Goal: Task Accomplishment & Management: Manage account settings

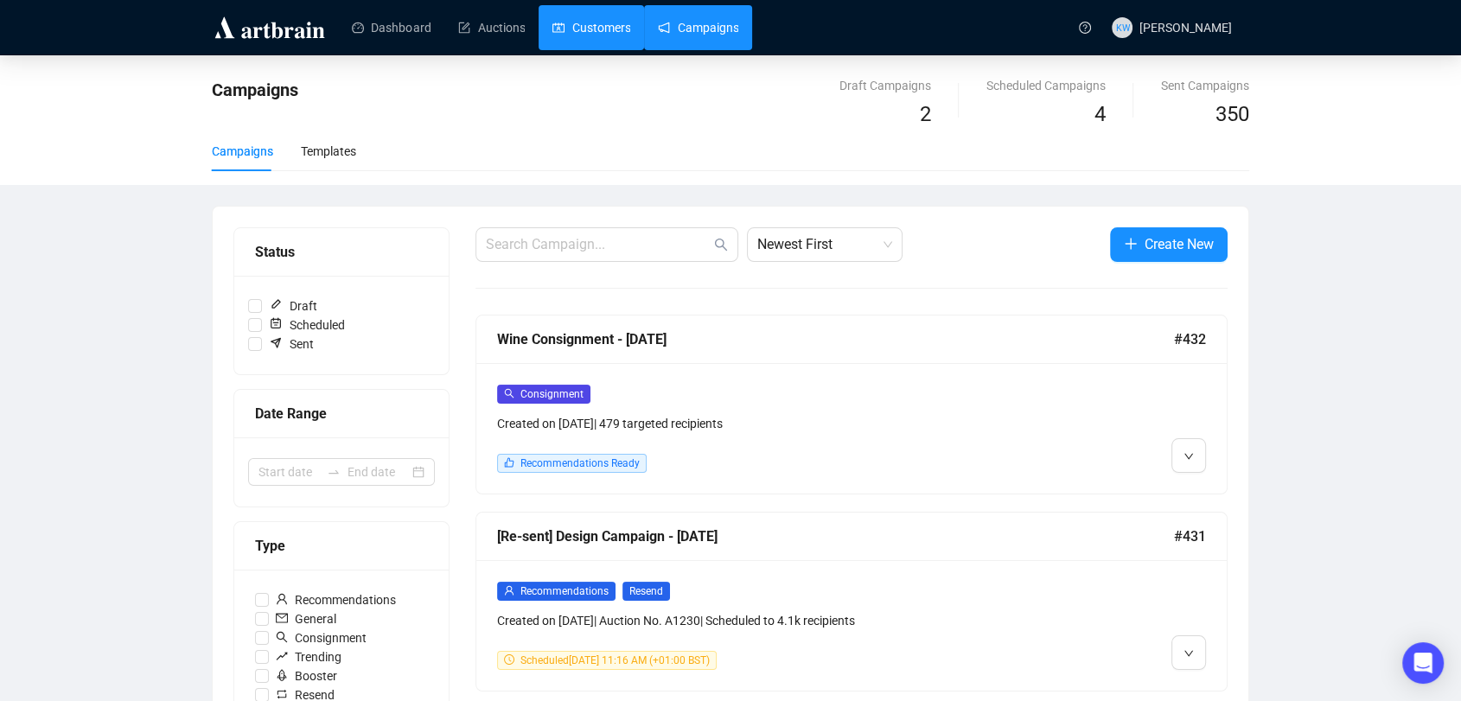
click at [580, 22] on link "Customers" at bounding box center [591, 27] width 78 height 45
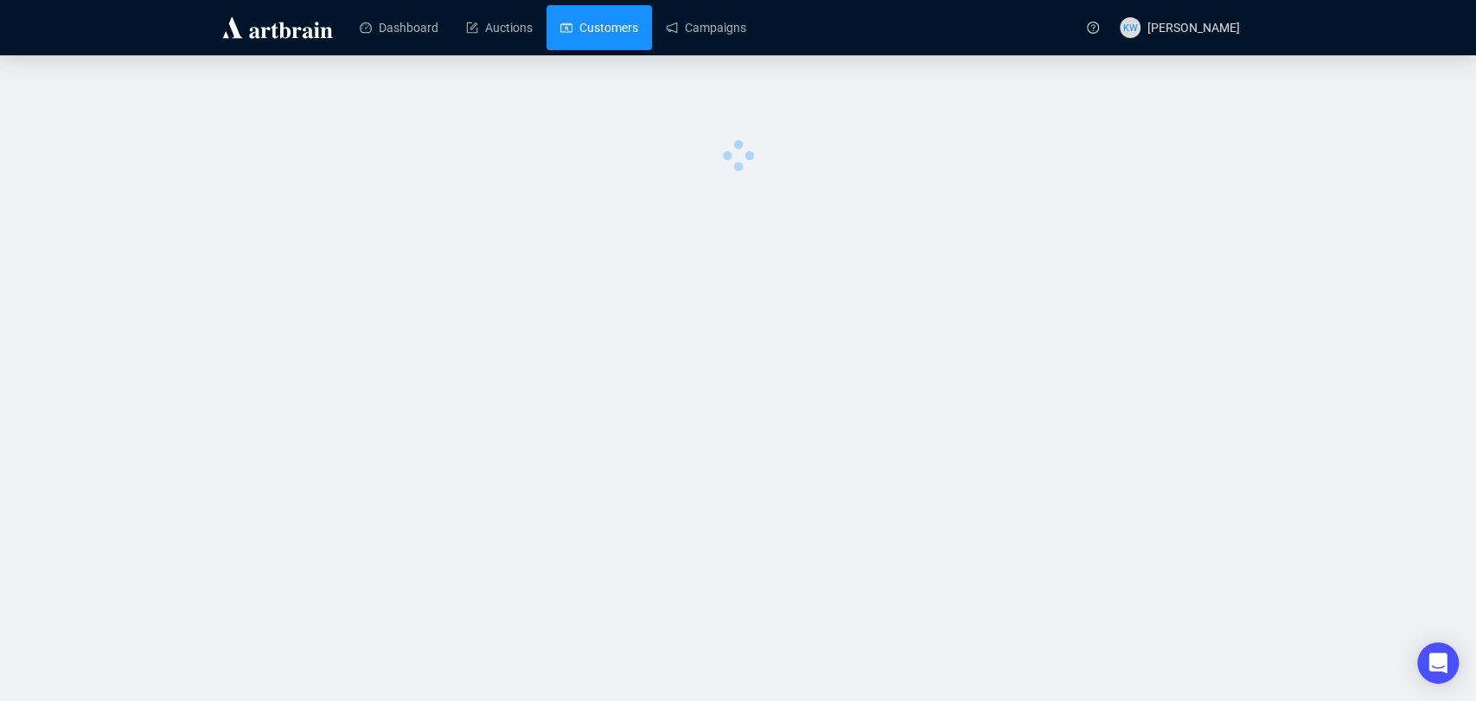
click at [580, 22] on link "Customers" at bounding box center [599, 27] width 78 height 45
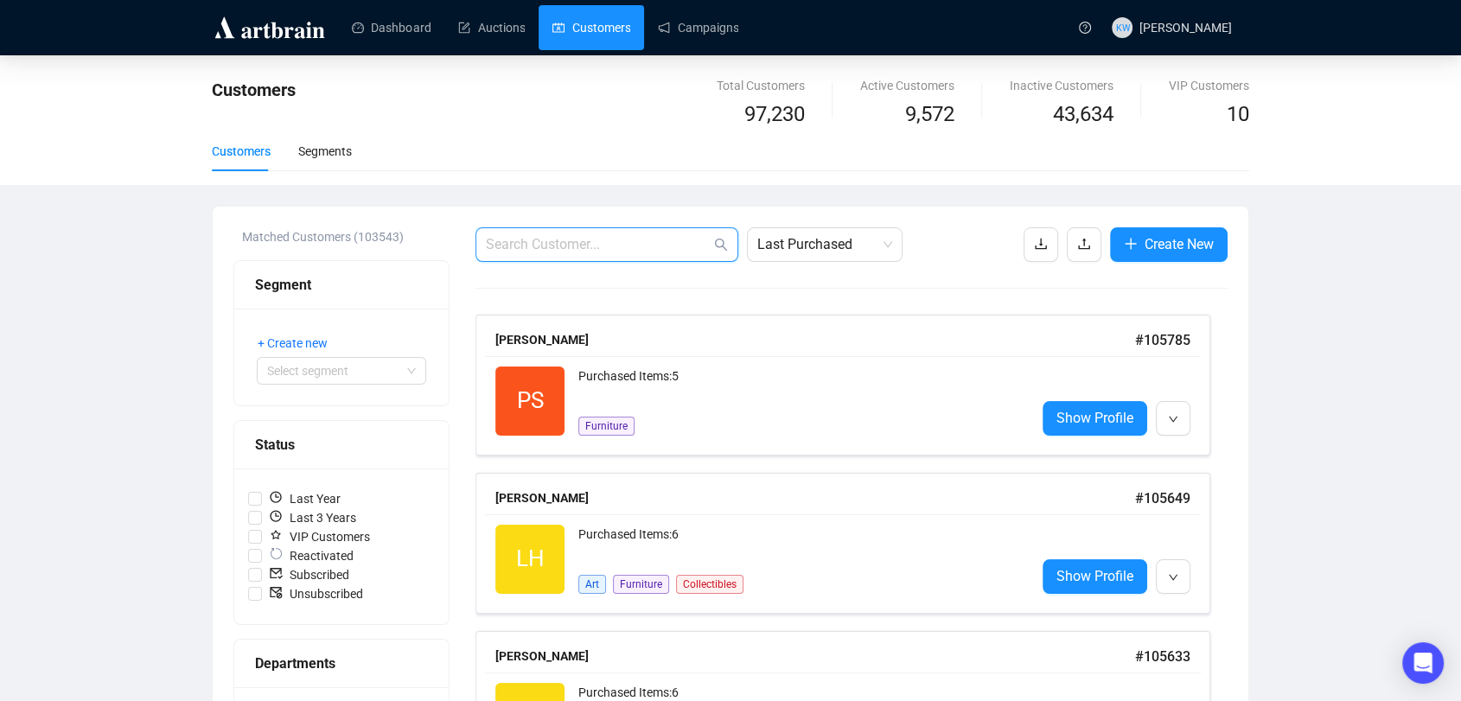
click at [517, 243] on input "text" at bounding box center [598, 244] width 225 height 21
paste input "[PERSON_NAME][EMAIL_ADDRESS][PERSON_NAME][DOMAIN_NAME]"
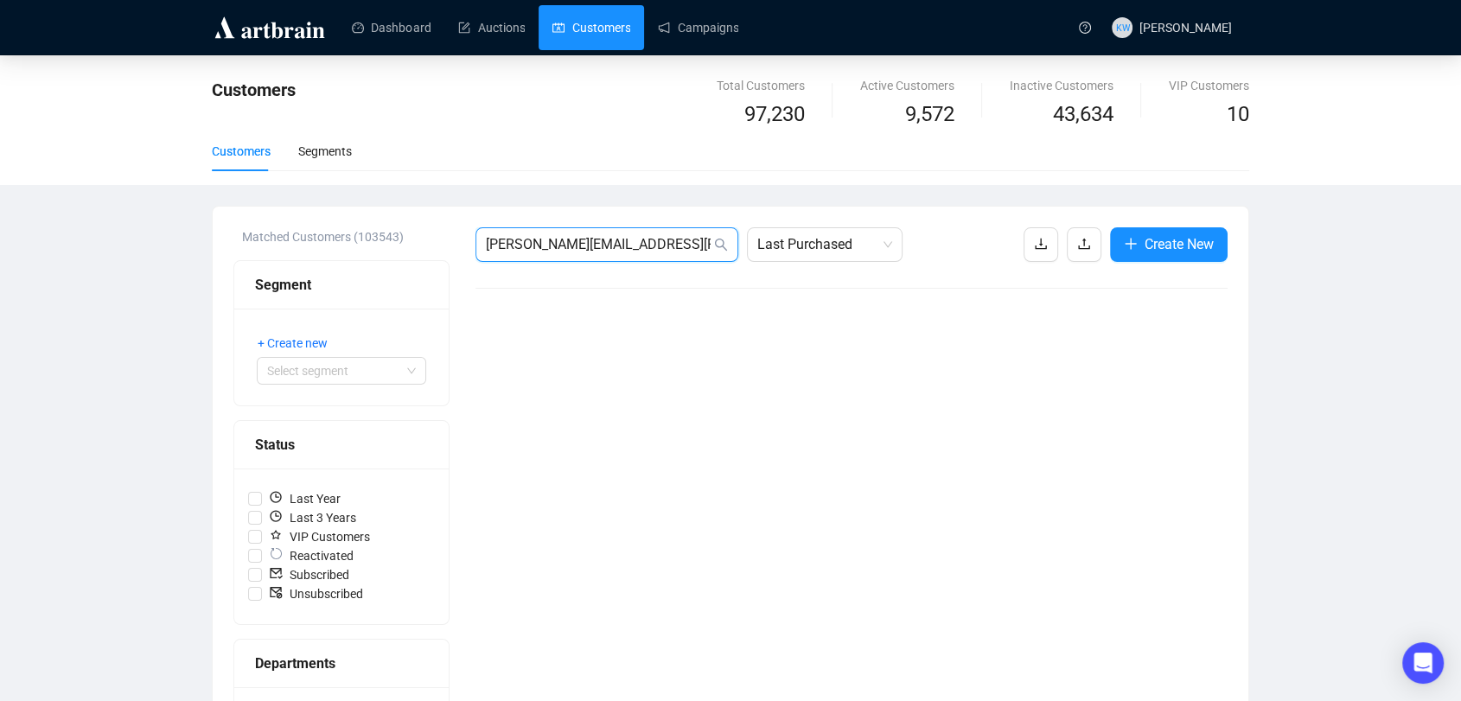
drag, startPoint x: 671, startPoint y: 235, endPoint x: 374, endPoint y: 196, distance: 299.0
click at [374, 196] on div "Customers Total Customers 97,230 Active Customers 9,572 Inactive Customers 43,6…" at bounding box center [730, 640] width 1461 height 1170
paste input "ps1@"
type input "[EMAIL_ADDRESS][DOMAIN_NAME]"
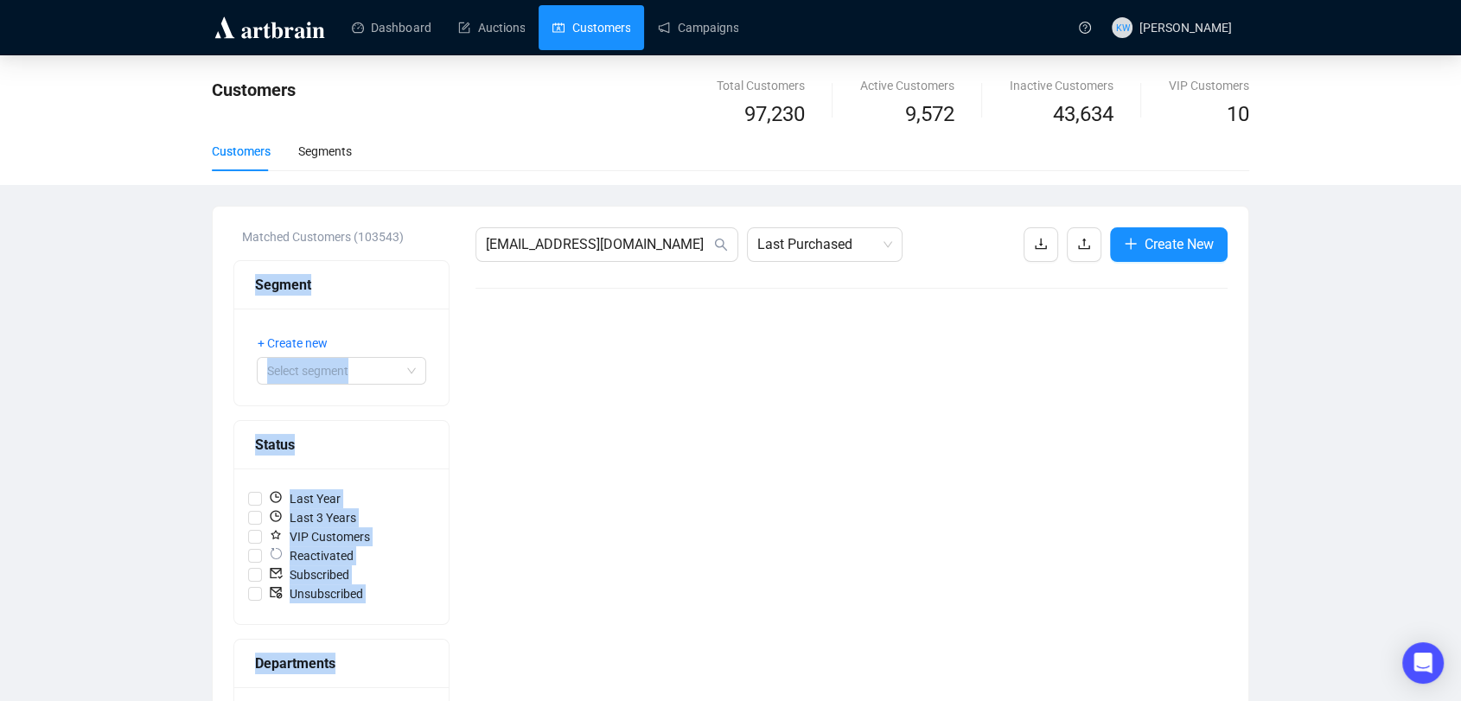
drag, startPoint x: 631, startPoint y: 258, endPoint x: 413, endPoint y: 220, distance: 221.1
click at [527, 234] on input "[EMAIL_ADDRESS][DOMAIN_NAME]" at bounding box center [598, 244] width 225 height 21
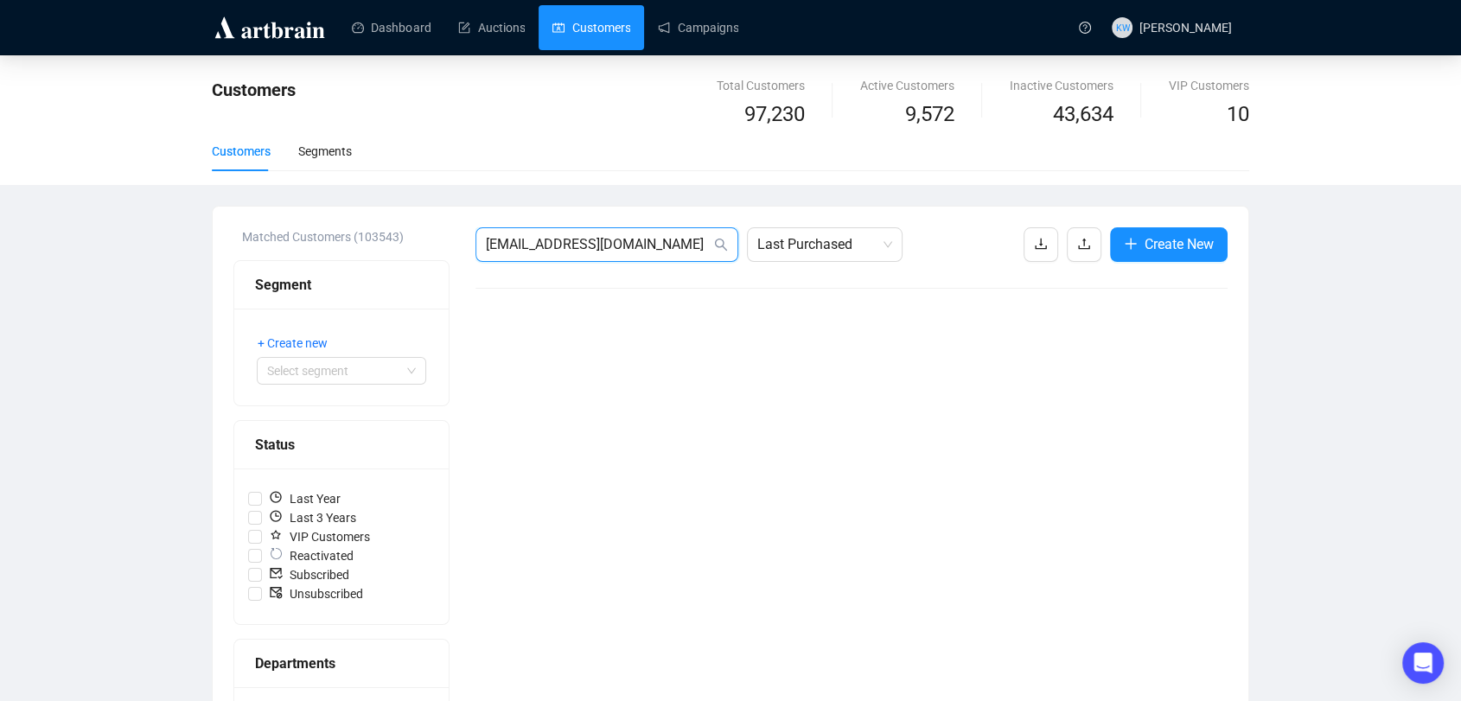
click at [527, 234] on input "[EMAIL_ADDRESS][DOMAIN_NAME]" at bounding box center [598, 244] width 225 height 21
paste input "[EMAIL_ADDRESS][DOMAIN_NAME]"
drag, startPoint x: 679, startPoint y: 235, endPoint x: 412, endPoint y: 230, distance: 267.1
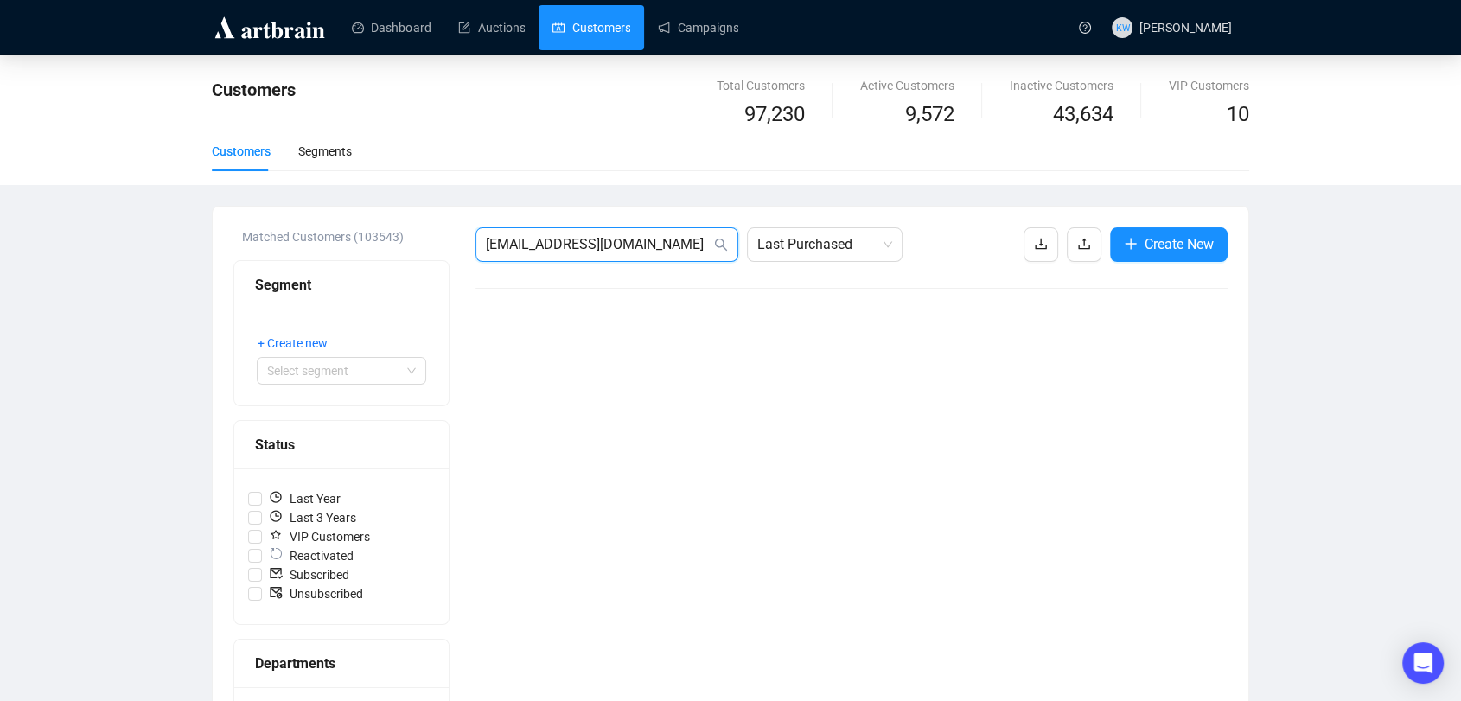
paste input "grandadfitz09"
click at [670, 234] on input "[EMAIL_ADDRESS][DOMAIN_NAME]" at bounding box center [598, 244] width 225 height 21
drag, startPoint x: 670, startPoint y: 234, endPoint x: 321, endPoint y: 229, distance: 349.3
paste input "[PERSON_NAME].maufe"
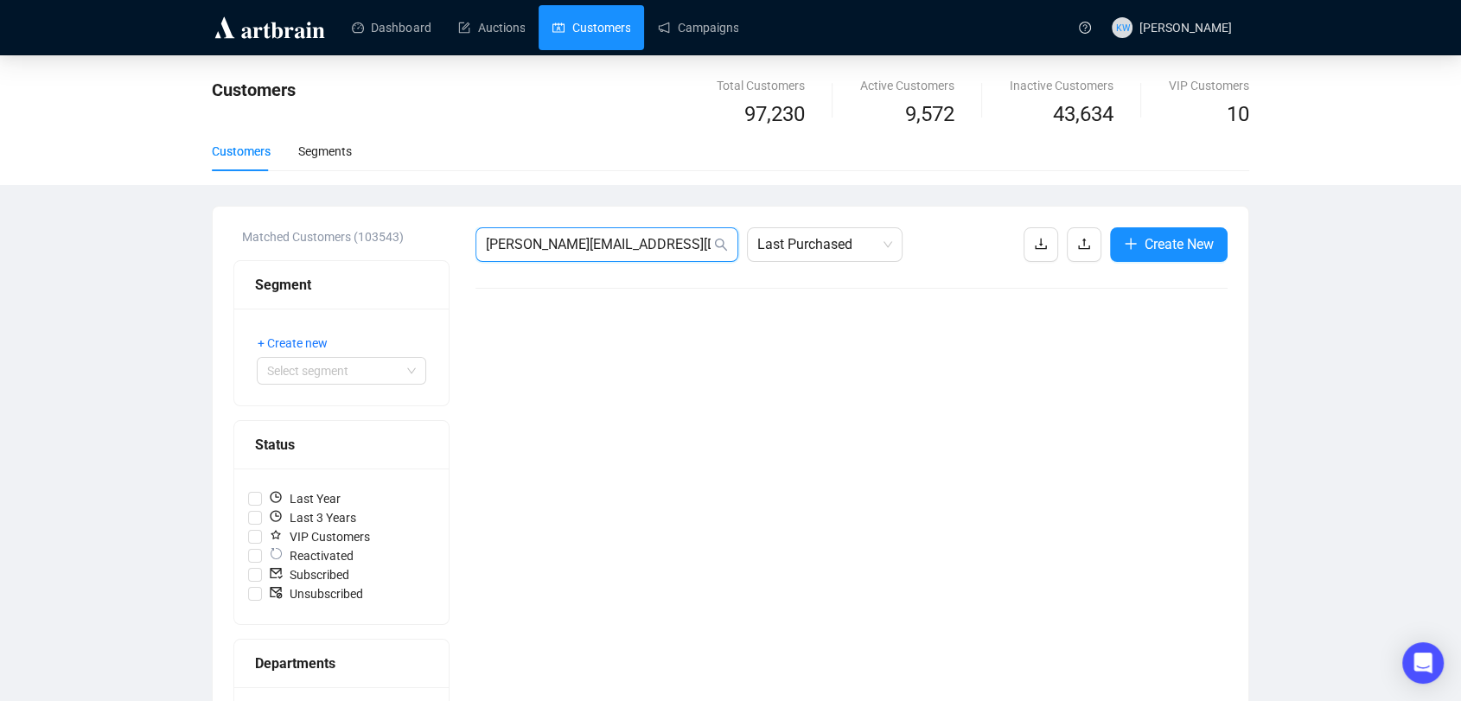
drag, startPoint x: 481, startPoint y: 258, endPoint x: 311, endPoint y: 237, distance: 171.5
paste input "[EMAIL_ADDRESS][DOMAIN_NAME]"
drag, startPoint x: 440, startPoint y: 227, endPoint x: 213, endPoint y: 230, distance: 227.4
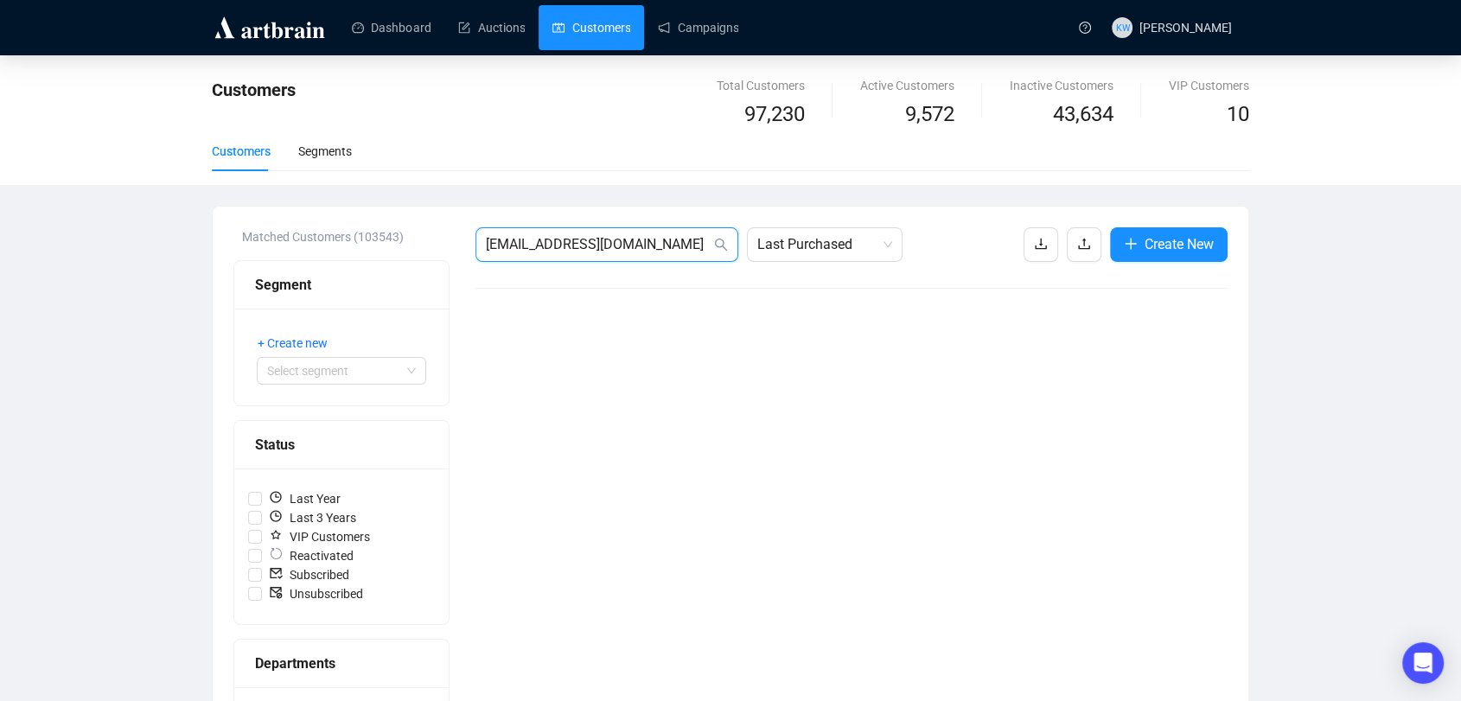
paste input "[EMAIL_ADDRESS][DOMAIN_NAME]"
drag, startPoint x: 634, startPoint y: 255, endPoint x: 269, endPoint y: 248, distance: 364.8
paste input "[EMAIL_ADDRESS][DOMAIN_NAME]"
type input "[EMAIL_ADDRESS][DOMAIN_NAME]"
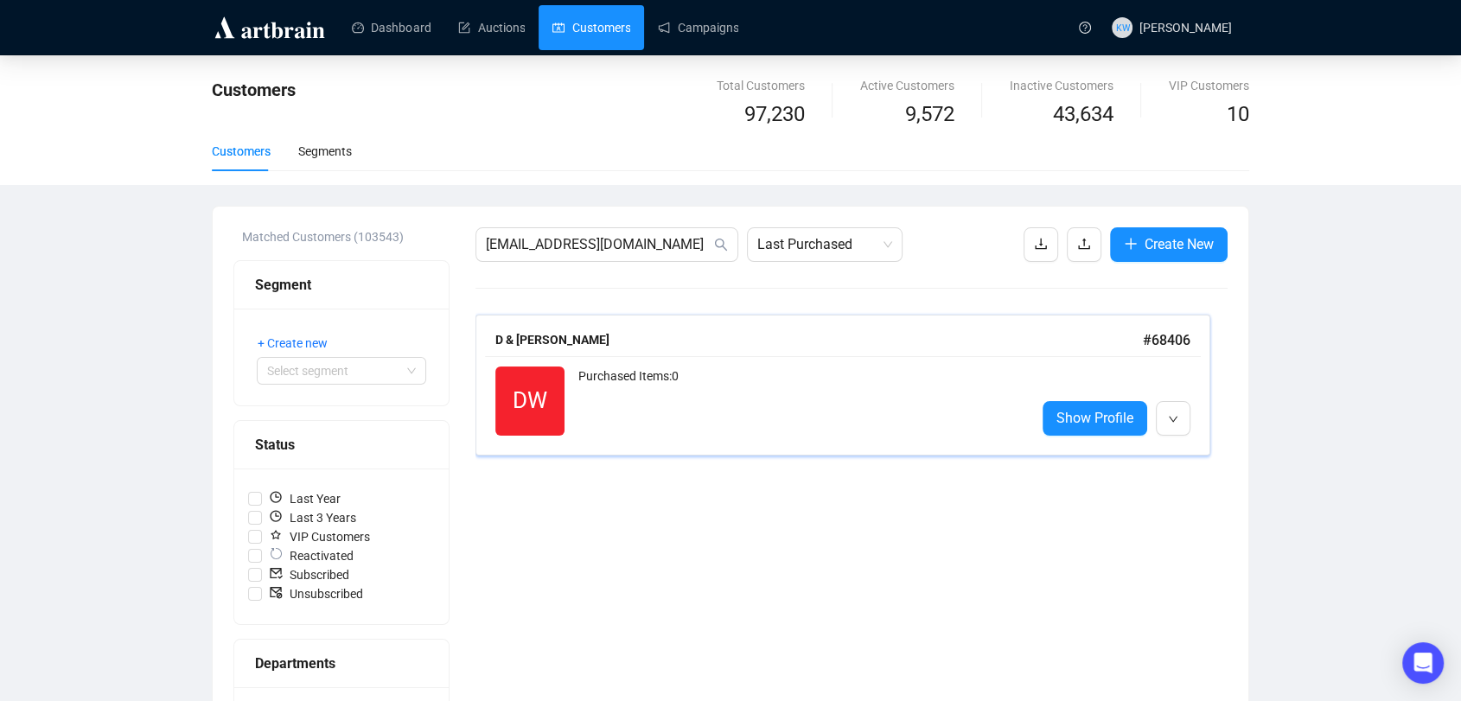
click at [755, 428] on div "Purchased Items: 0" at bounding box center [799, 401] width 443 height 69
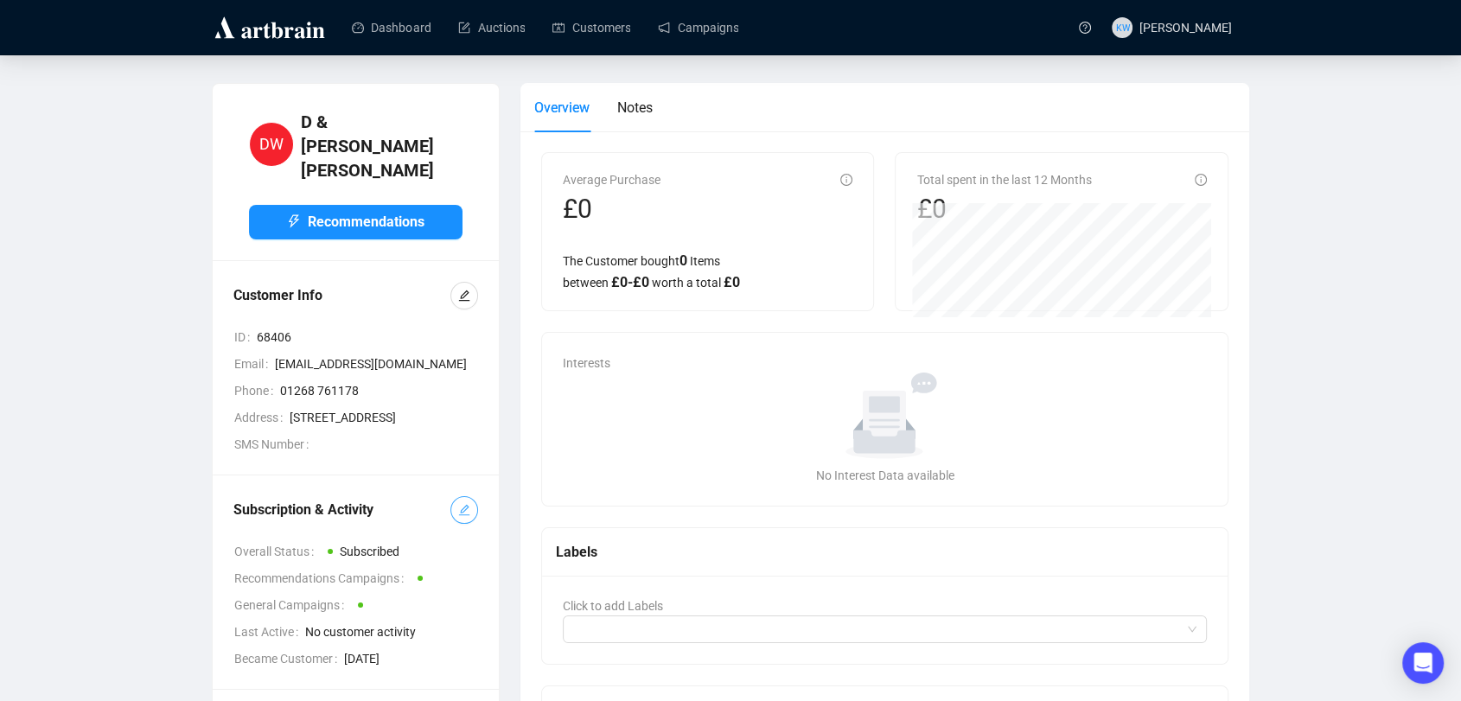
click at [461, 502] on button "button" at bounding box center [464, 510] width 28 height 28
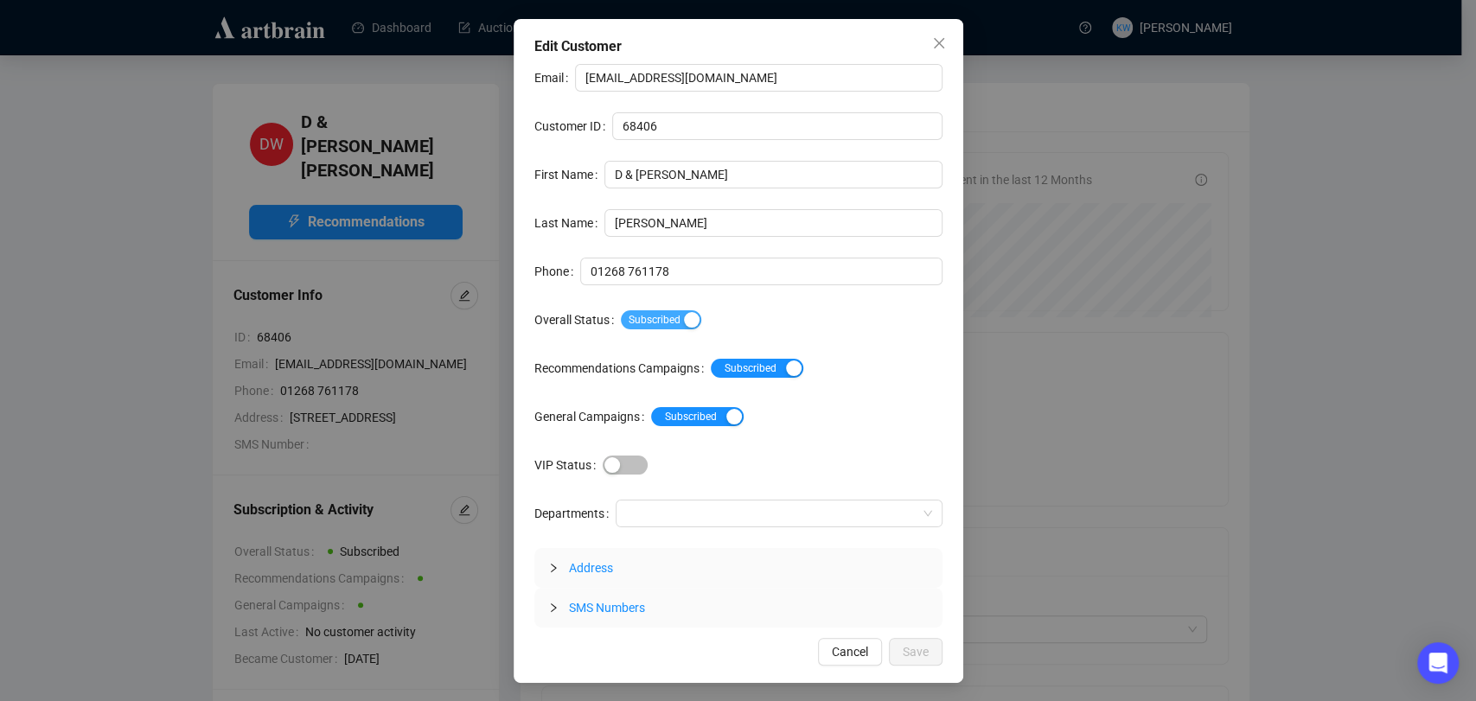
click at [684, 313] on div "button" at bounding box center [692, 320] width 16 height 16
click at [923, 653] on span "Save" at bounding box center [915, 651] width 26 height 19
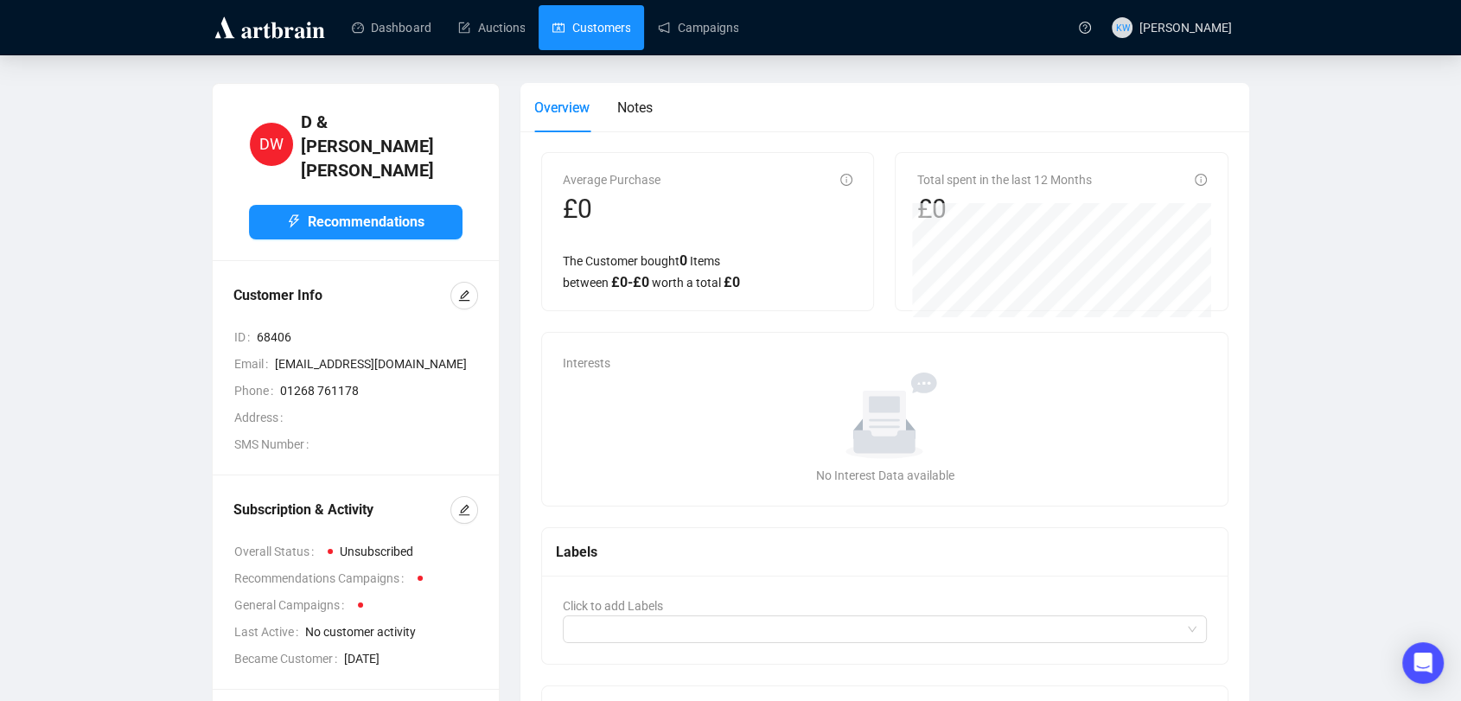
click at [591, 10] on link "Customers" at bounding box center [591, 27] width 78 height 45
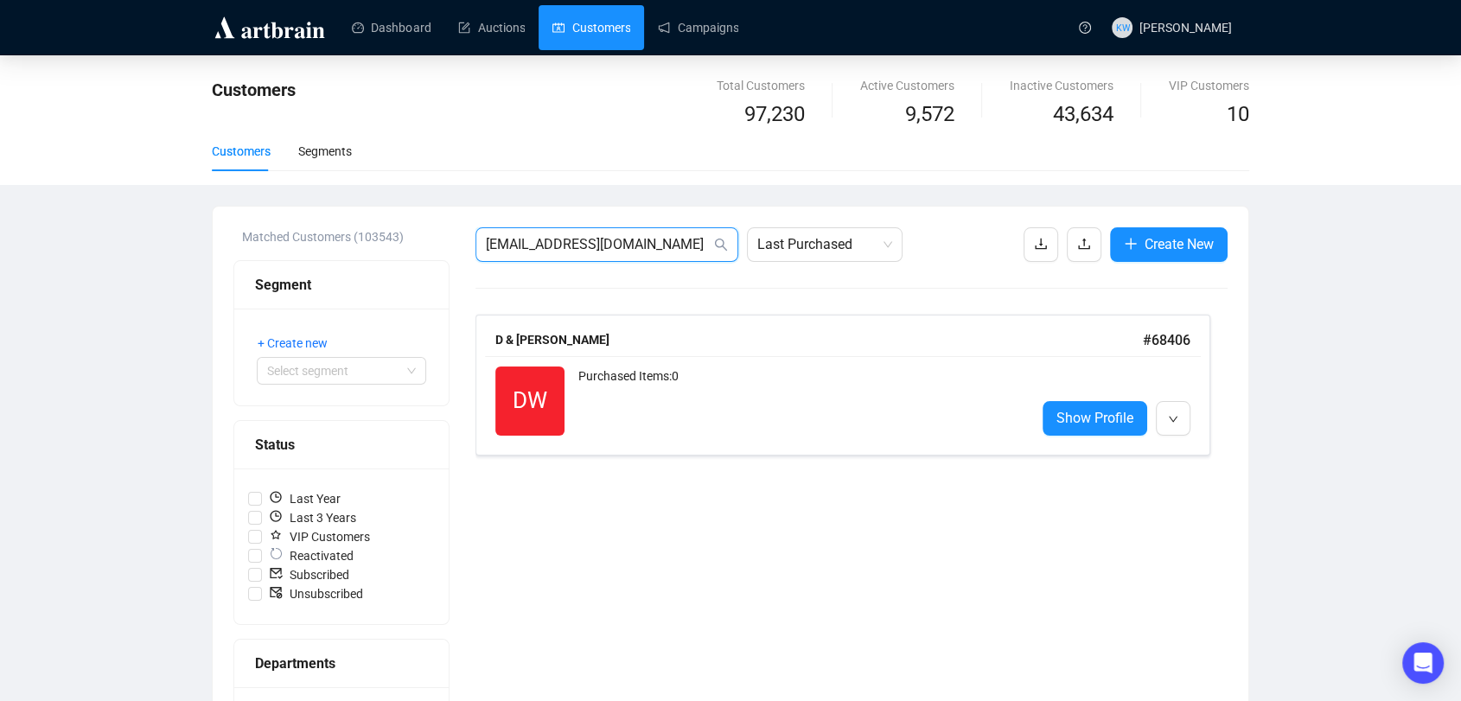
drag, startPoint x: 465, startPoint y: 233, endPoint x: 191, endPoint y: 231, distance: 274.0
click at [191, 231] on div "Customers Total Customers 97,230 Active Customers 9,572 Inactive Customers 43,6…" at bounding box center [730, 640] width 1461 height 1170
paste input "[EMAIL_ADDRESS][DOMAIN_NAME]"
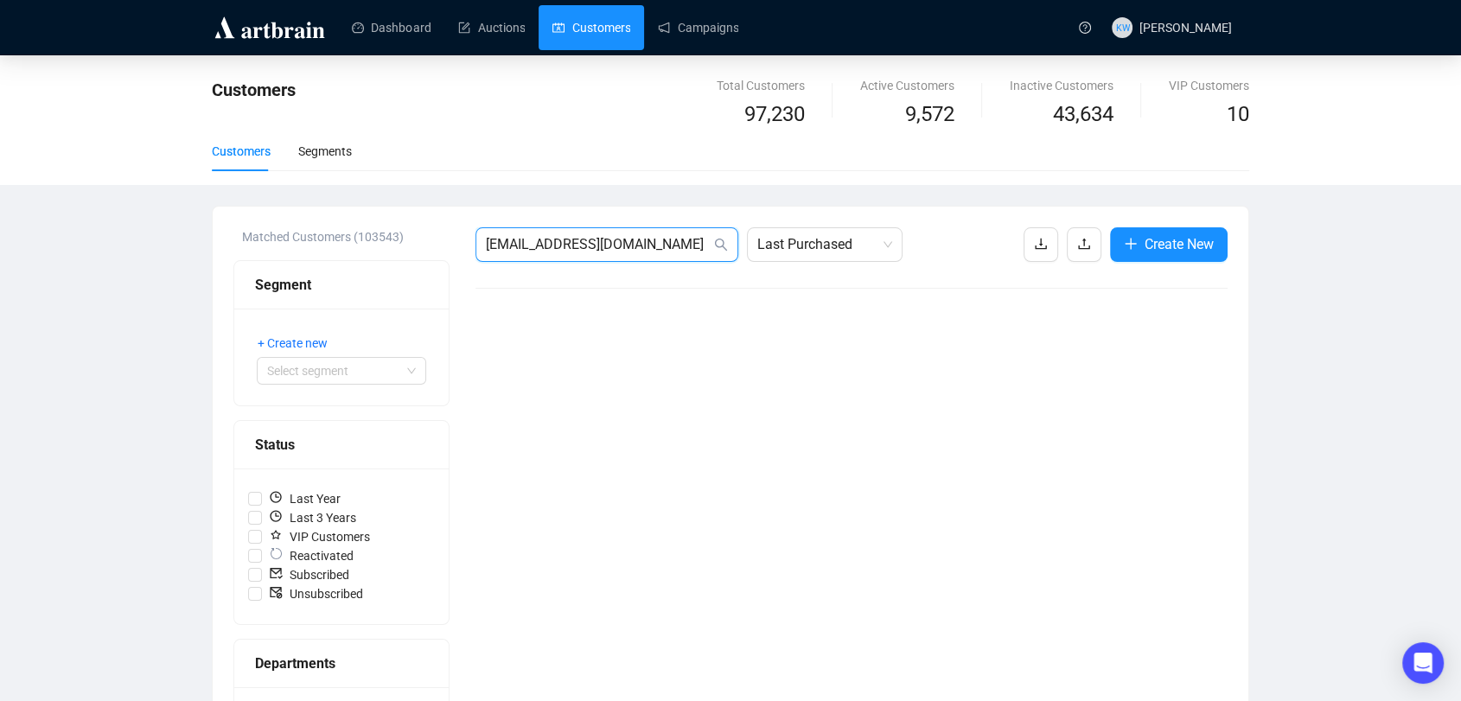
drag, startPoint x: 675, startPoint y: 252, endPoint x: 241, endPoint y: 237, distance: 434.2
paste input "[PERSON_NAME].aliso"
drag, startPoint x: 649, startPoint y: 237, endPoint x: 284, endPoint y: 221, distance: 366.0
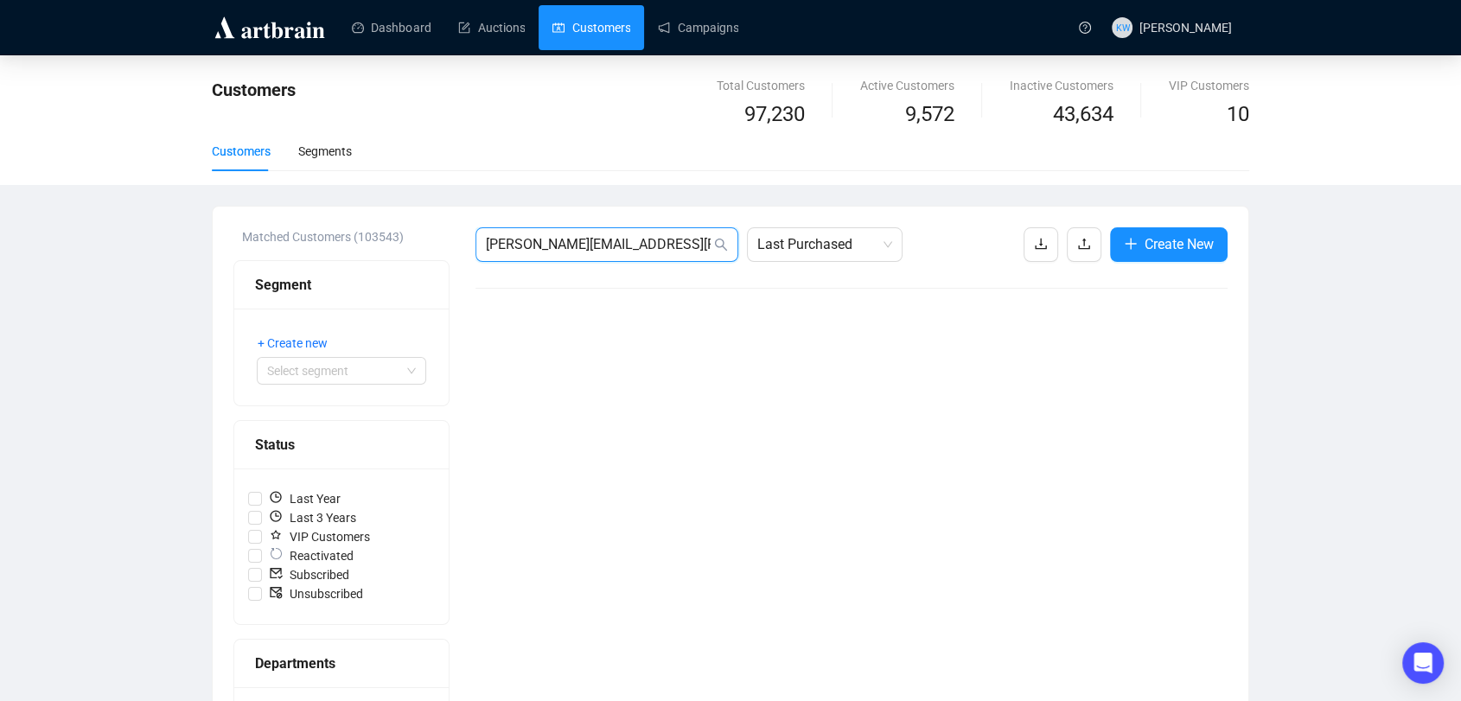
paste input "[EMAIL_ADDRESS]"
type input "[EMAIL_ADDRESS][DOMAIN_NAME]"
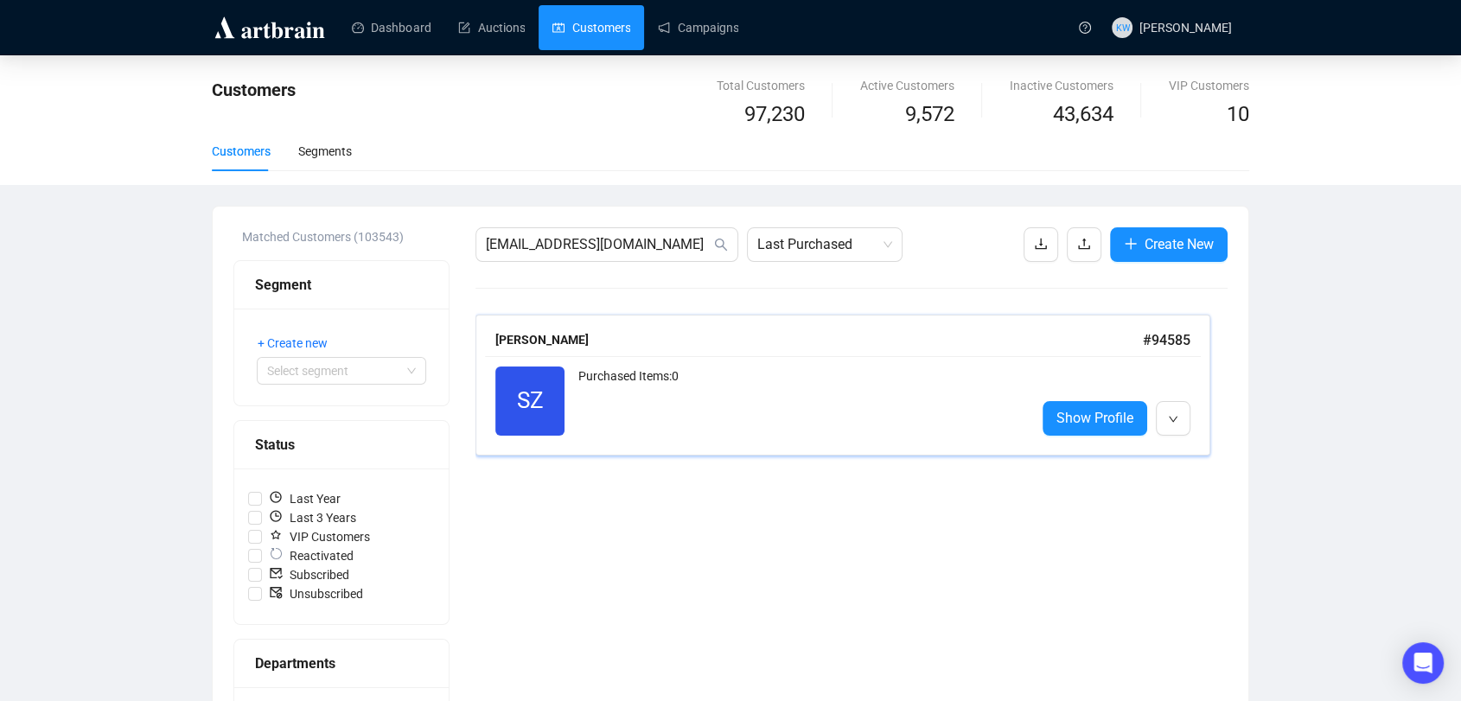
click at [829, 356] on div "SZ Reactivated Purchased Items: 0 Show Profile" at bounding box center [843, 401] width 716 height 90
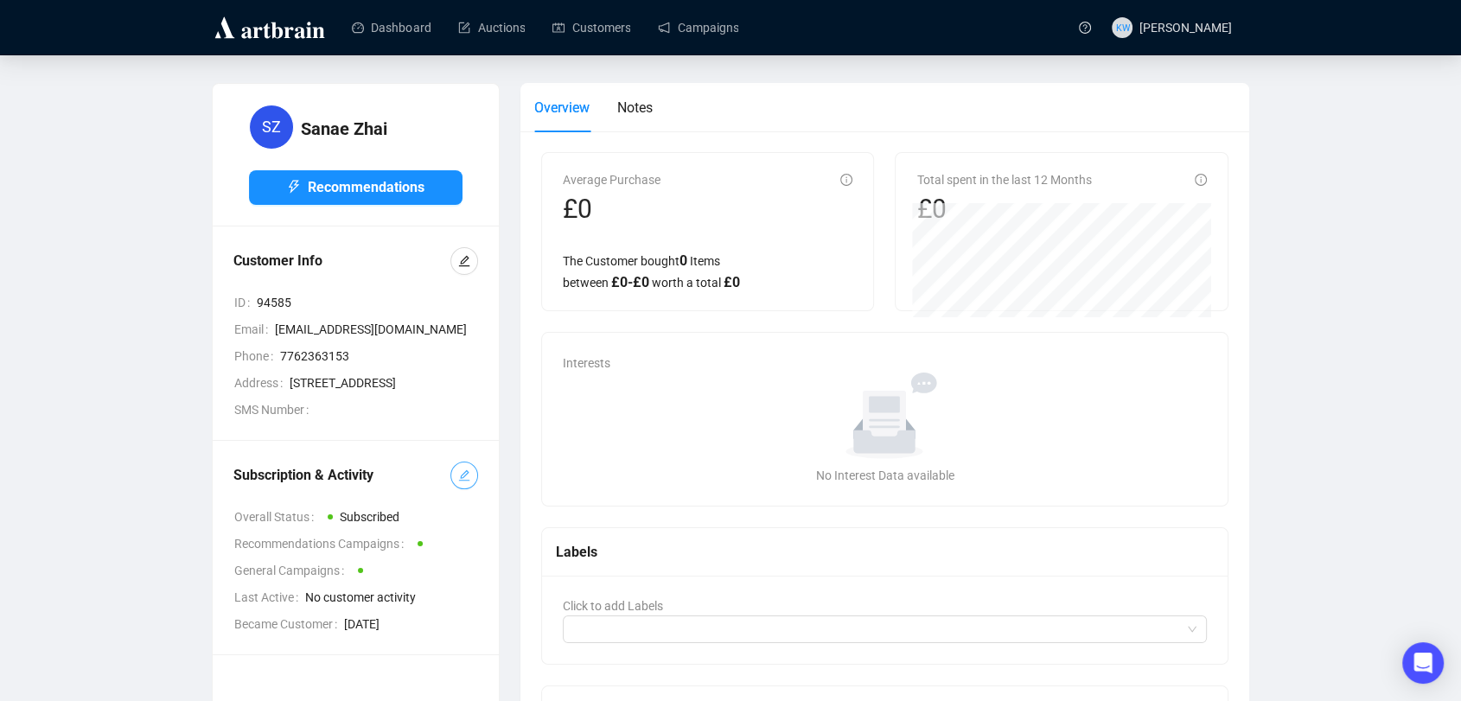
click at [455, 489] on button "button" at bounding box center [464, 476] width 28 height 28
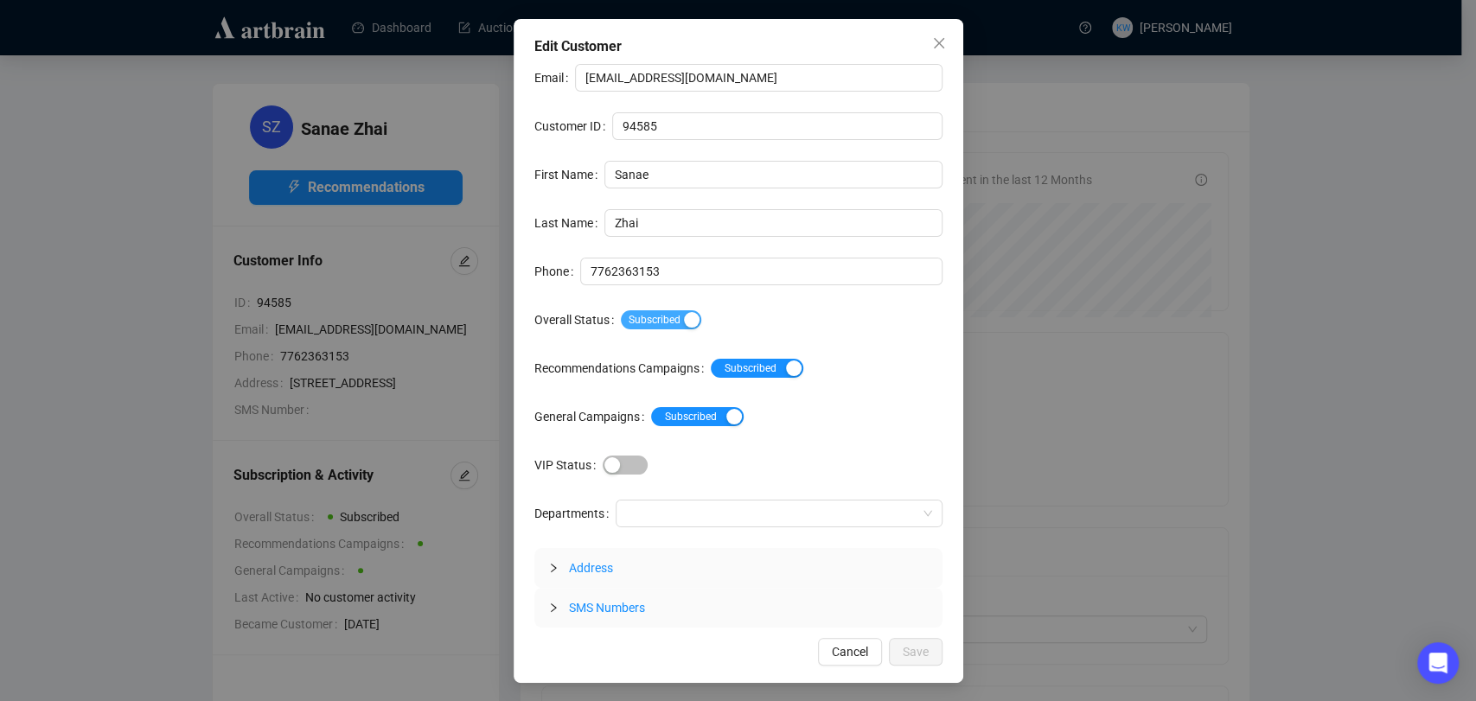
click at [662, 314] on span "Subscribed" at bounding box center [661, 319] width 80 height 19
click at [915, 651] on span "Save" at bounding box center [915, 651] width 26 height 19
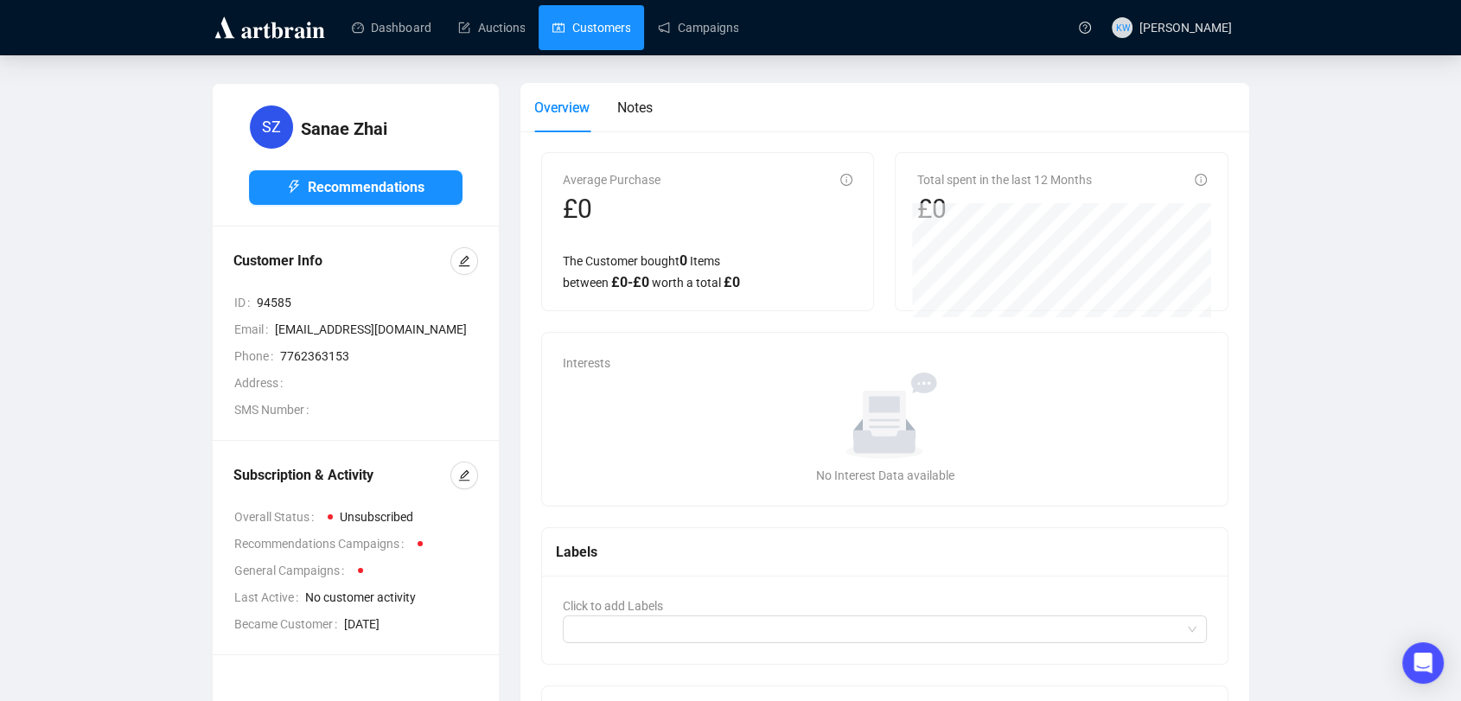
click at [616, 22] on link "Customers" at bounding box center [591, 27] width 78 height 45
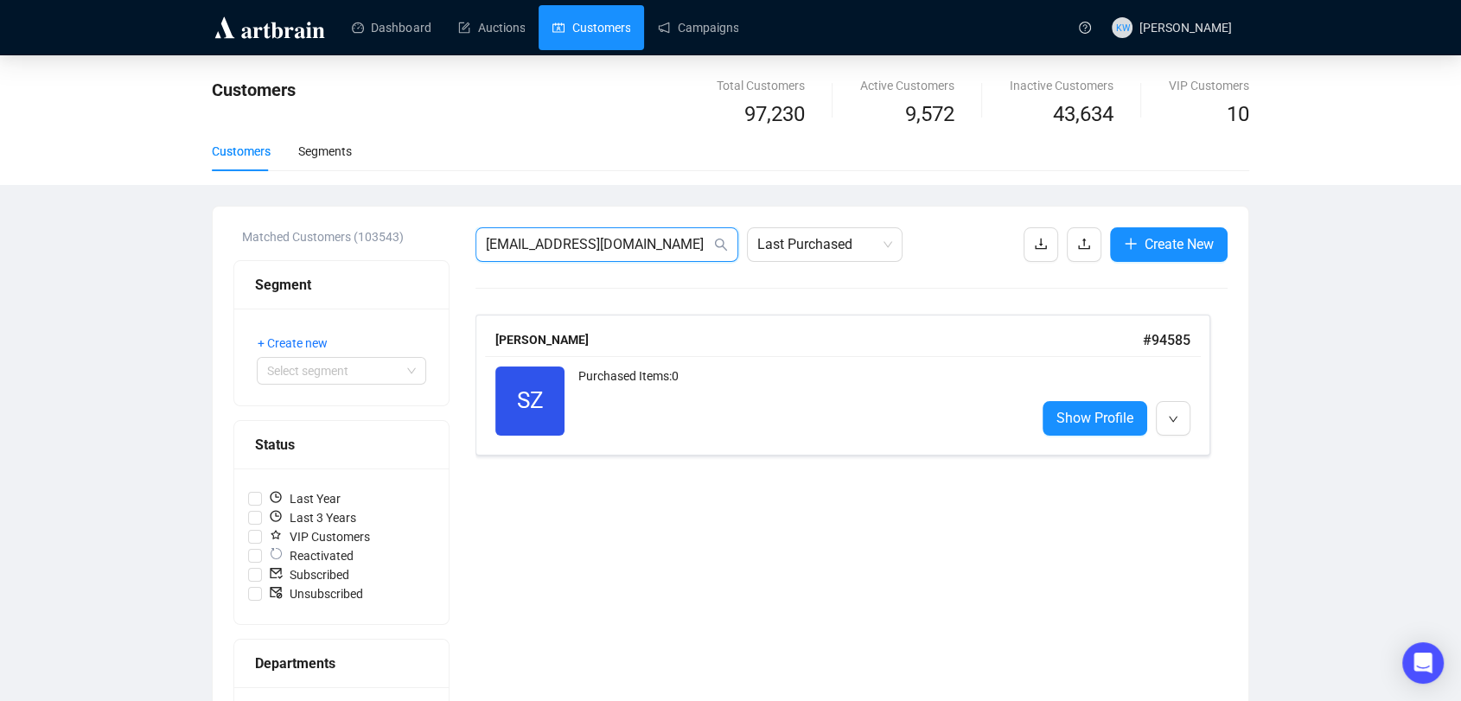
drag, startPoint x: 640, startPoint y: 252, endPoint x: 303, endPoint y: 218, distance: 337.9
paste input "[EMAIL_ADDRESS]"
type input "[EMAIL_ADDRESS][DOMAIN_NAME]"
click at [759, 418] on div "Purchased Items: 0" at bounding box center [799, 401] width 443 height 69
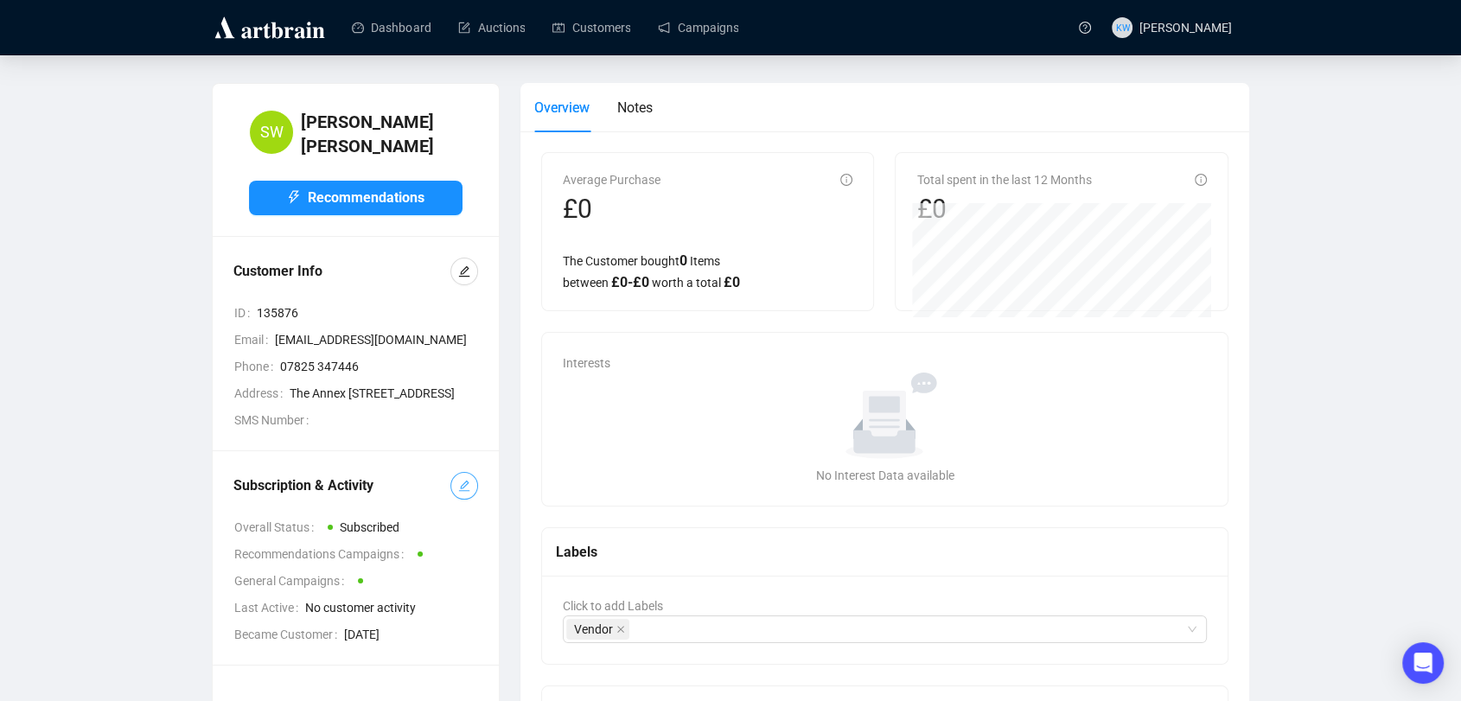
click at [458, 492] on icon "edit" at bounding box center [464, 486] width 12 height 12
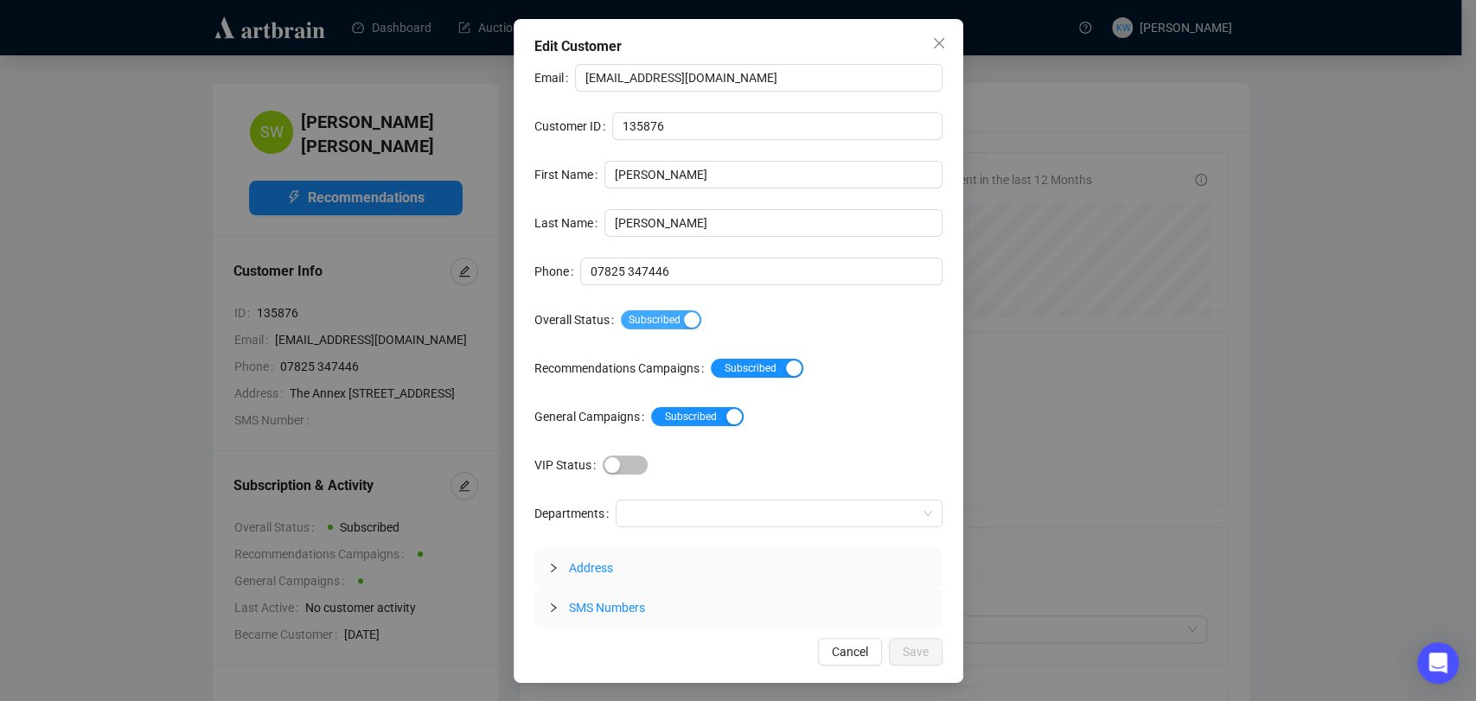
click at [647, 311] on span "Subscribed" at bounding box center [661, 319] width 80 height 19
click at [924, 653] on span "Save" at bounding box center [915, 651] width 26 height 19
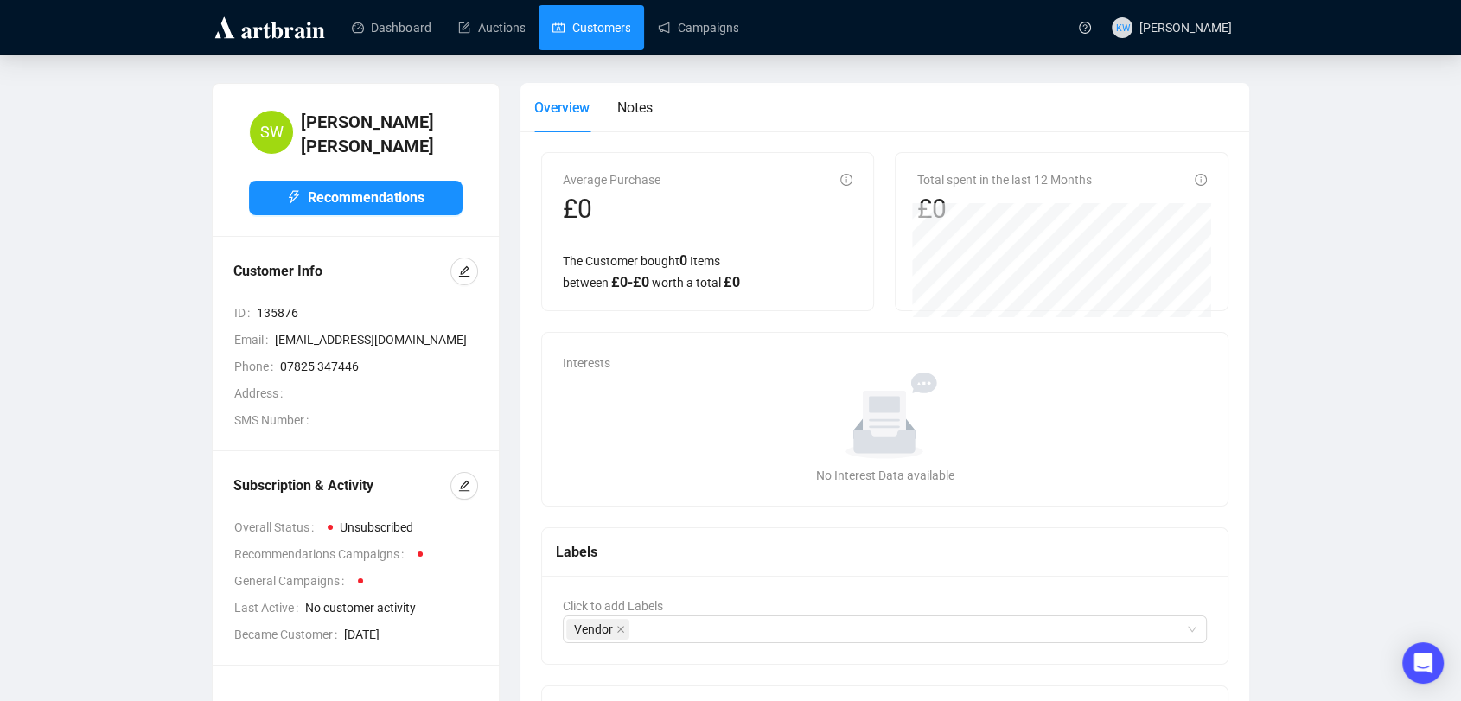
click at [607, 14] on link "Customers" at bounding box center [591, 27] width 78 height 45
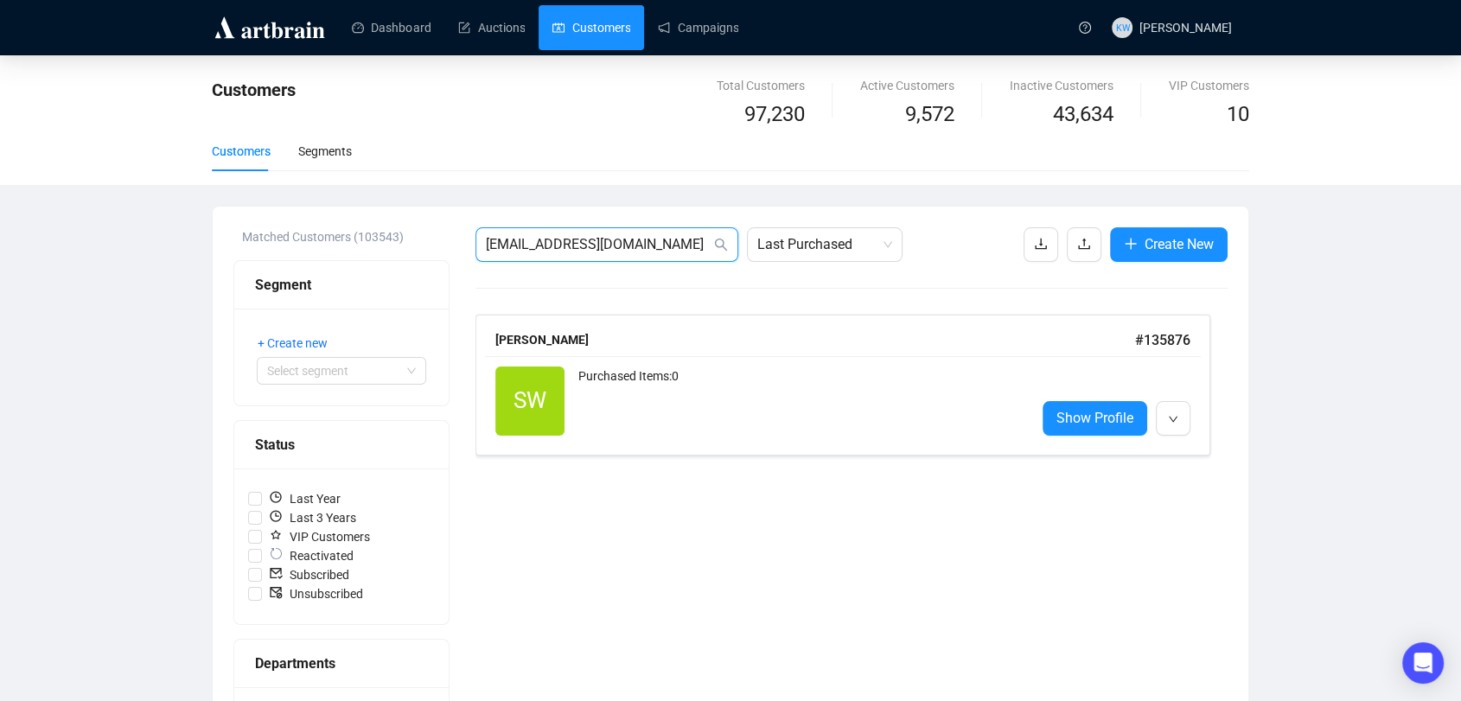
drag, startPoint x: 672, startPoint y: 250, endPoint x: 118, endPoint y: 195, distance: 557.6
click at [118, 195] on div "Customers Total Customers 97,230 Active Customers 9,572 Inactive Customers 43,6…" at bounding box center [730, 640] width 1461 height 1170
paste input "[EMAIL_ADDRESS]"
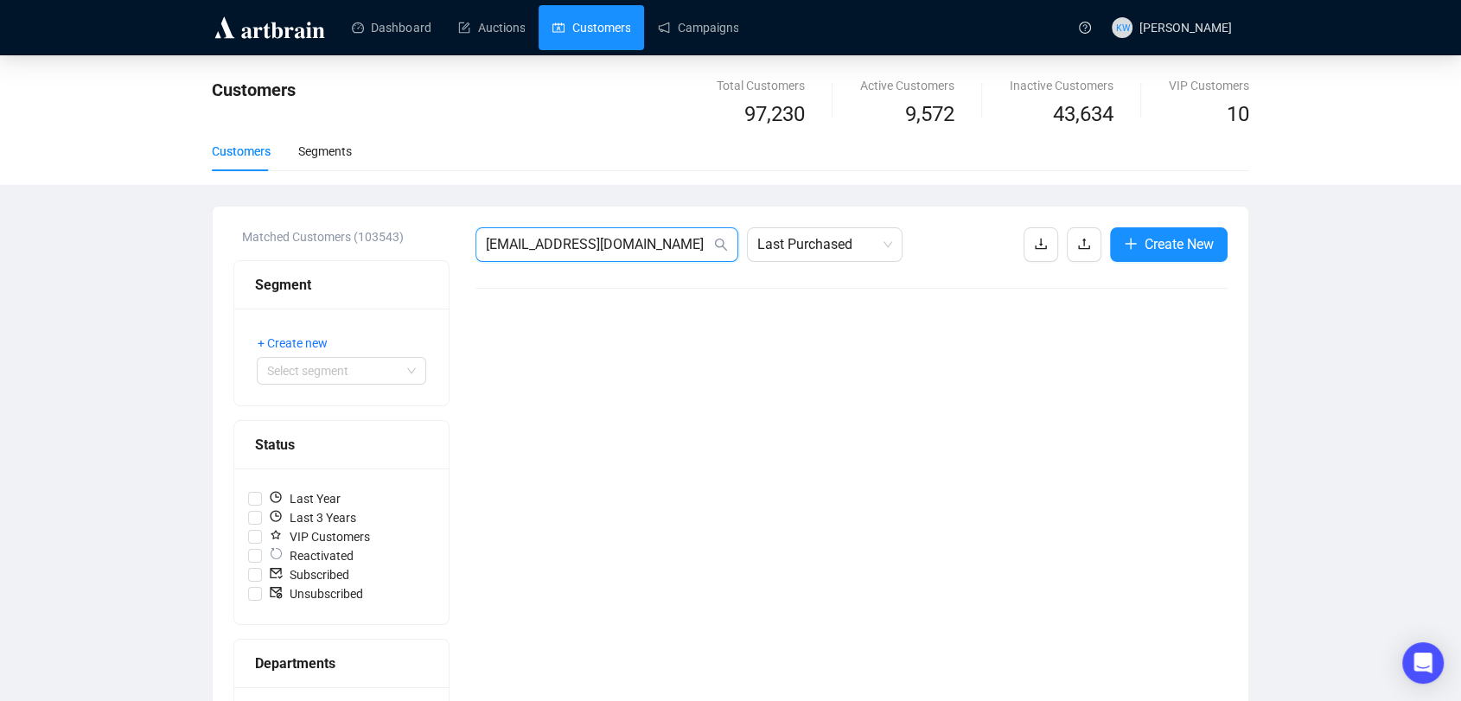
drag, startPoint x: 667, startPoint y: 247, endPoint x: 182, endPoint y: 241, distance: 485.0
click at [182, 241] on div "Customers Total Customers 97,230 Active Customers 9,572 Inactive Customers 43,6…" at bounding box center [730, 640] width 1461 height 1170
paste input "[EMAIL_ADDRESS]"
drag, startPoint x: 636, startPoint y: 242, endPoint x: 284, endPoint y: 231, distance: 352.0
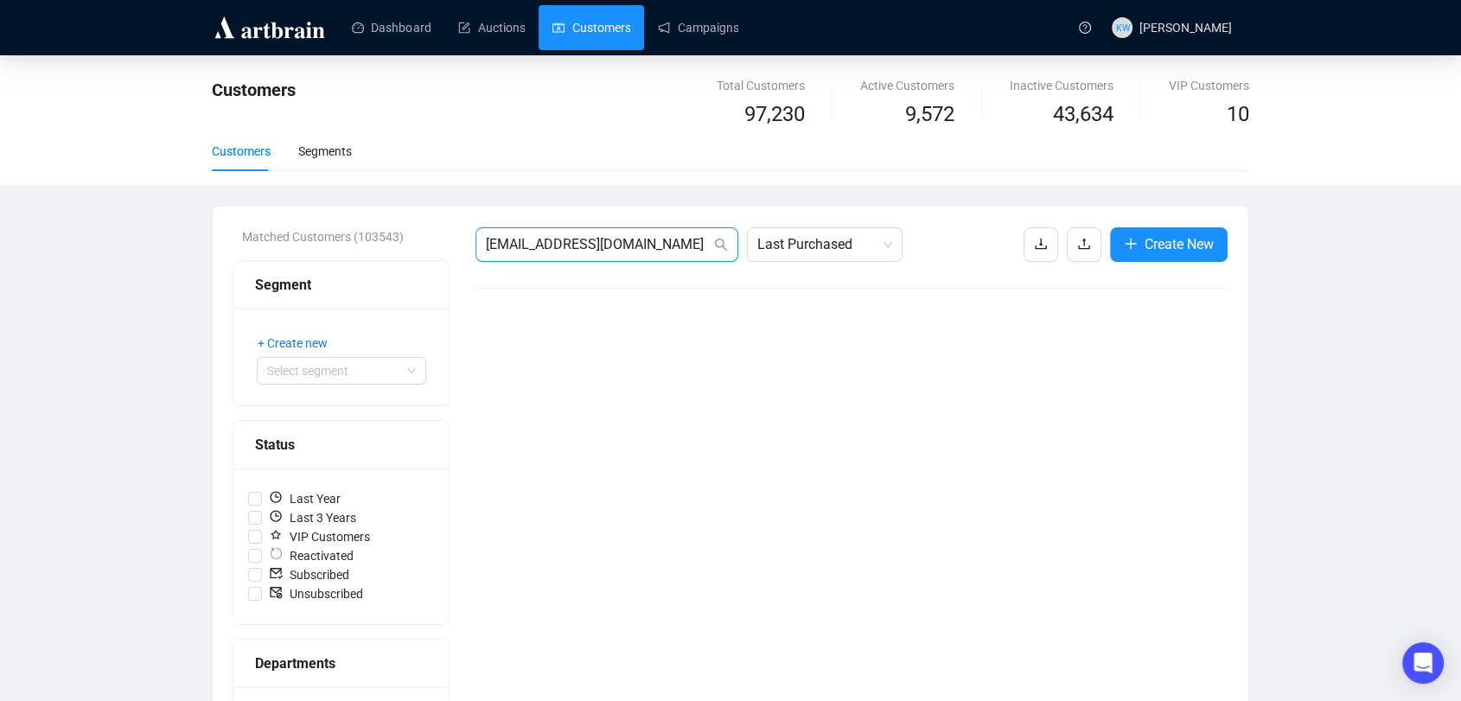
paste input "[EMAIL_ADDRESS][DOMAIN_NAME]"
drag, startPoint x: 678, startPoint y: 244, endPoint x: 207, endPoint y: 251, distance: 470.3
click at [207, 251] on div "Customers Total Customers 97,230 Active Customers 9,572 Inactive Customers 43,6…" at bounding box center [730, 640] width 1461 height 1170
paste input "[EMAIL_ADDRESS][PERSON_NAME][PERSON_NAME][DOMAIN_NAME]"
type input "[EMAIL_ADDRESS][PERSON_NAME][PERSON_NAME][DOMAIN_NAME]"
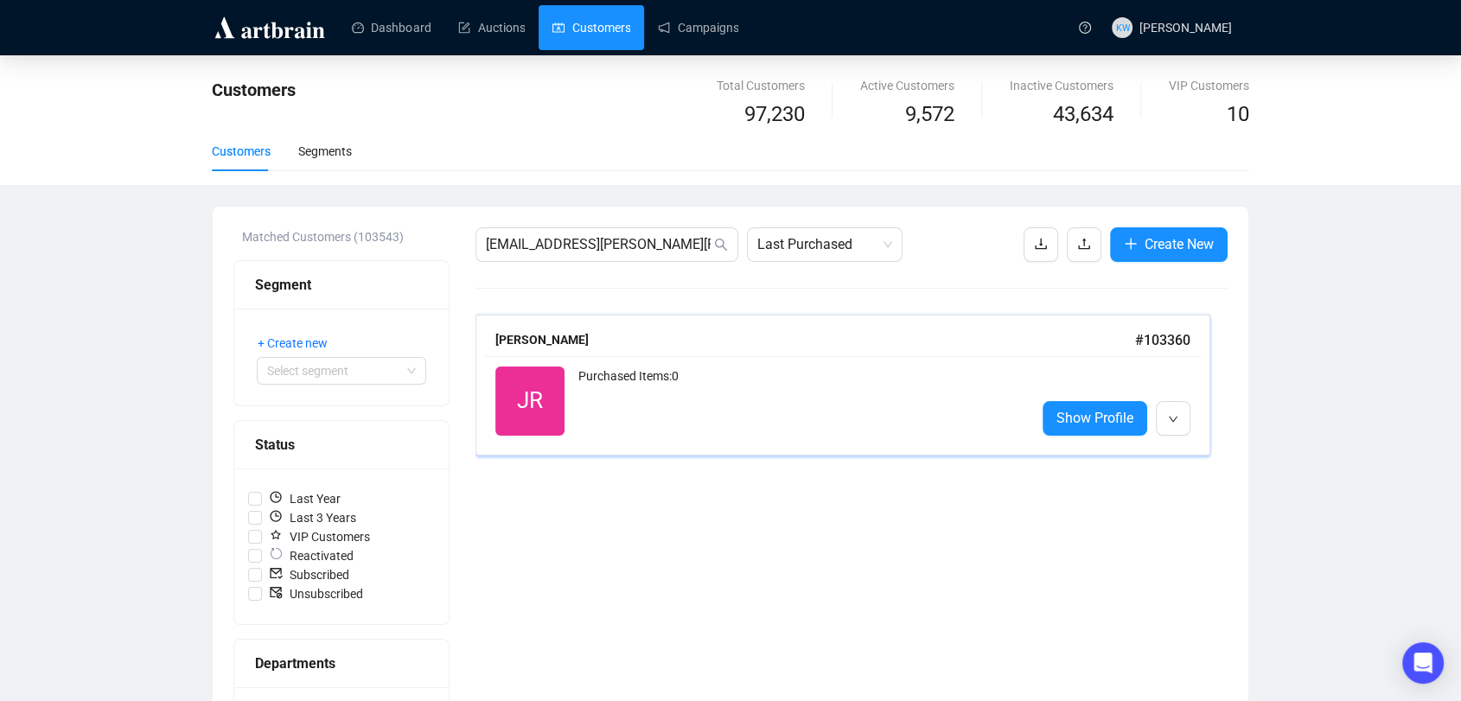
click at [717, 373] on div "Purchased Items: 0" at bounding box center [799, 401] width 443 height 69
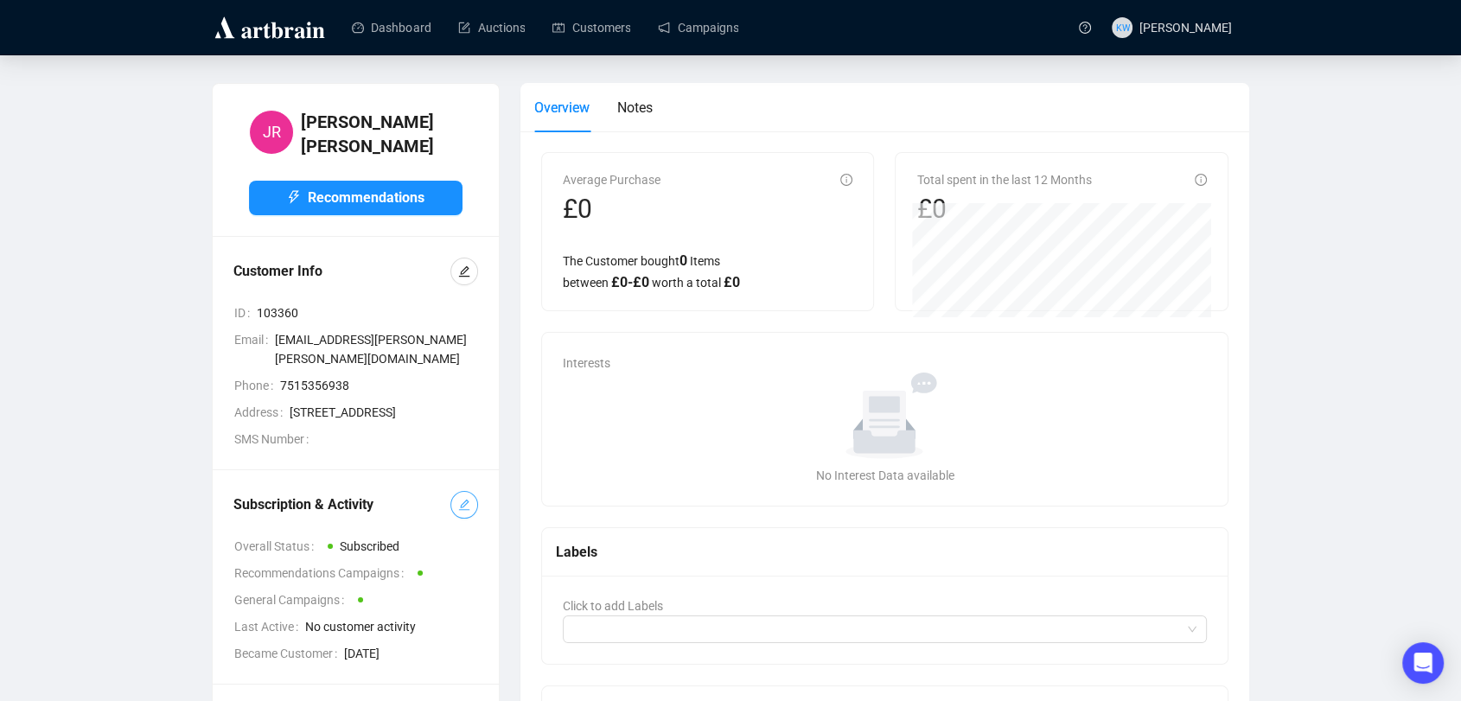
click at [466, 511] on icon "edit" at bounding box center [464, 505] width 12 height 12
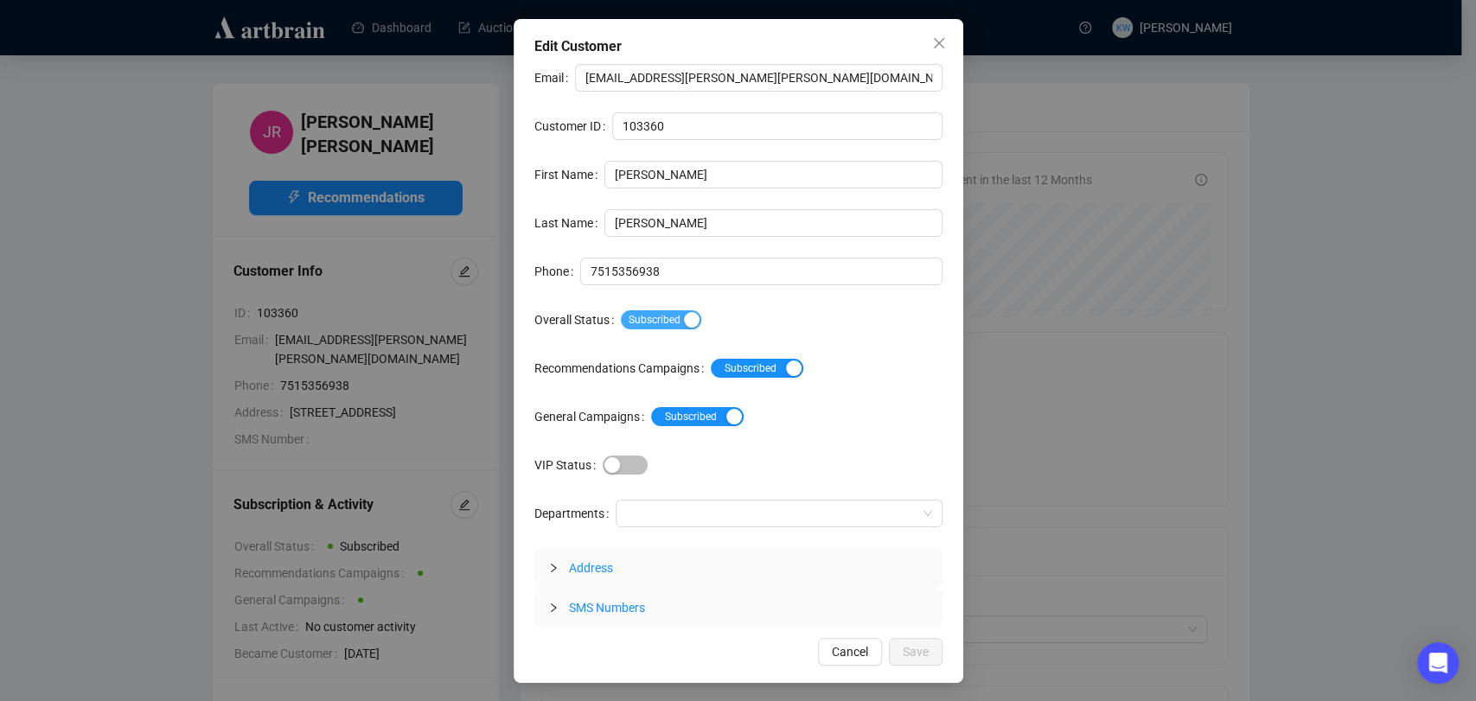
click at [662, 321] on span "Subscribed" at bounding box center [661, 319] width 80 height 19
click at [920, 650] on span "Save" at bounding box center [915, 651] width 26 height 19
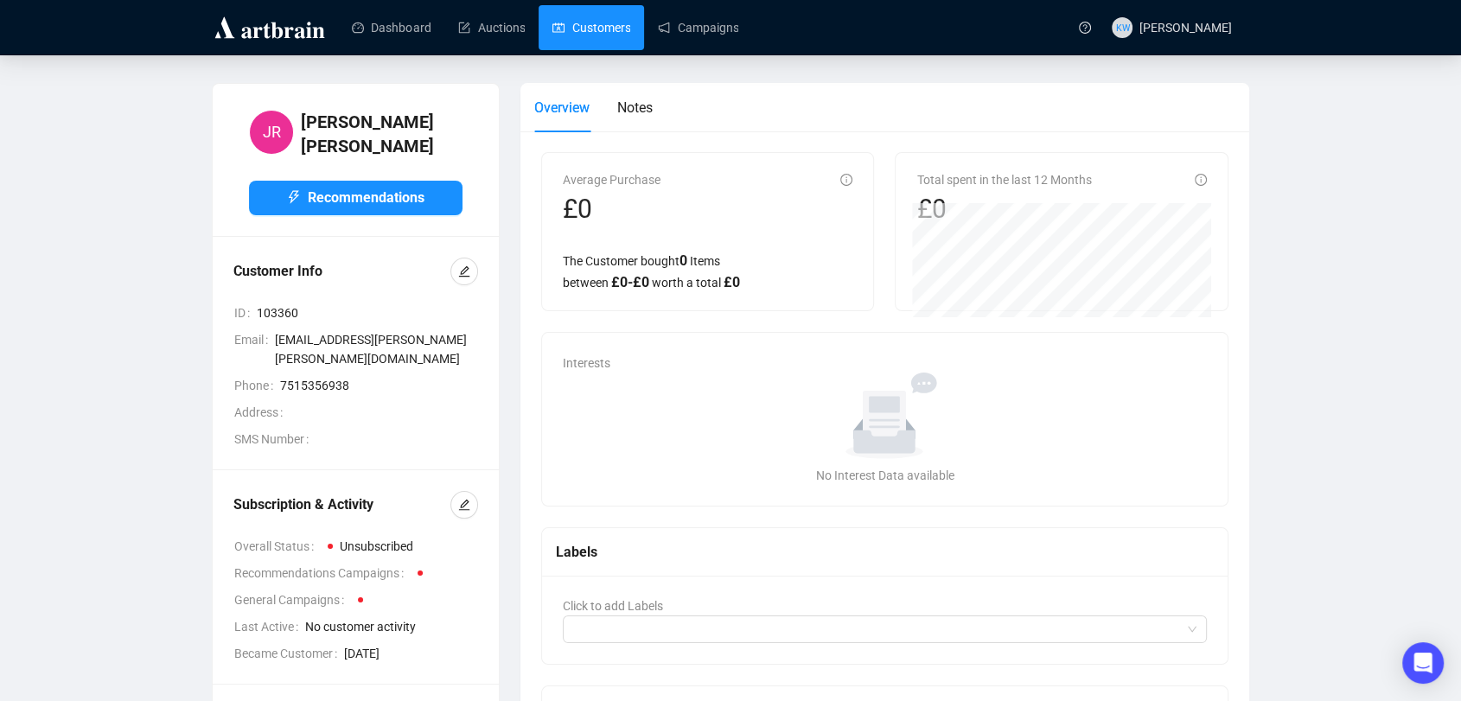
click at [564, 36] on link "Customers" at bounding box center [591, 27] width 78 height 45
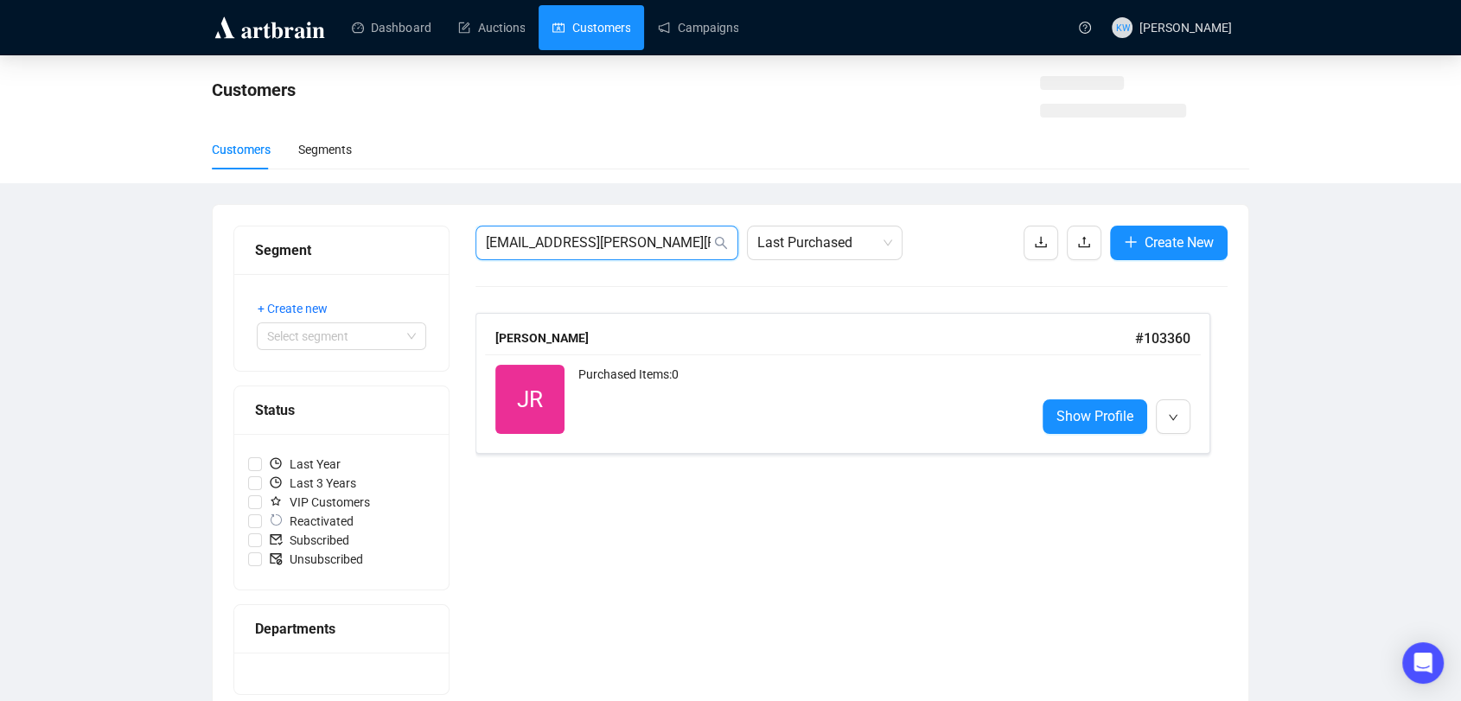
drag, startPoint x: 653, startPoint y: 243, endPoint x: 164, endPoint y: 198, distance: 491.3
click at [164, 198] on div "Customers Customers Segments Segment + Create new Select segment Status Last Ye…" at bounding box center [730, 442] width 1461 height 774
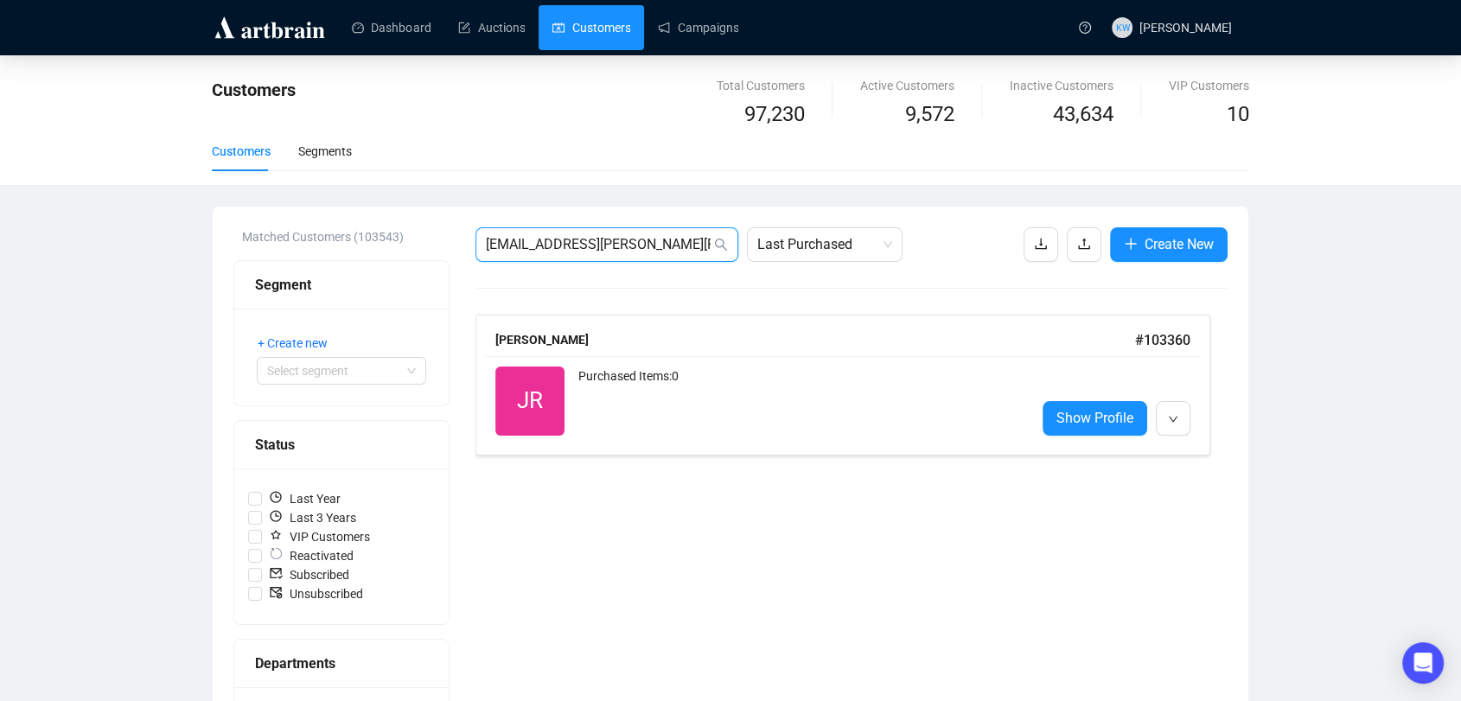
paste input "[PERSON_NAME]"
type input "[PERSON_NAME][EMAIL_ADDRESS][DOMAIN_NAME]"
click at [629, 375] on div "Purchased Items: 0" at bounding box center [799, 384] width 443 height 35
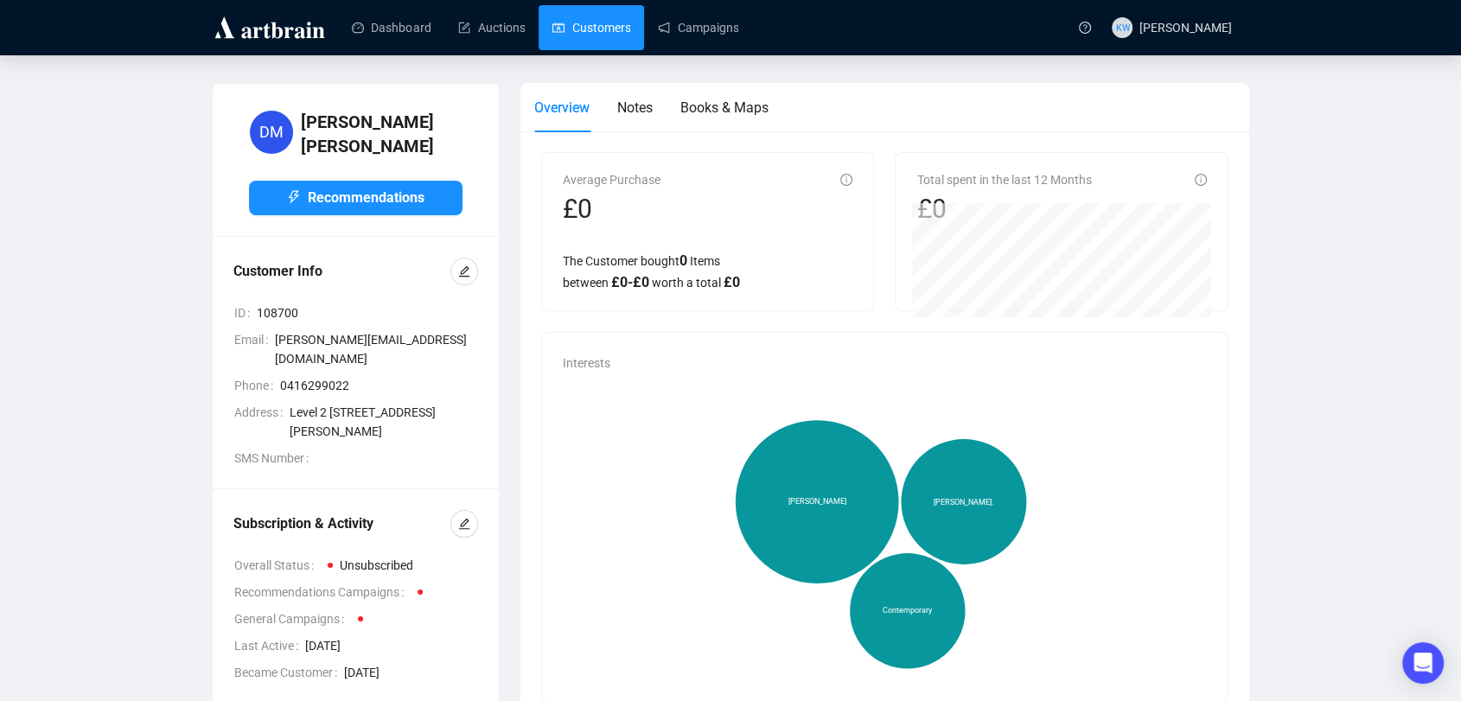
click at [622, 22] on link "Customers" at bounding box center [591, 27] width 78 height 45
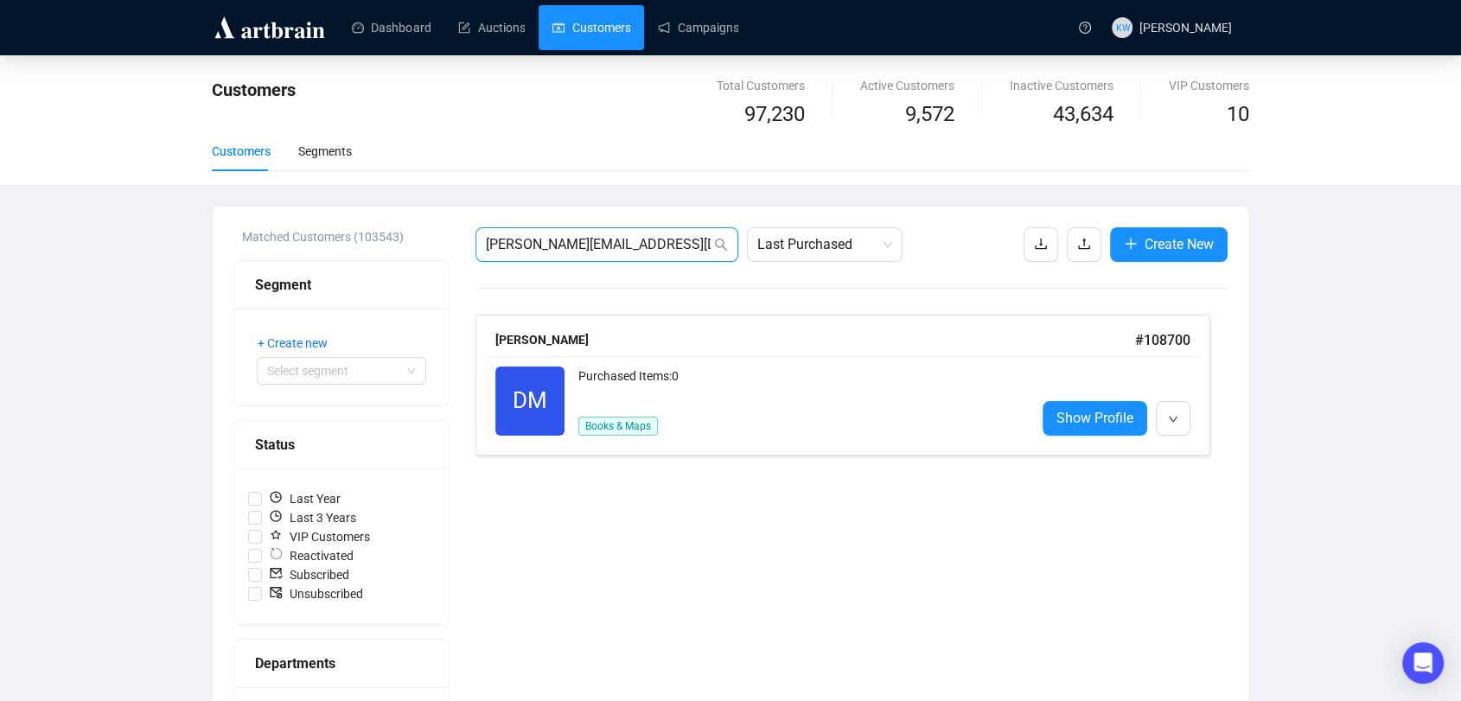
drag, startPoint x: 615, startPoint y: 246, endPoint x: 283, endPoint y: 245, distance: 332.8
paste input "[EMAIL_ADDRESS]"
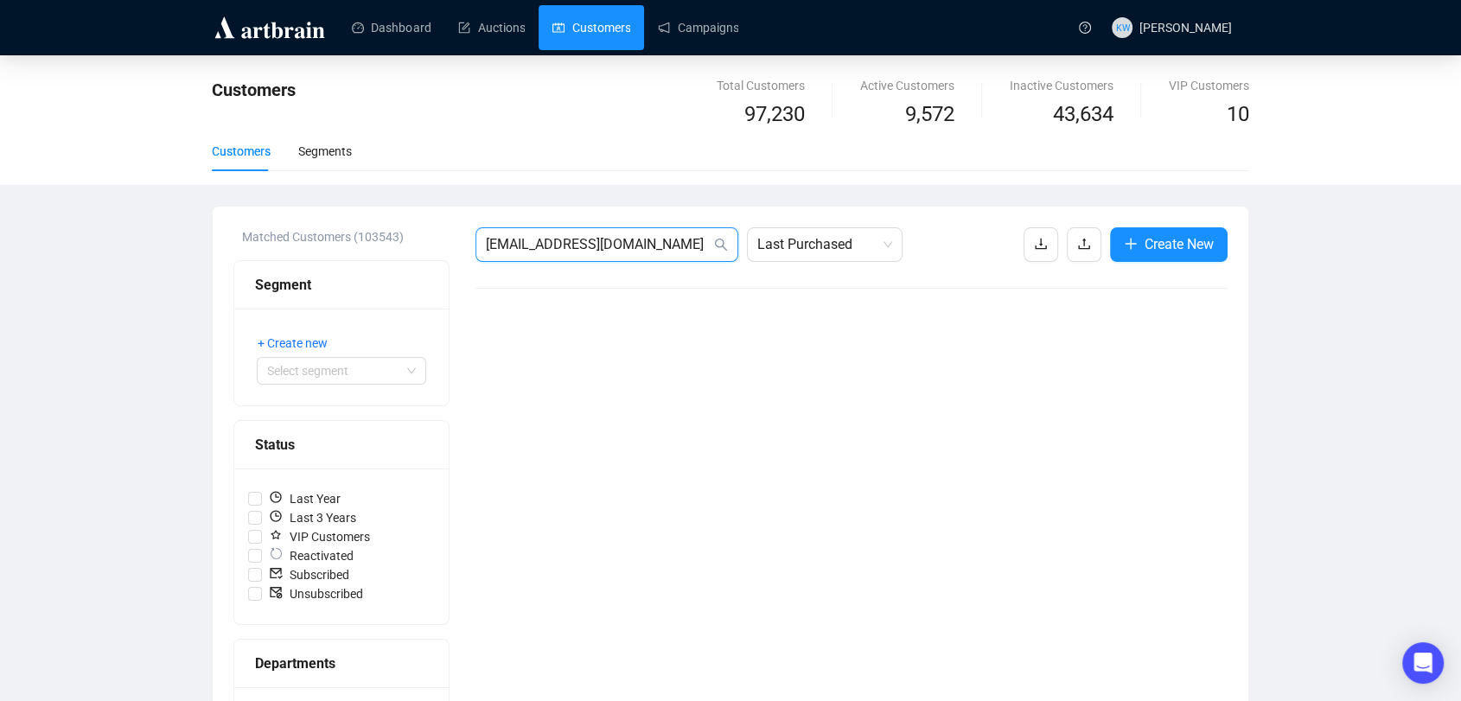
drag, startPoint x: 615, startPoint y: 239, endPoint x: 418, endPoint y: 227, distance: 198.3
paste input "[EMAIL_ADDRESS]"
type input "[EMAIL_ADDRESS][DOMAIN_NAME]"
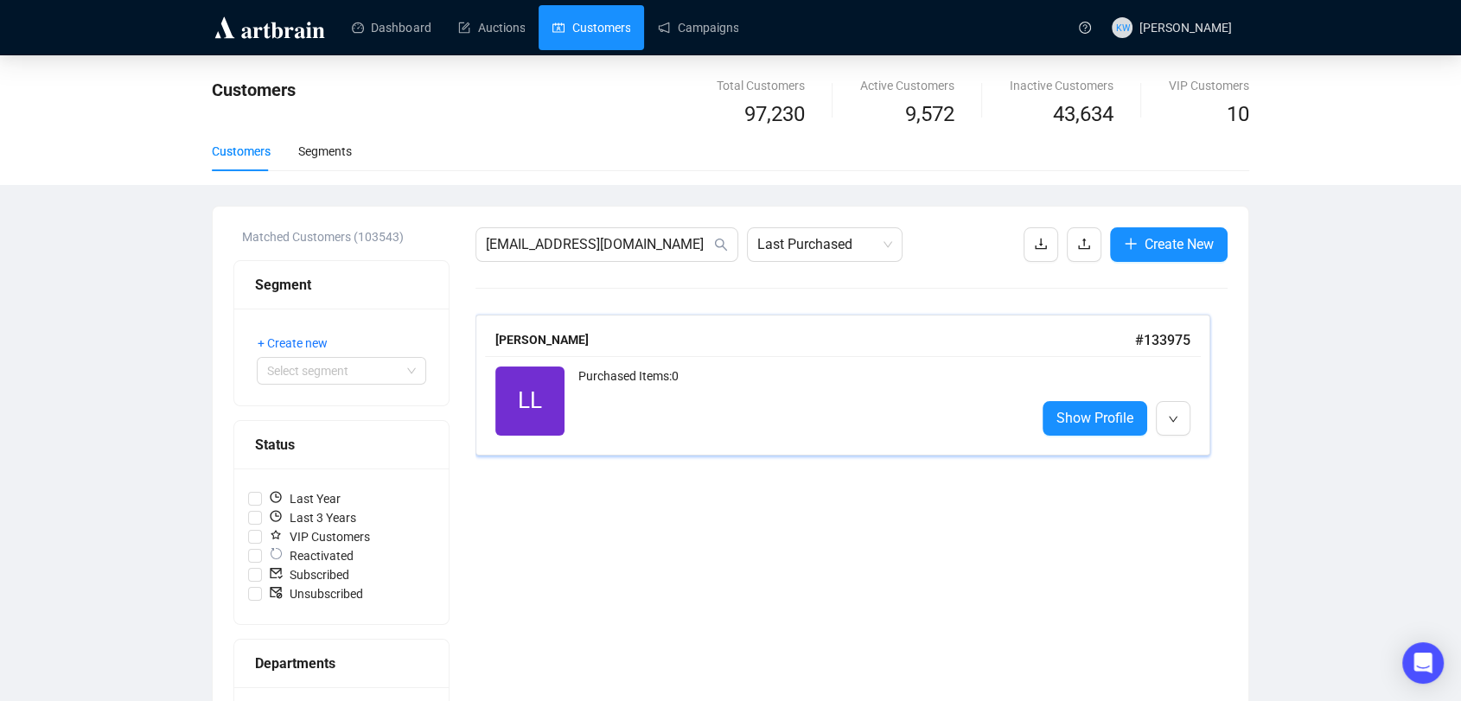
click at [721, 389] on div "Purchased Items: 0" at bounding box center [799, 401] width 443 height 69
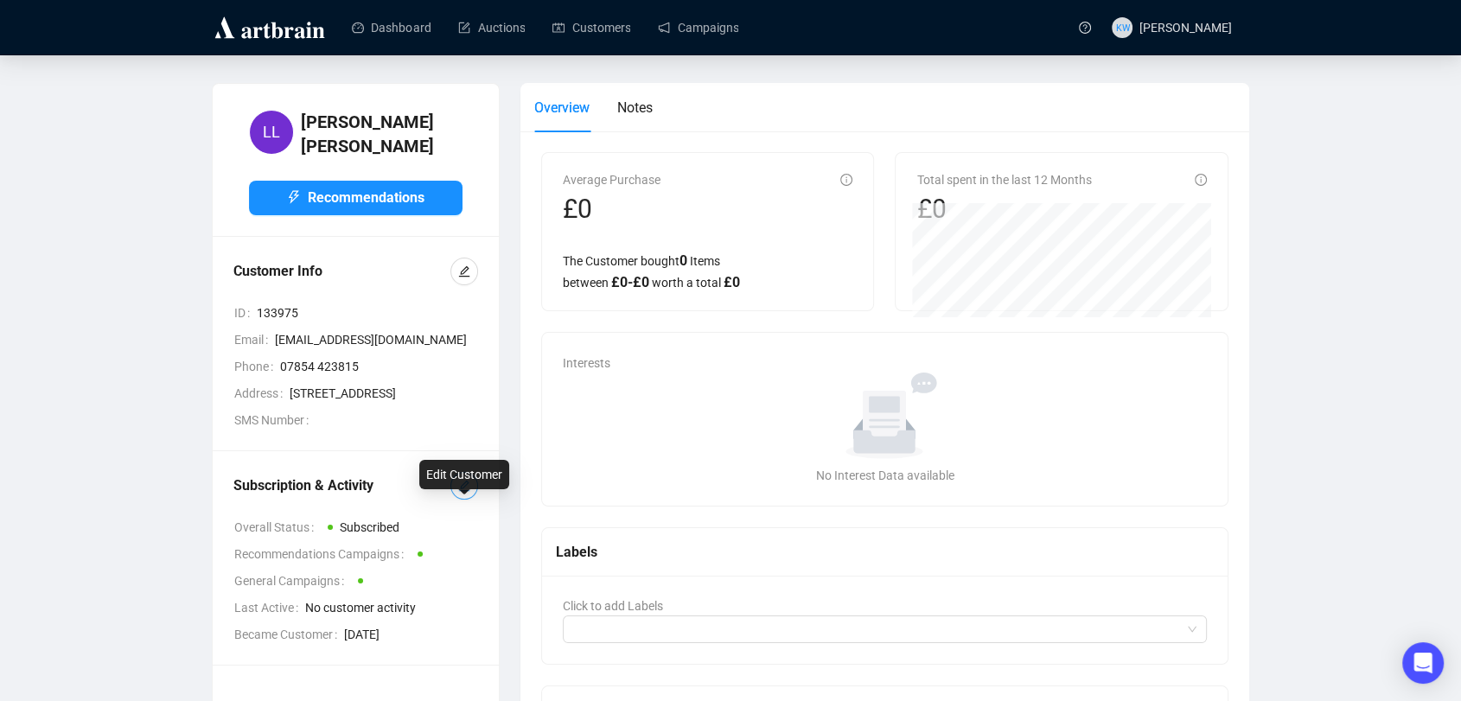
click at [463, 492] on icon "edit" at bounding box center [464, 486] width 12 height 12
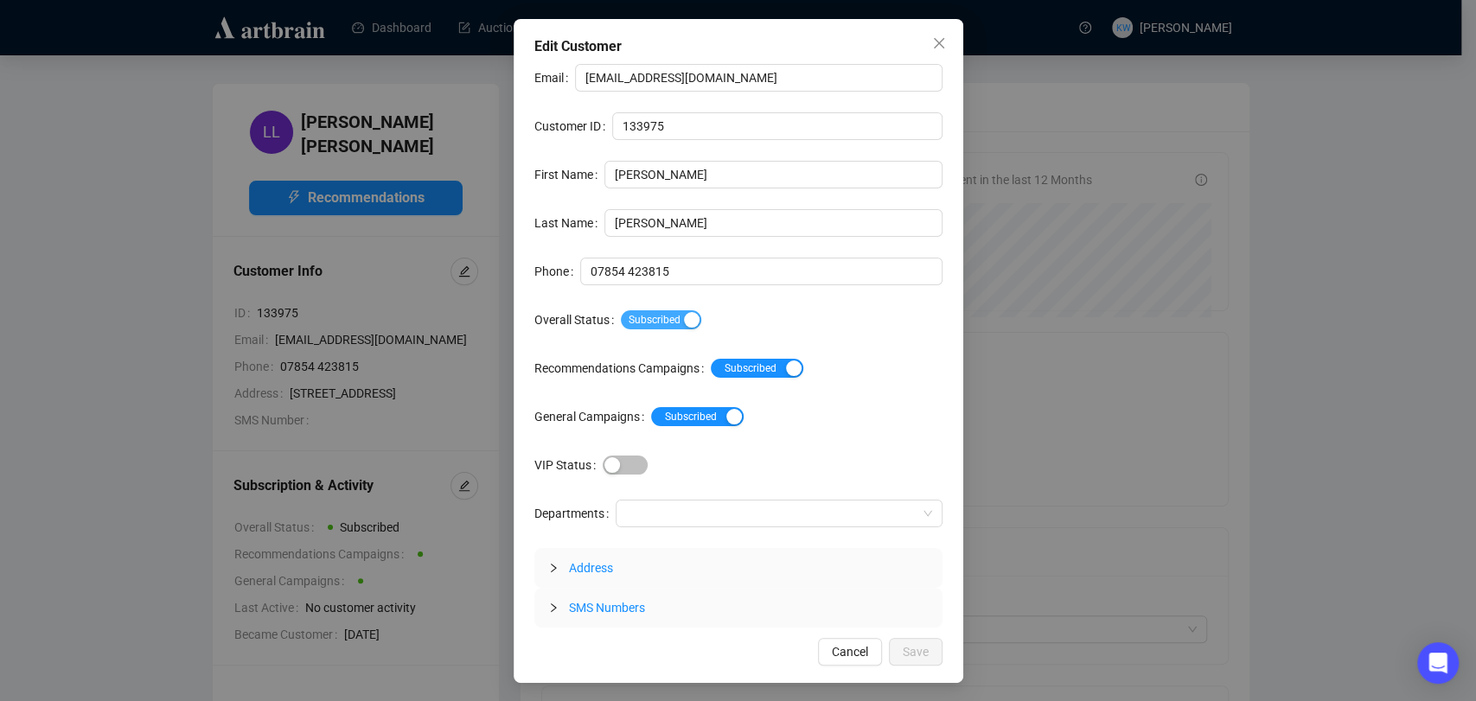
click at [684, 322] on div "button" at bounding box center [692, 320] width 16 height 16
click at [932, 642] on button "Save" at bounding box center [916, 652] width 54 height 28
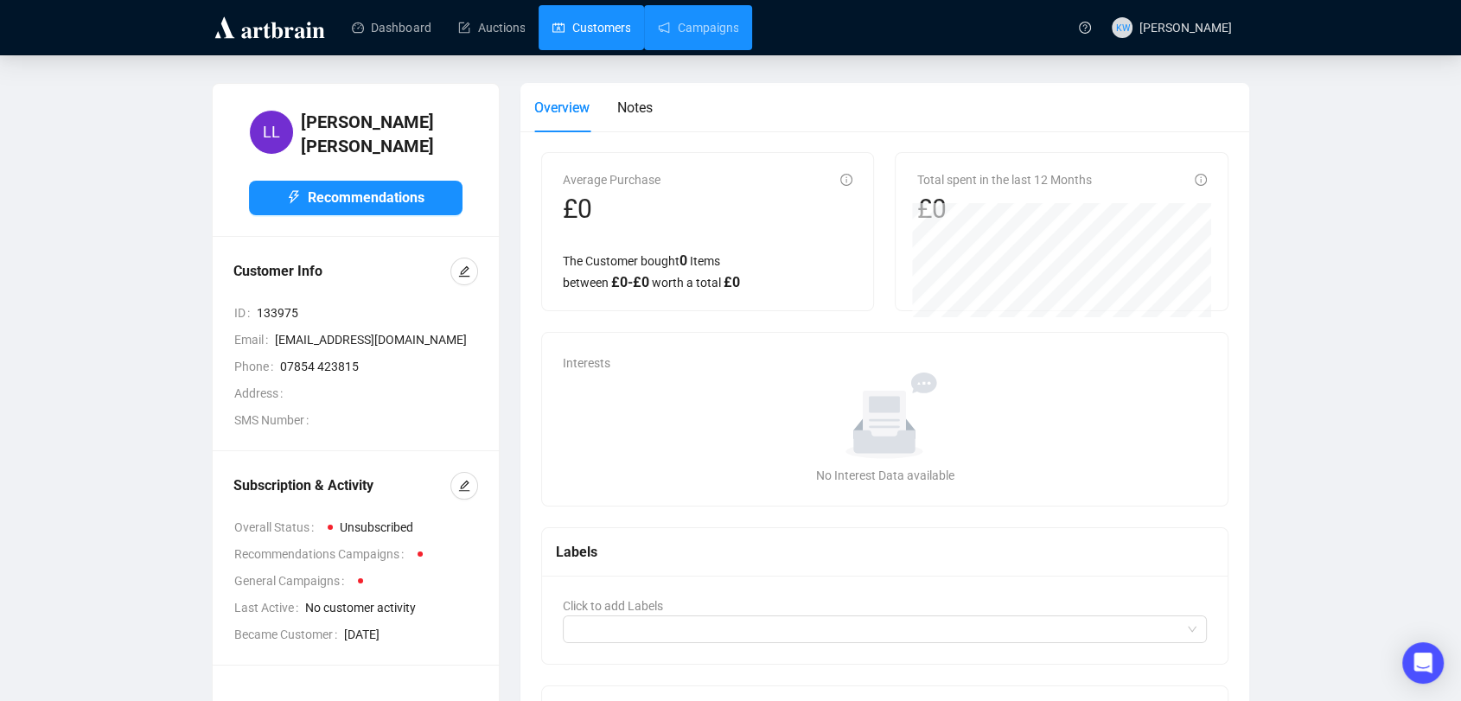
click at [614, 44] on link "Customers" at bounding box center [591, 27] width 78 height 45
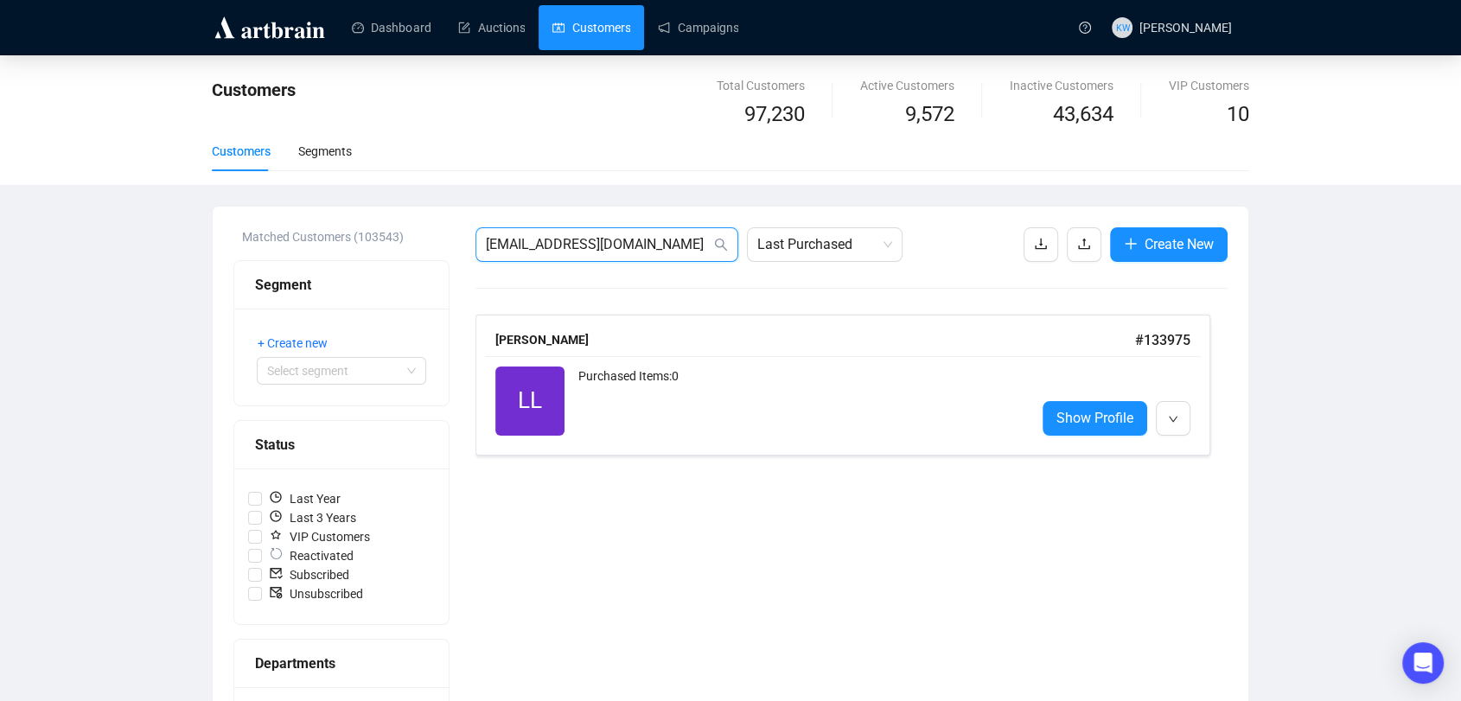
drag, startPoint x: 665, startPoint y: 239, endPoint x: 346, endPoint y: 188, distance: 322.9
click at [346, 188] on div "Customers Total Customers 97,230 Active Customers 9,572 Inactive Customers 43,6…" at bounding box center [730, 640] width 1461 height 1170
paste input "Melvynpini@btinternet"
type input "[EMAIL_ADDRESS][DOMAIN_NAME]"
click at [678, 400] on div "Purchased Items: 0" at bounding box center [799, 401] width 443 height 69
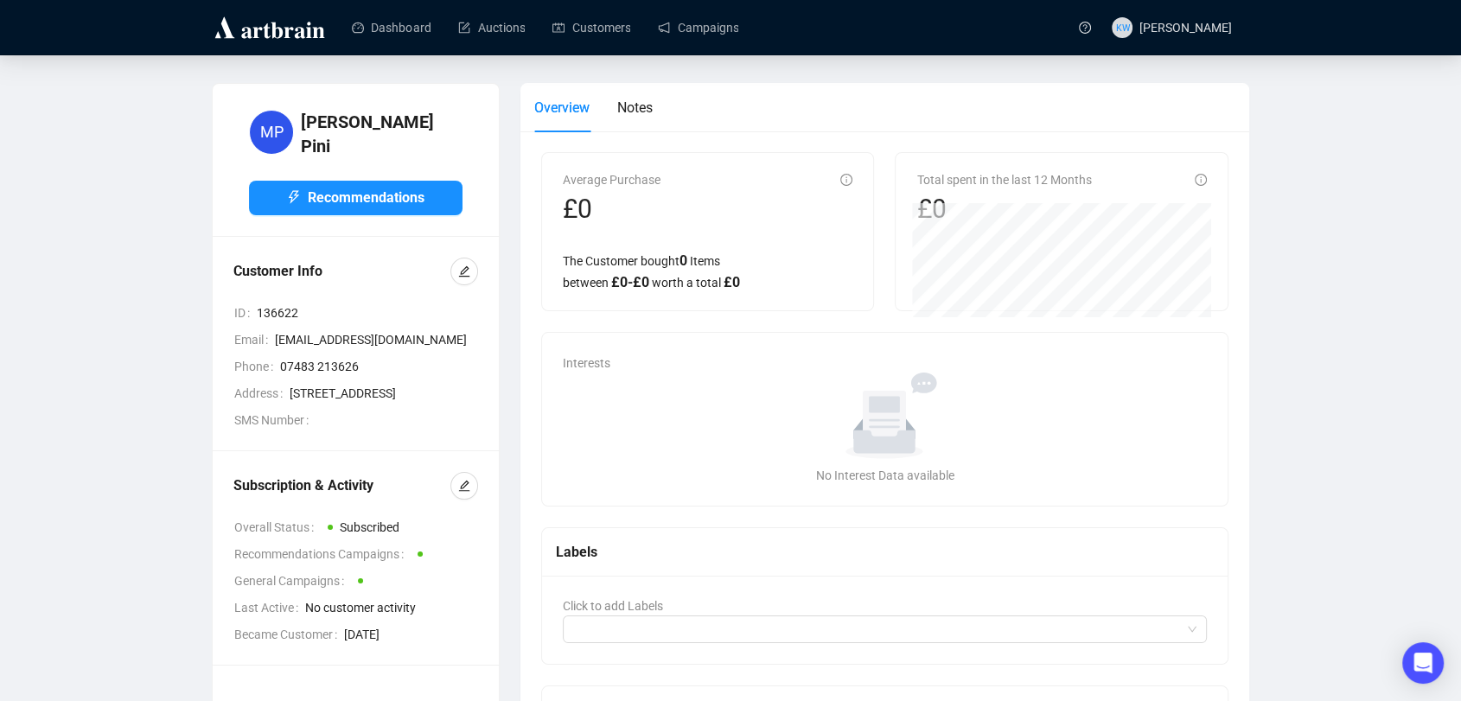
click at [470, 512] on div "Subscription & Activity Overall Status Subscribed Recommendations Campaigns Gen…" at bounding box center [356, 558] width 286 height 214
click at [463, 495] on span "button" at bounding box center [464, 485] width 12 height 19
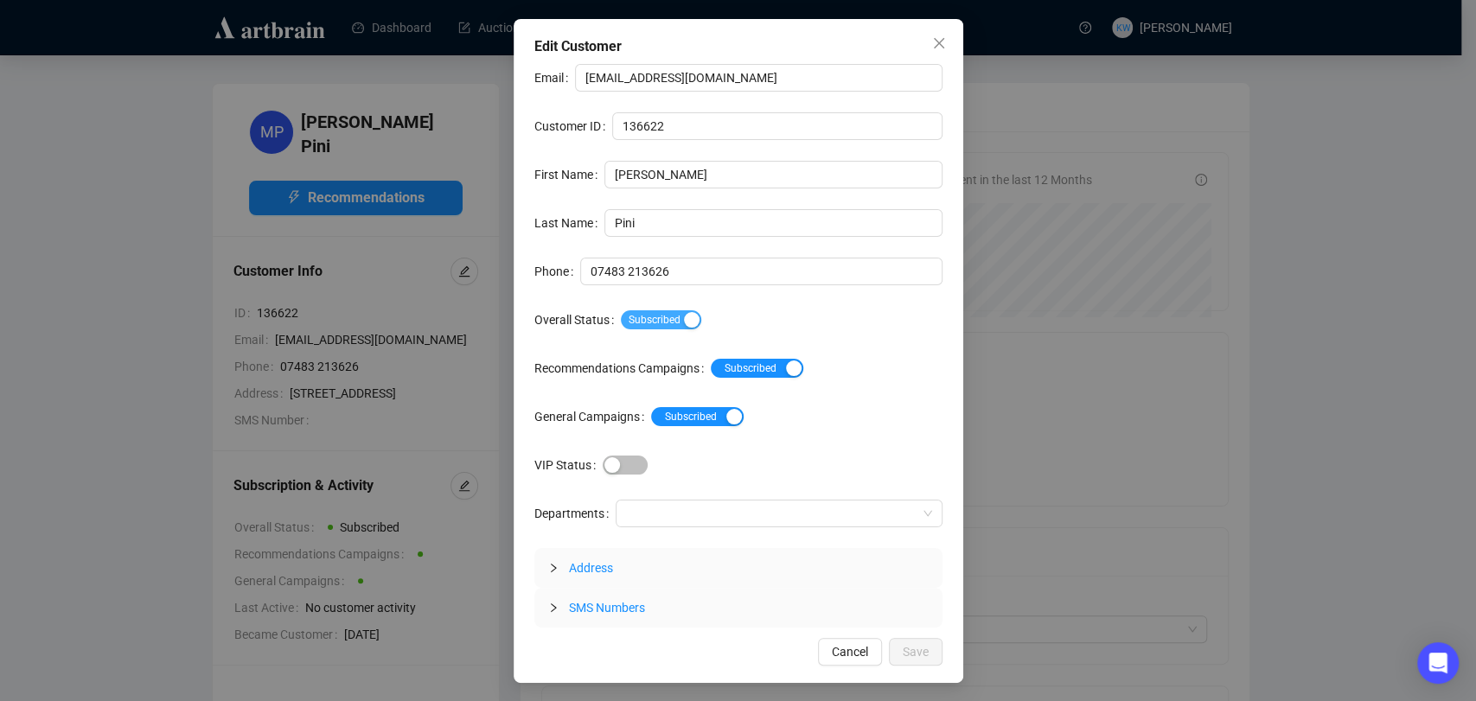
click at [669, 325] on span "Subscribed" at bounding box center [661, 319] width 80 height 19
click at [917, 647] on span "Save" at bounding box center [915, 651] width 26 height 19
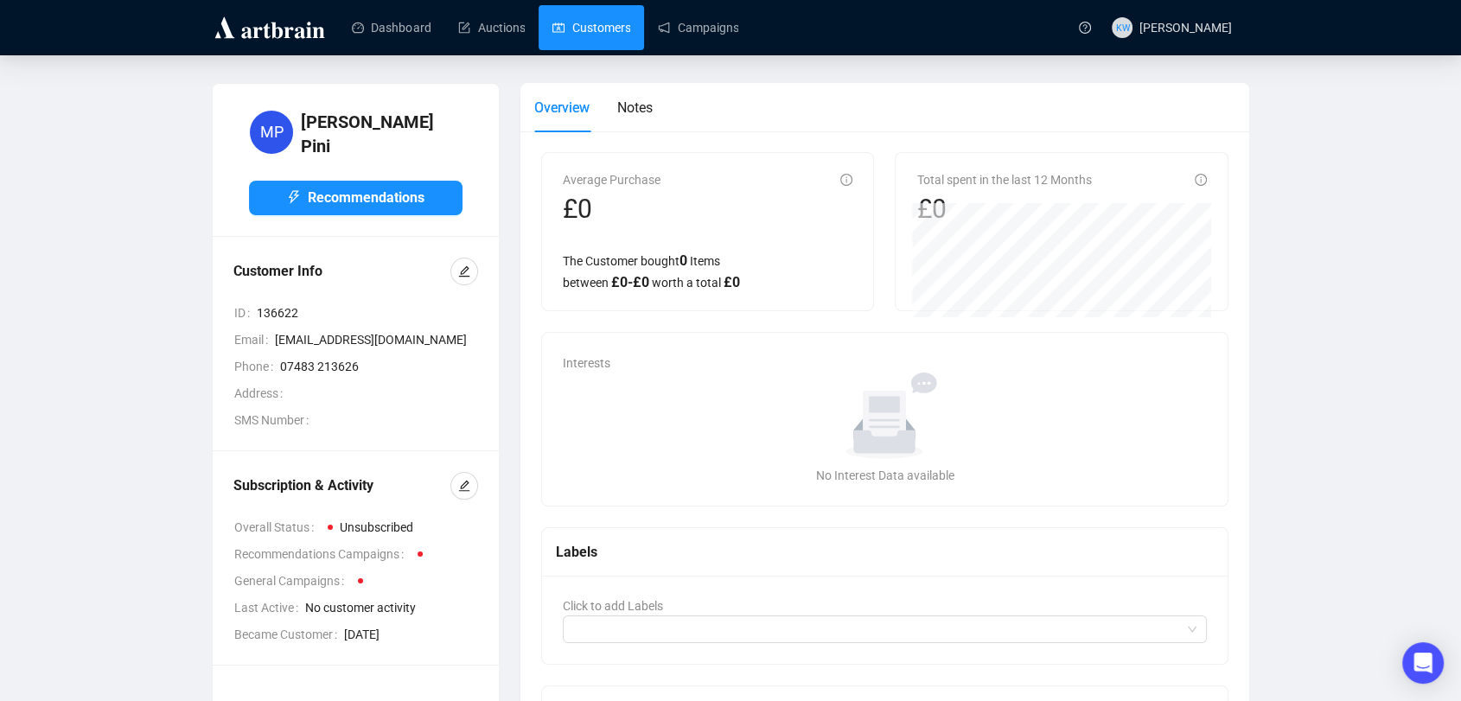
click at [598, 31] on link "Customers" at bounding box center [591, 27] width 78 height 45
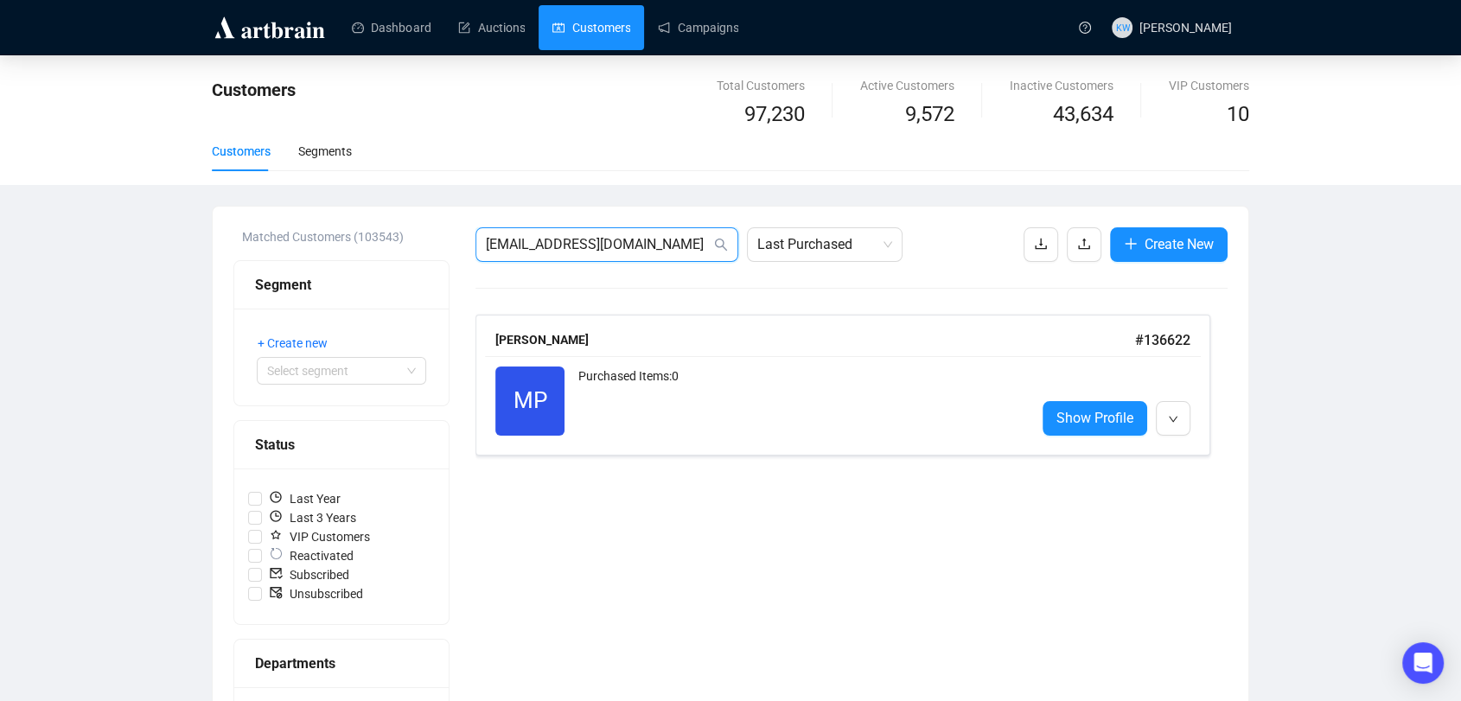
drag, startPoint x: 666, startPoint y: 251, endPoint x: 182, endPoint y: 248, distance: 484.1
click at [182, 248] on div "Customers Total Customers 97,230 Active Customers 9,572 Inactive Customers 43,6…" at bounding box center [730, 640] width 1461 height 1170
paste input "[EMAIL_ADDRESS][PERSON_NAME][DOMAIN_NAME]"
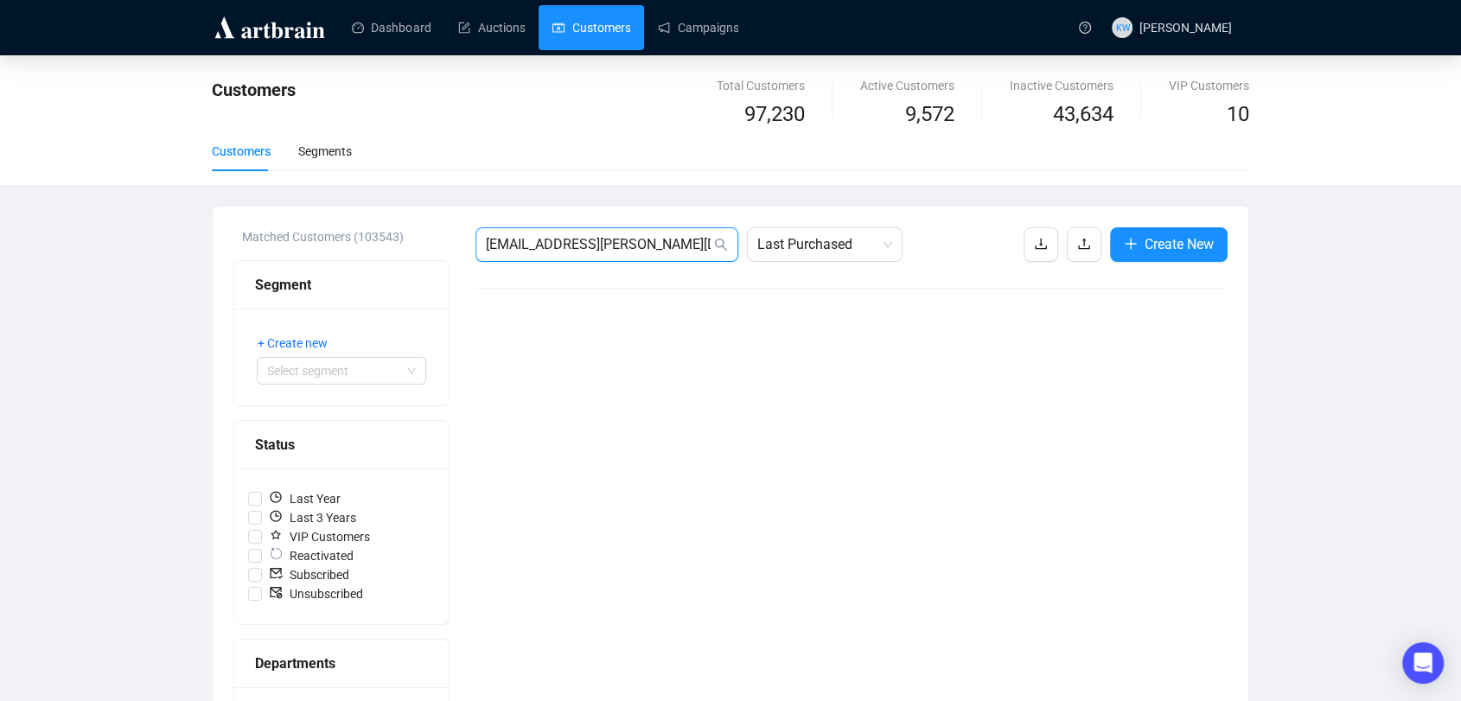
drag, startPoint x: 677, startPoint y: 249, endPoint x: 303, endPoint y: 224, distance: 374.3
paste input "[EMAIL_ADDRESS][DOMAIN_NAME]"
type input "[PERSON_NAME][EMAIL_ADDRESS][DOMAIN_NAME]"
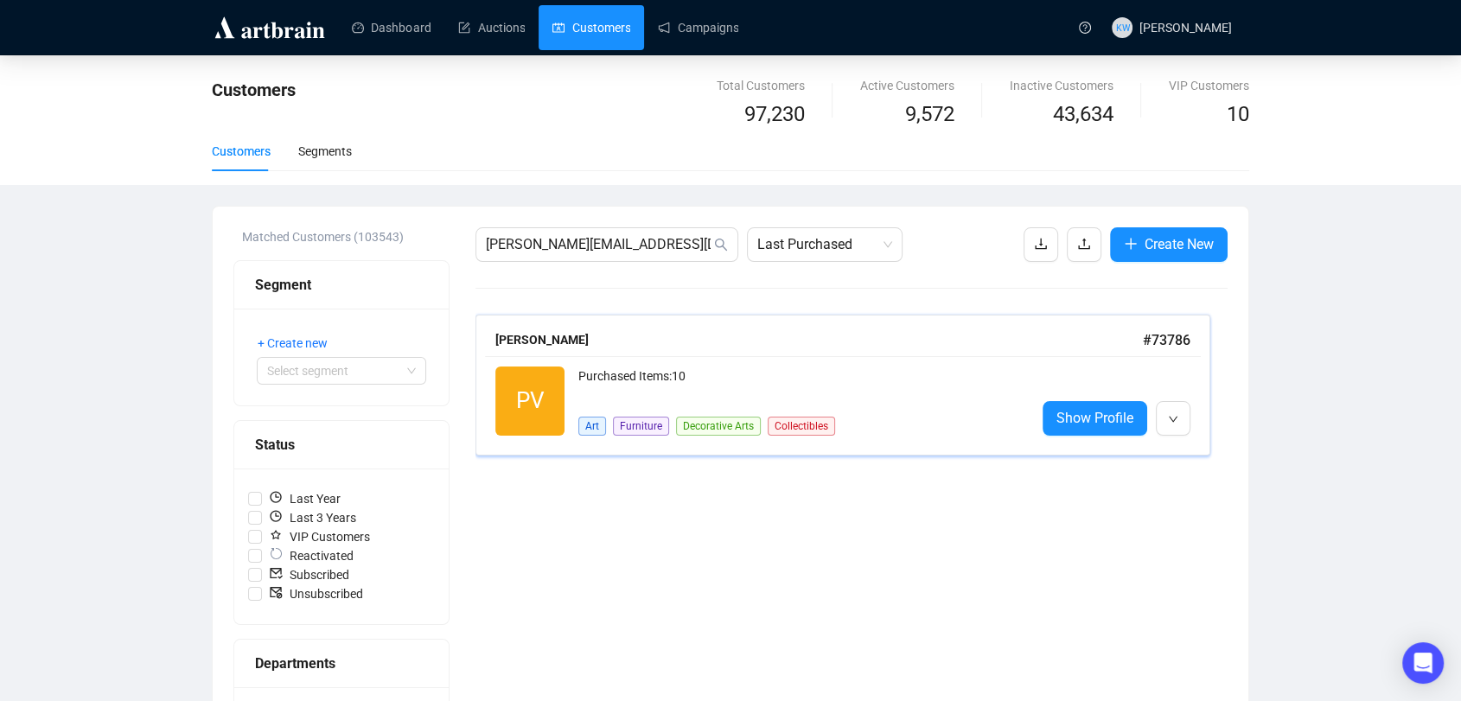
click at [791, 391] on div "Purchased Items: 10" at bounding box center [799, 384] width 443 height 35
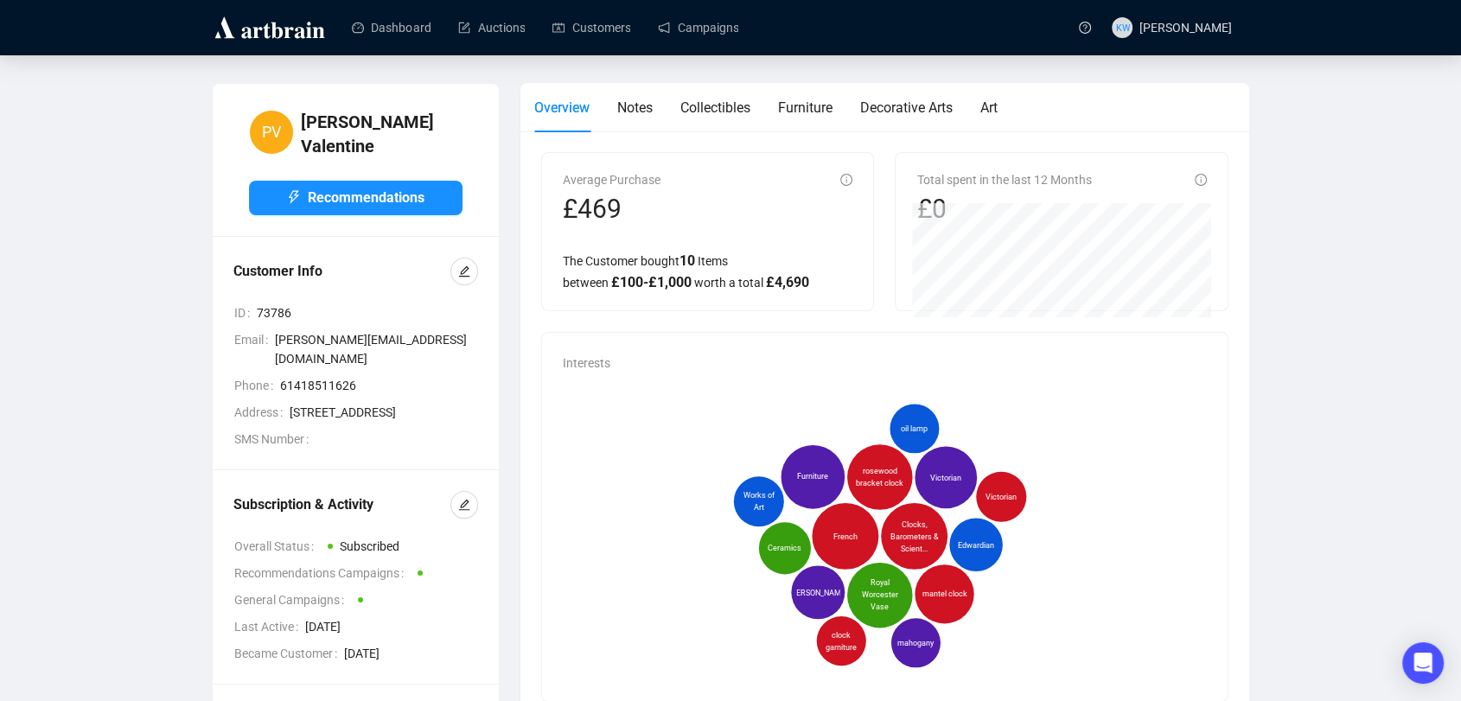
click at [476, 491] on button "button" at bounding box center [464, 505] width 28 height 28
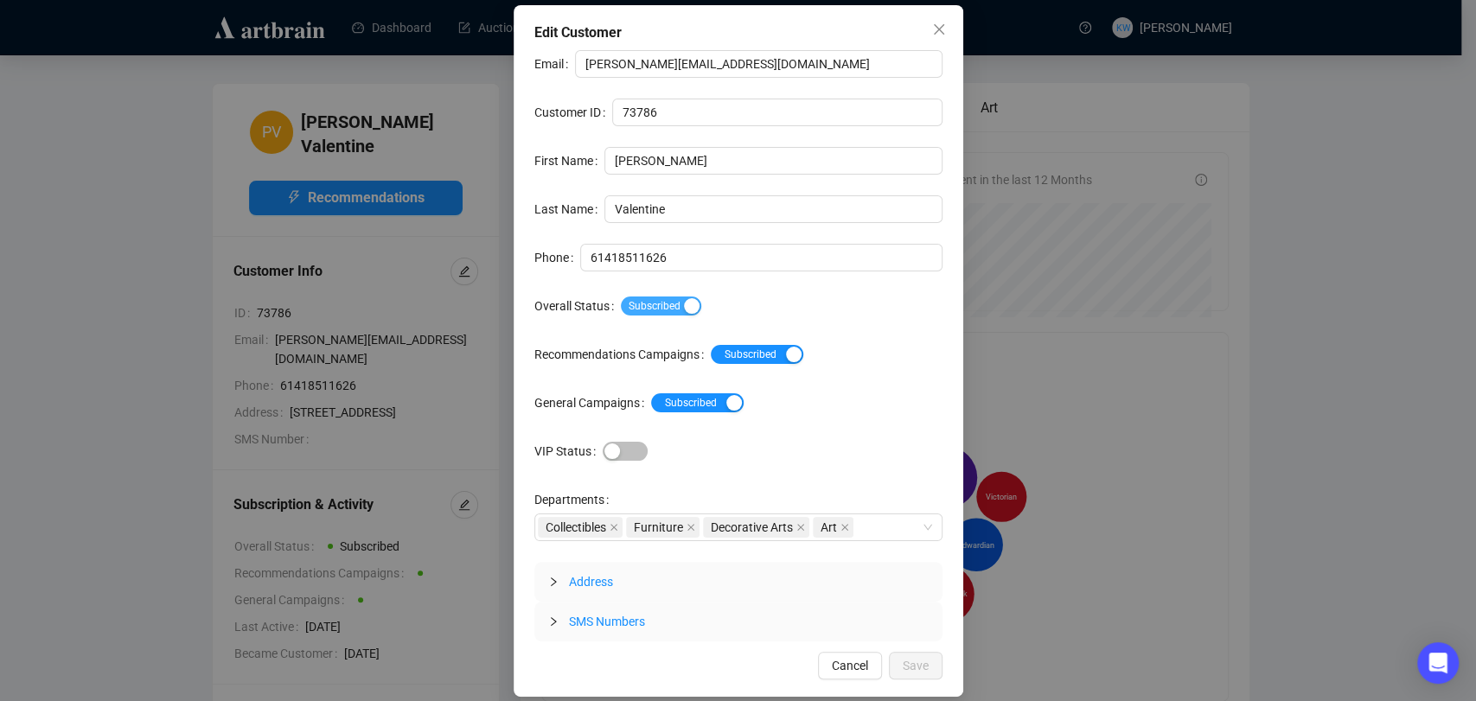
click at [666, 315] on span "Subscribed" at bounding box center [661, 305] width 80 height 19
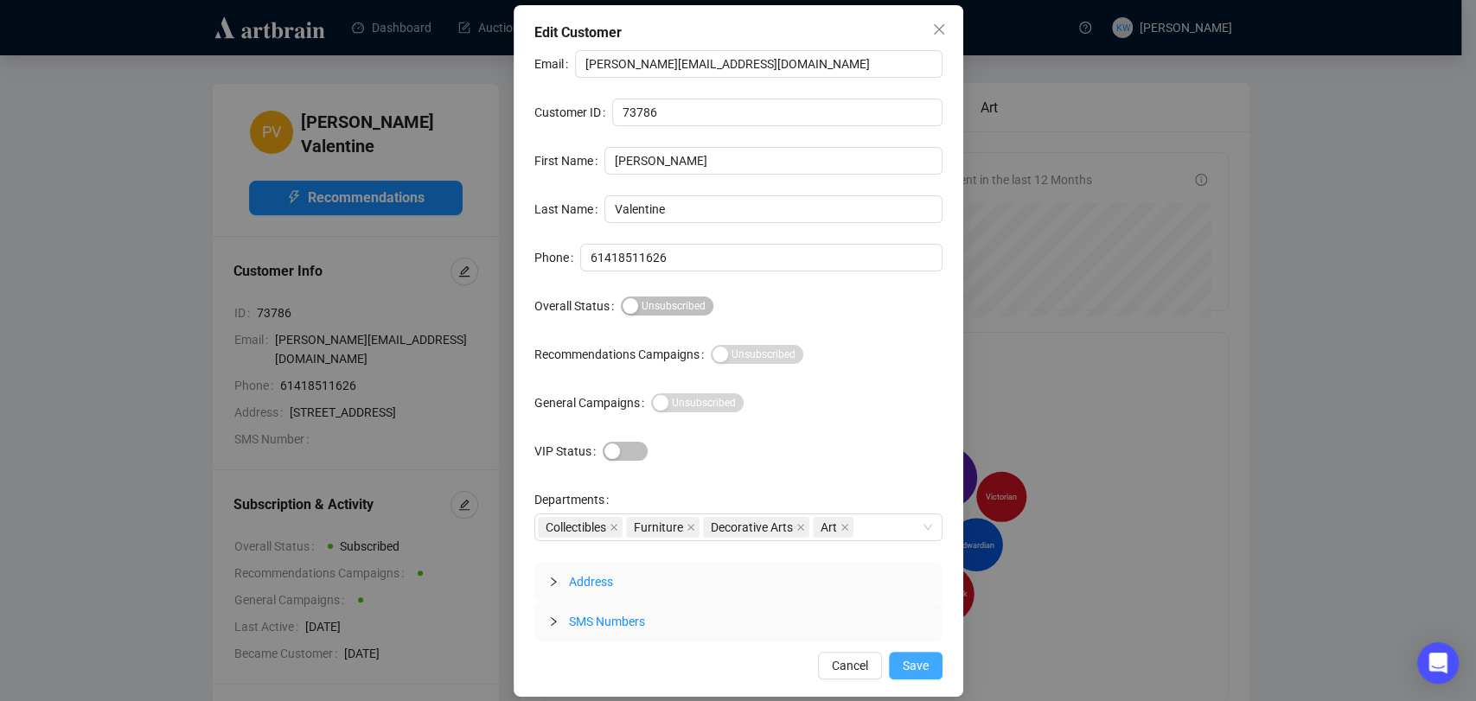
click at [910, 659] on span "Save" at bounding box center [915, 665] width 26 height 19
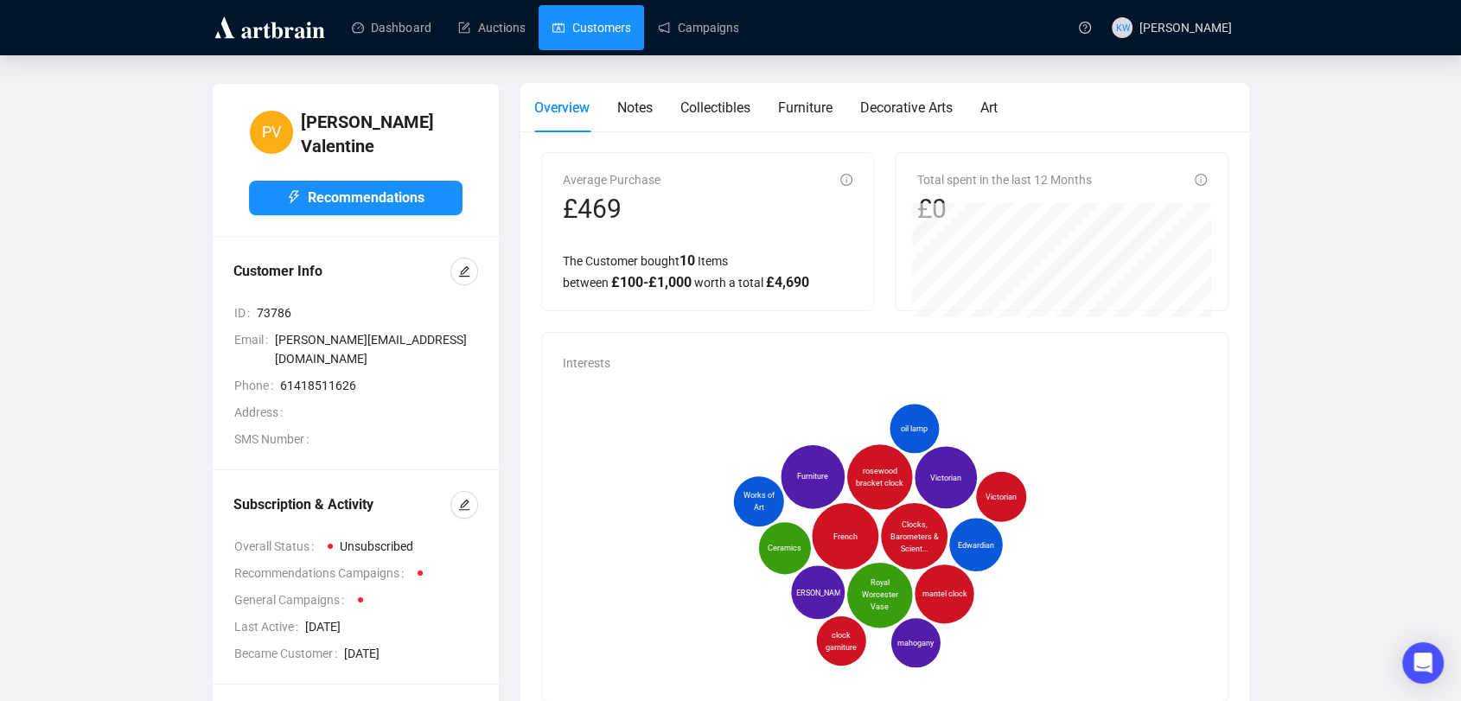
click at [591, 36] on link "Customers" at bounding box center [591, 27] width 78 height 45
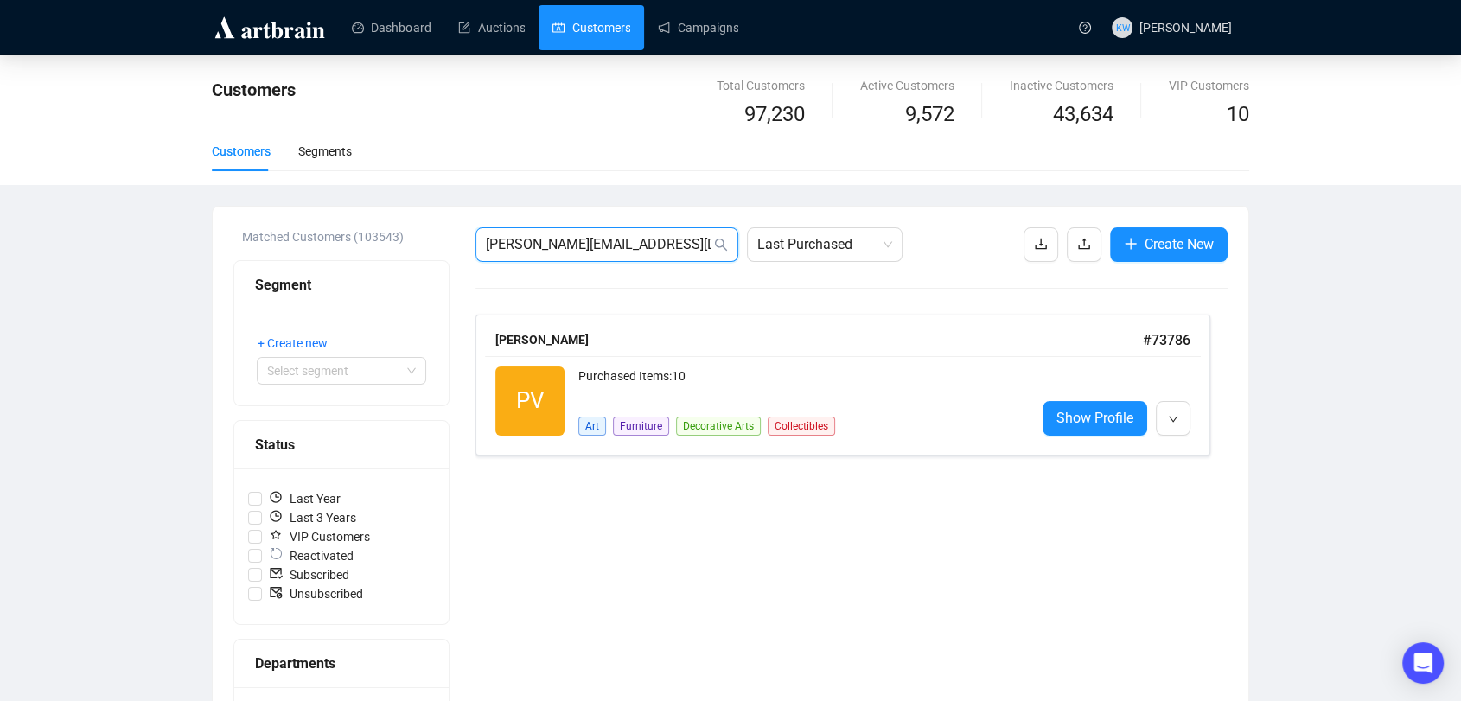
click at [674, 240] on input "[PERSON_NAME][EMAIL_ADDRESS][DOMAIN_NAME]" at bounding box center [598, 244] width 225 height 21
paste input "[EMAIL_ADDRESS][DOMAIN_NAME]"
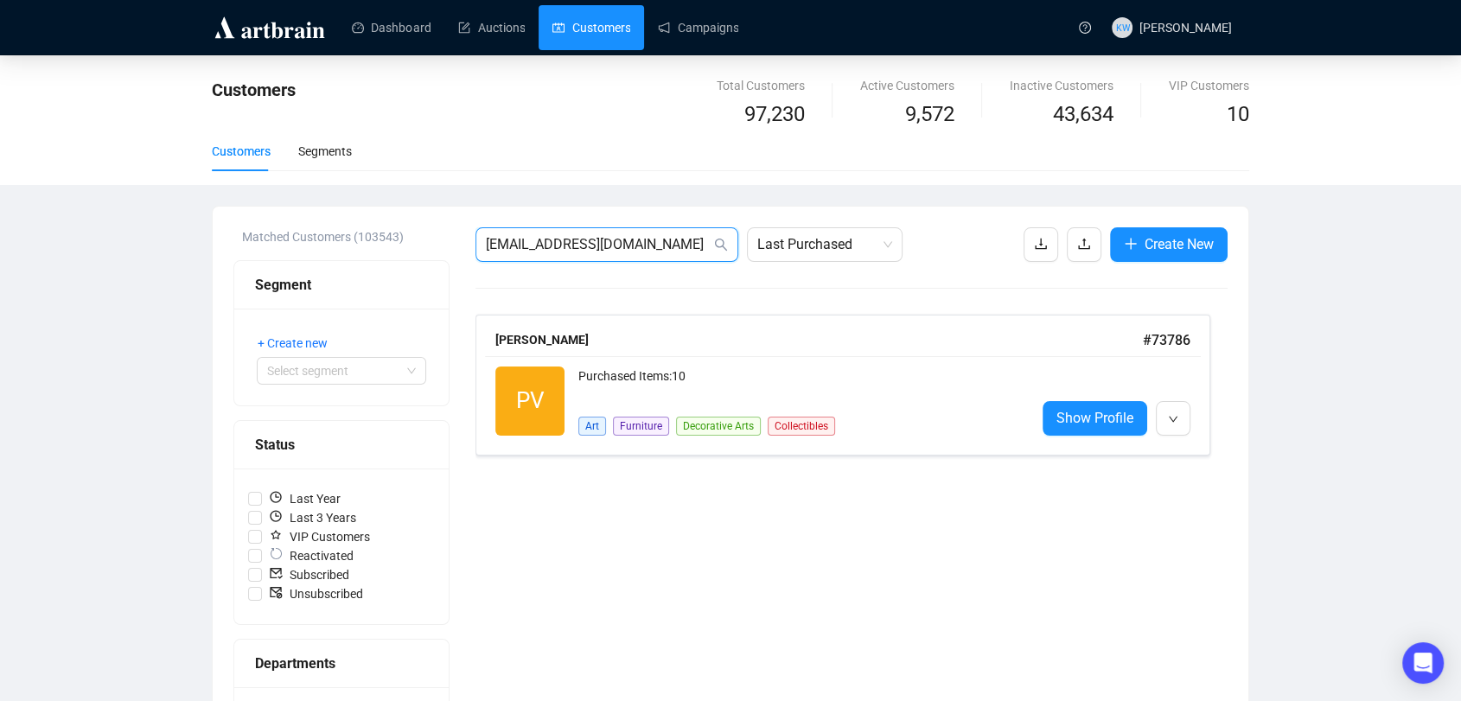
type input "[EMAIL_ADDRESS][DOMAIN_NAME]"
click at [770, 396] on div "Purchased Items: 0" at bounding box center [799, 384] width 443 height 35
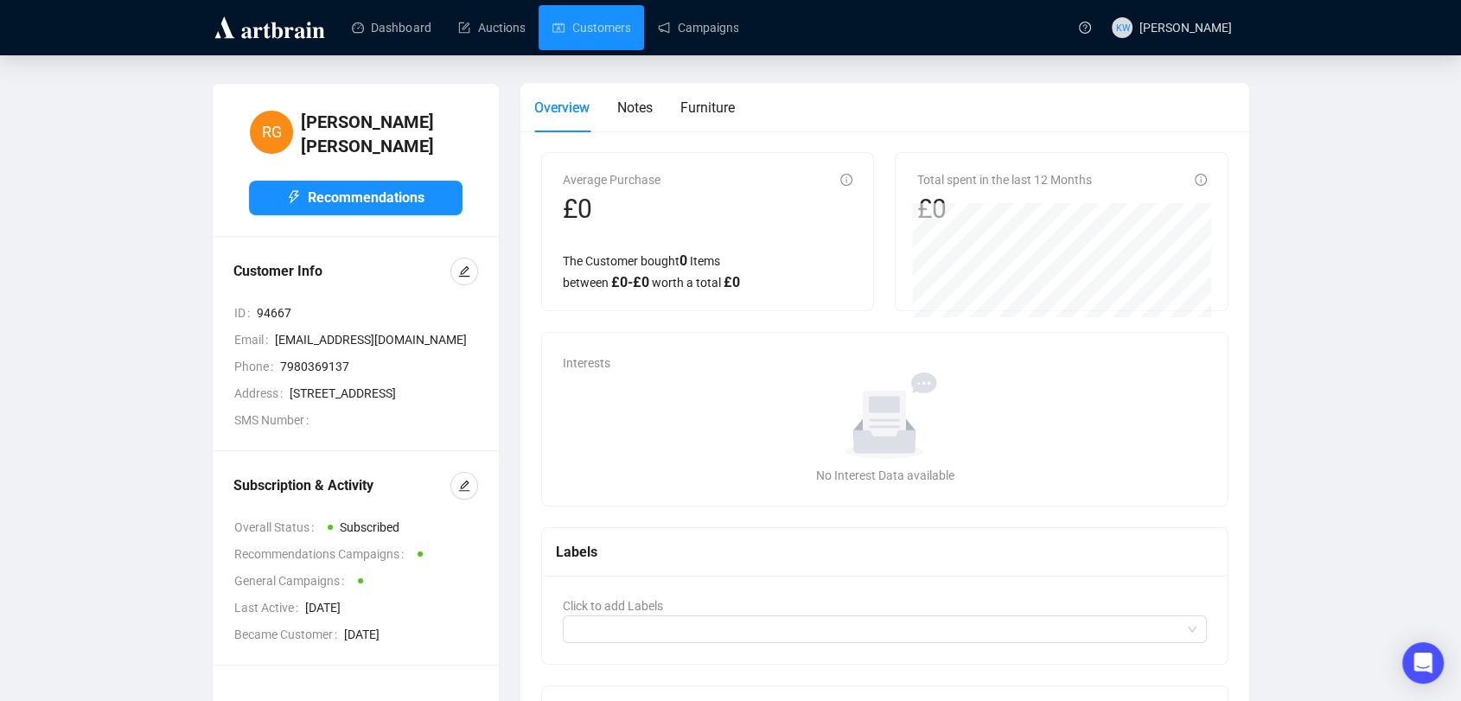
click at [481, 488] on div "Subscription & Activity Overall Status Subscribed Recommendations Campaigns Gen…" at bounding box center [356, 558] width 286 height 214
click at [469, 481] on button "button" at bounding box center [464, 486] width 28 height 28
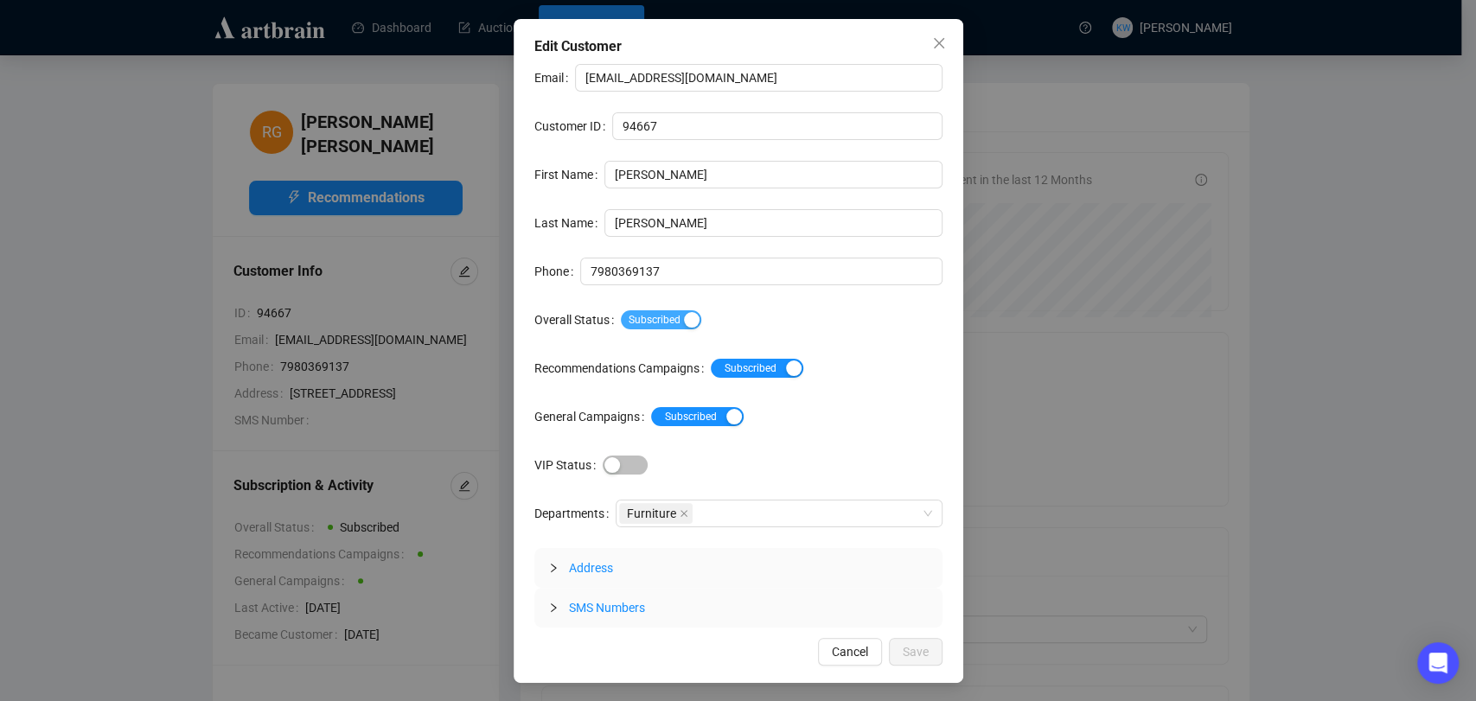
click at [654, 315] on span "Subscribed" at bounding box center [661, 319] width 80 height 19
click at [920, 647] on span "Save" at bounding box center [915, 651] width 26 height 19
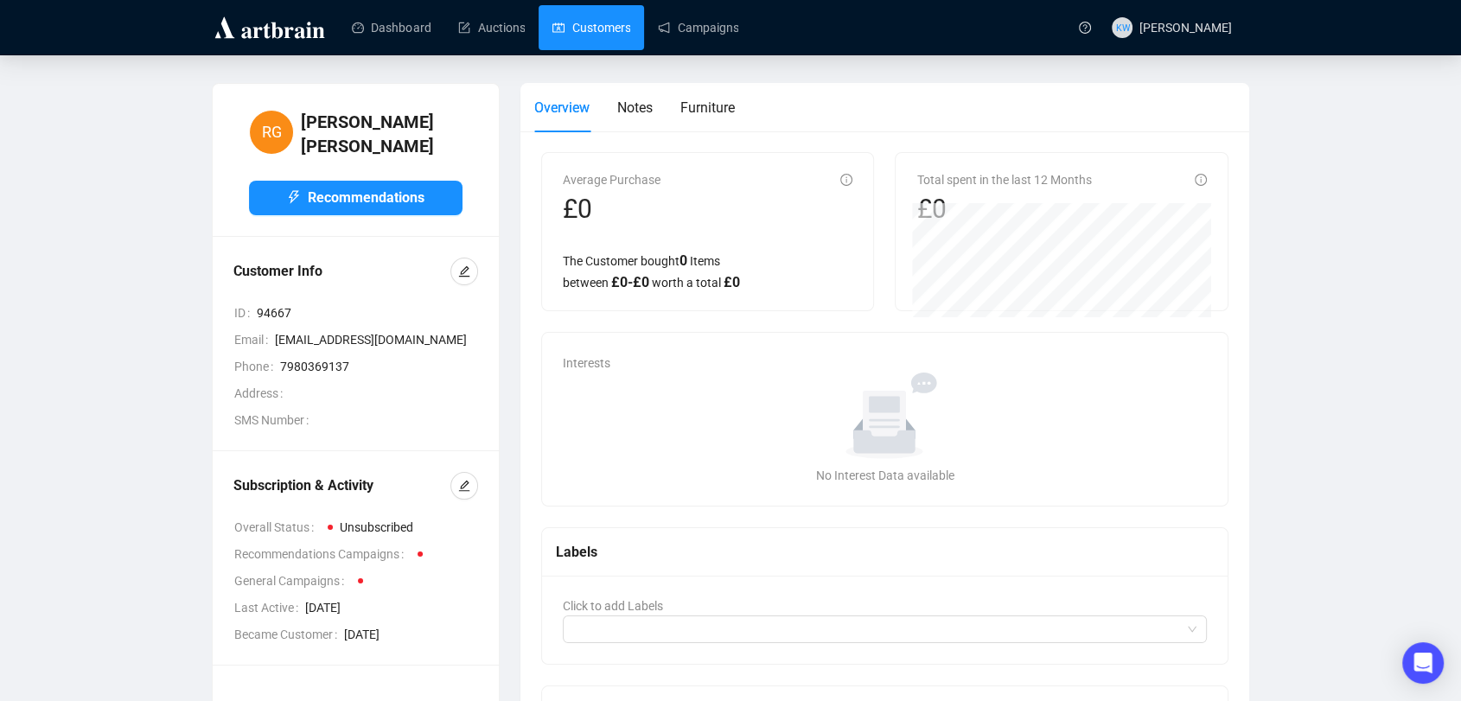
click at [595, 32] on link "Customers" at bounding box center [591, 27] width 78 height 45
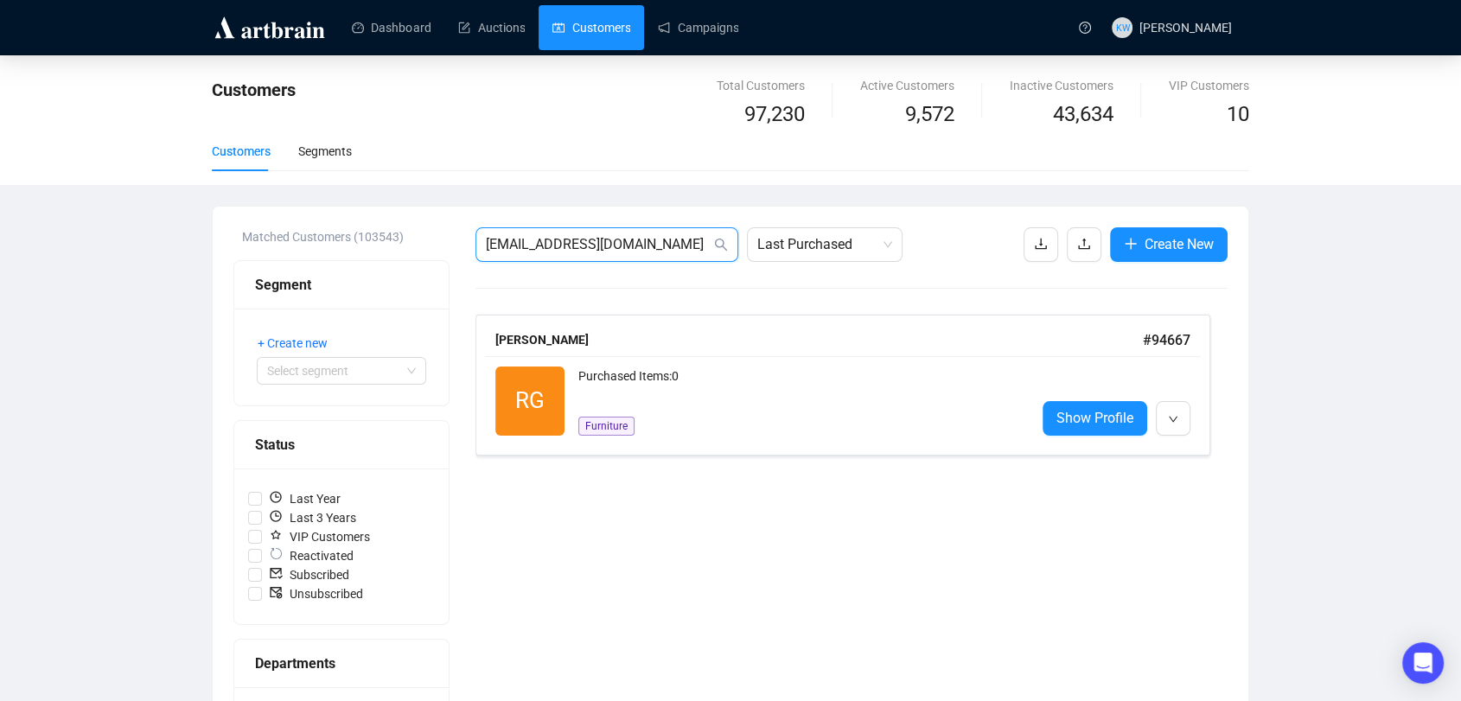
drag, startPoint x: 685, startPoint y: 247, endPoint x: 260, endPoint y: 228, distance: 424.8
paste input "timatthemill"
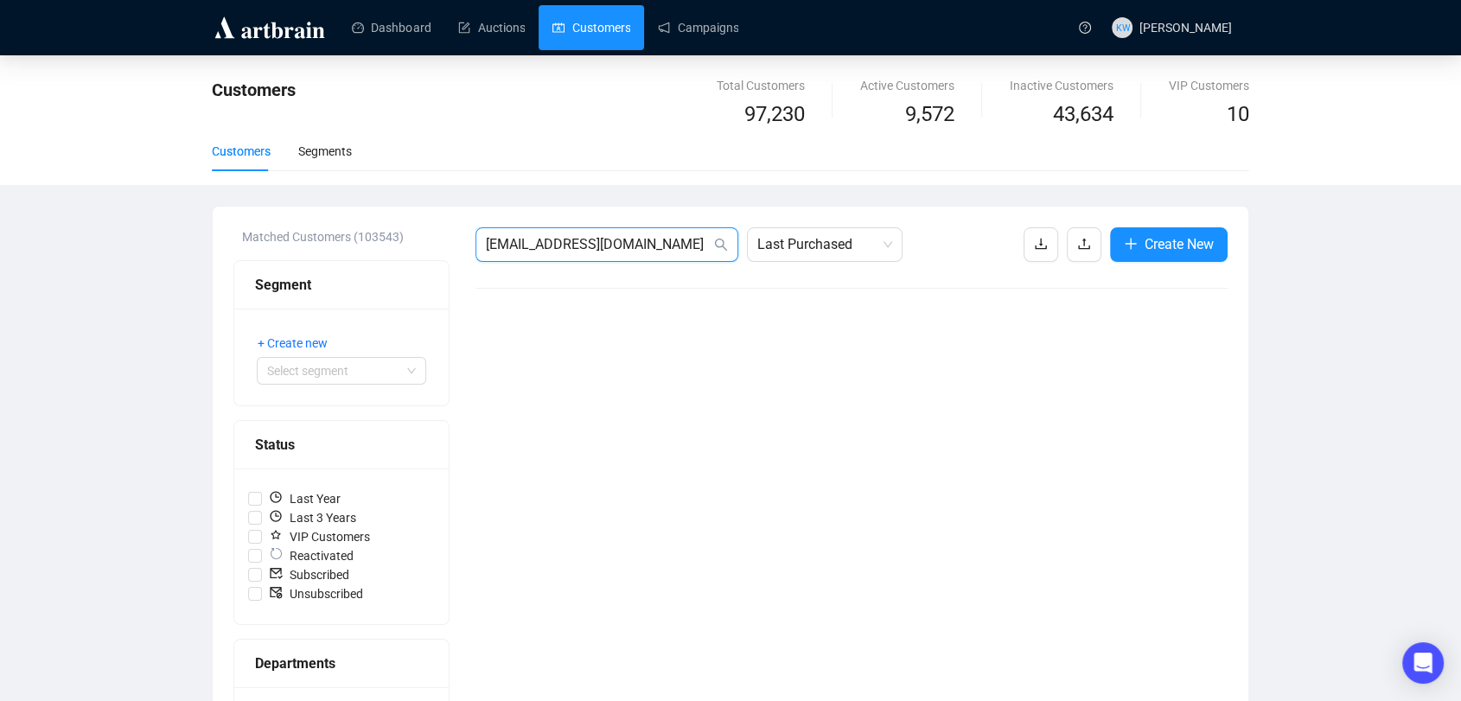
drag, startPoint x: 667, startPoint y: 240, endPoint x: 179, endPoint y: 283, distance: 490.2
click at [179, 283] on div "Customers Total Customers 97,230 Active Customers 9,572 Inactive Customers 43,6…" at bounding box center [730, 640] width 1461 height 1170
paste input "[EMAIL_ADDRESS][DOMAIN_NAME]"
type input "[EMAIL_ADDRESS][DOMAIN_NAME]"
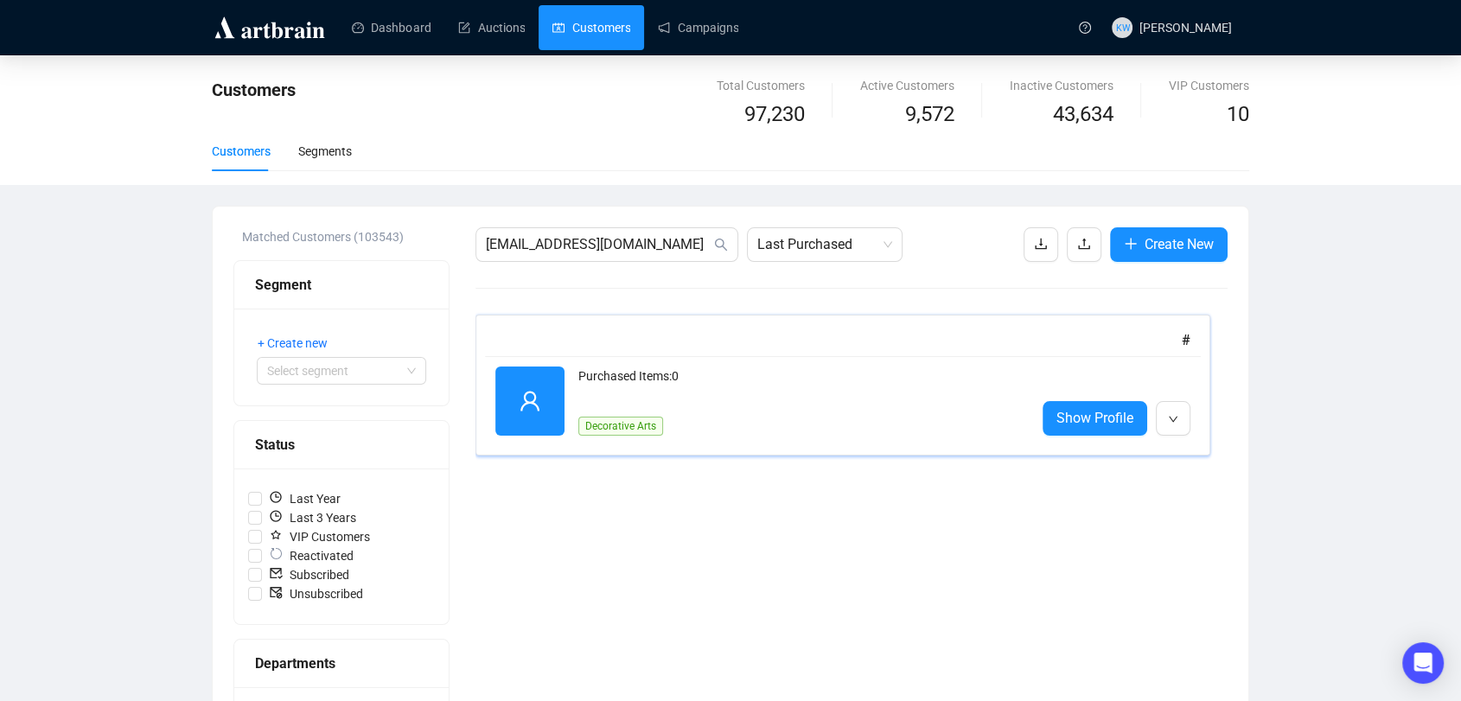
click at [692, 398] on div "Purchased Items: 0" at bounding box center [799, 384] width 443 height 35
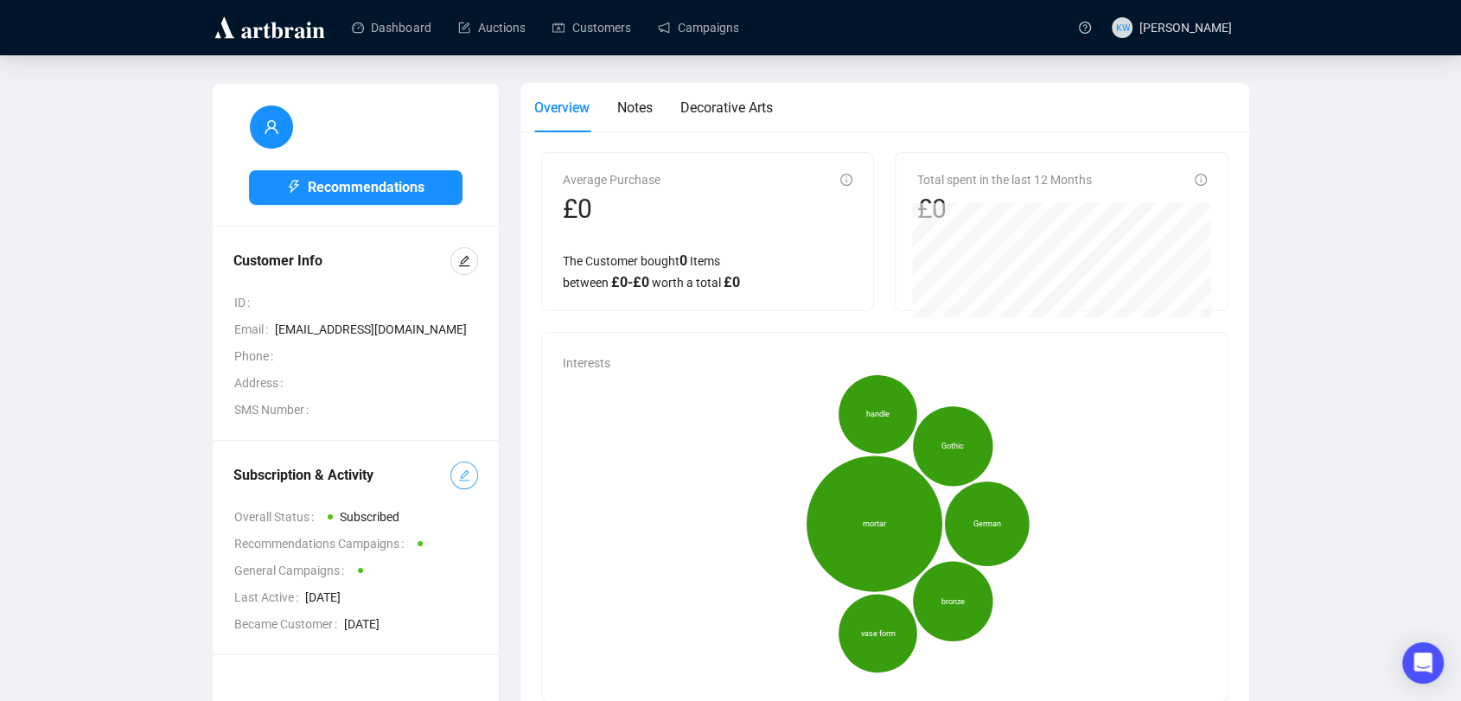
click at [456, 486] on button "button" at bounding box center [464, 476] width 28 height 28
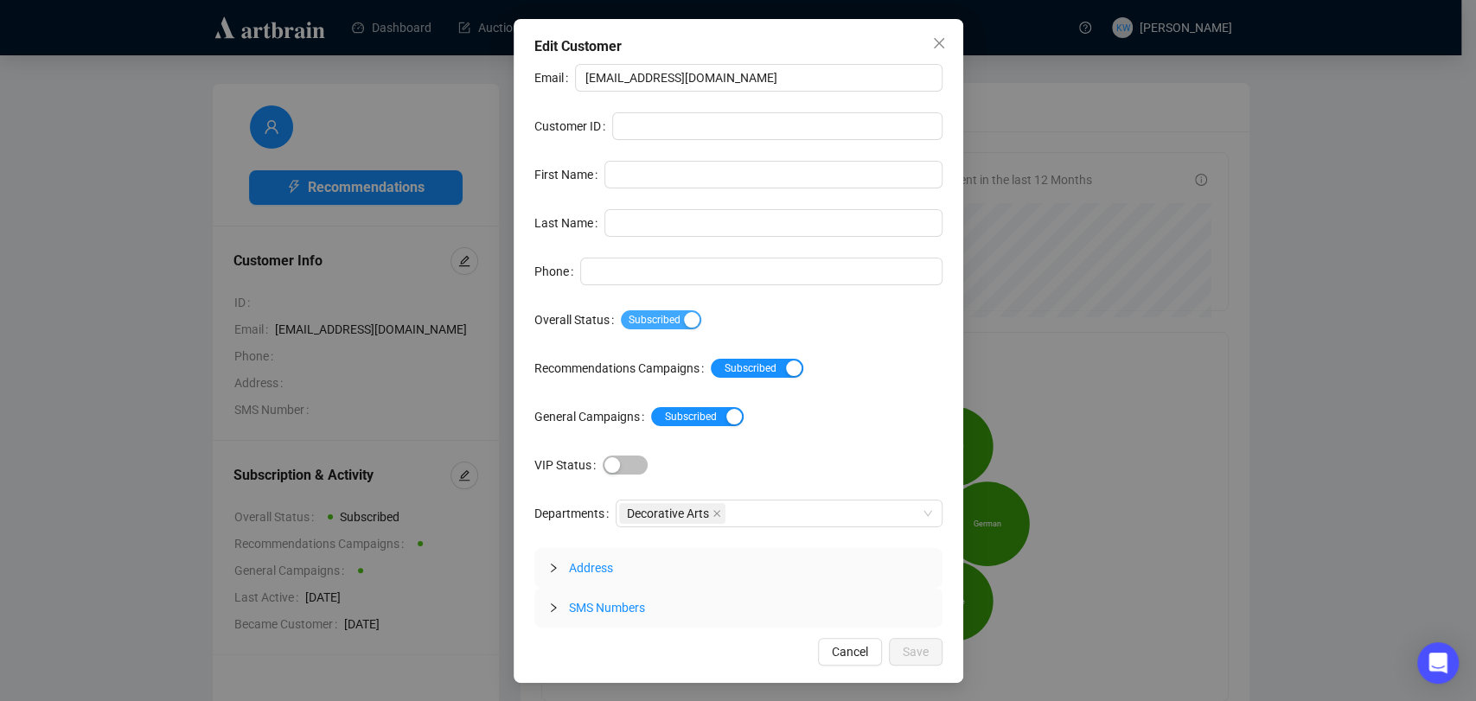
click at [628, 310] on span "Subscribed" at bounding box center [661, 319] width 80 height 19
click at [911, 669] on div "Edit Customer Email [EMAIL_ADDRESS][DOMAIN_NAME] Customer ID First Name Last Na…" at bounding box center [737, 351] width 449 height 664
click at [912, 655] on span "Save" at bounding box center [915, 651] width 26 height 19
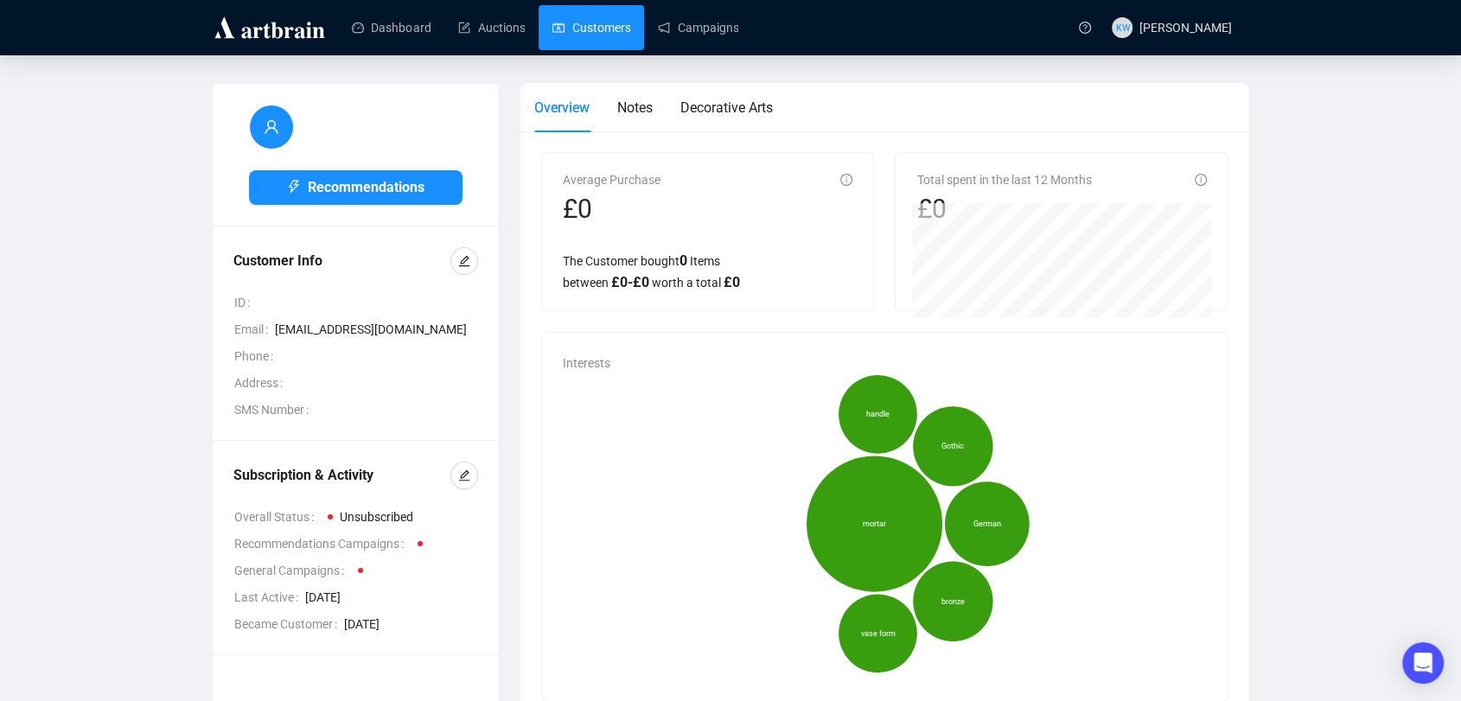
click at [584, 29] on link "Customers" at bounding box center [591, 27] width 78 height 45
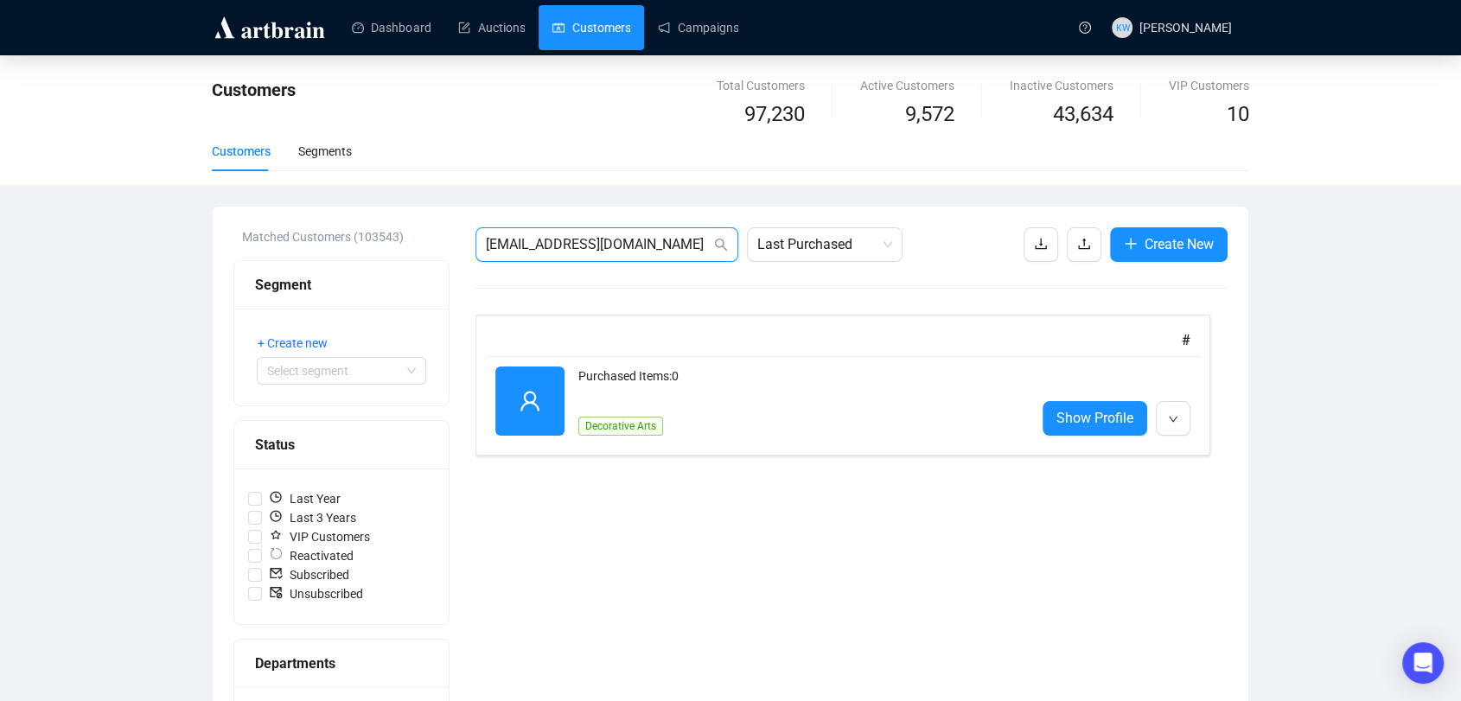
drag, startPoint x: 644, startPoint y: 254, endPoint x: 440, endPoint y: 237, distance: 204.7
paste input "[EMAIL_ADDRESS][DOMAIN_NAME]"
type input "[EMAIL_ADDRESS][DOMAIN_NAME]"
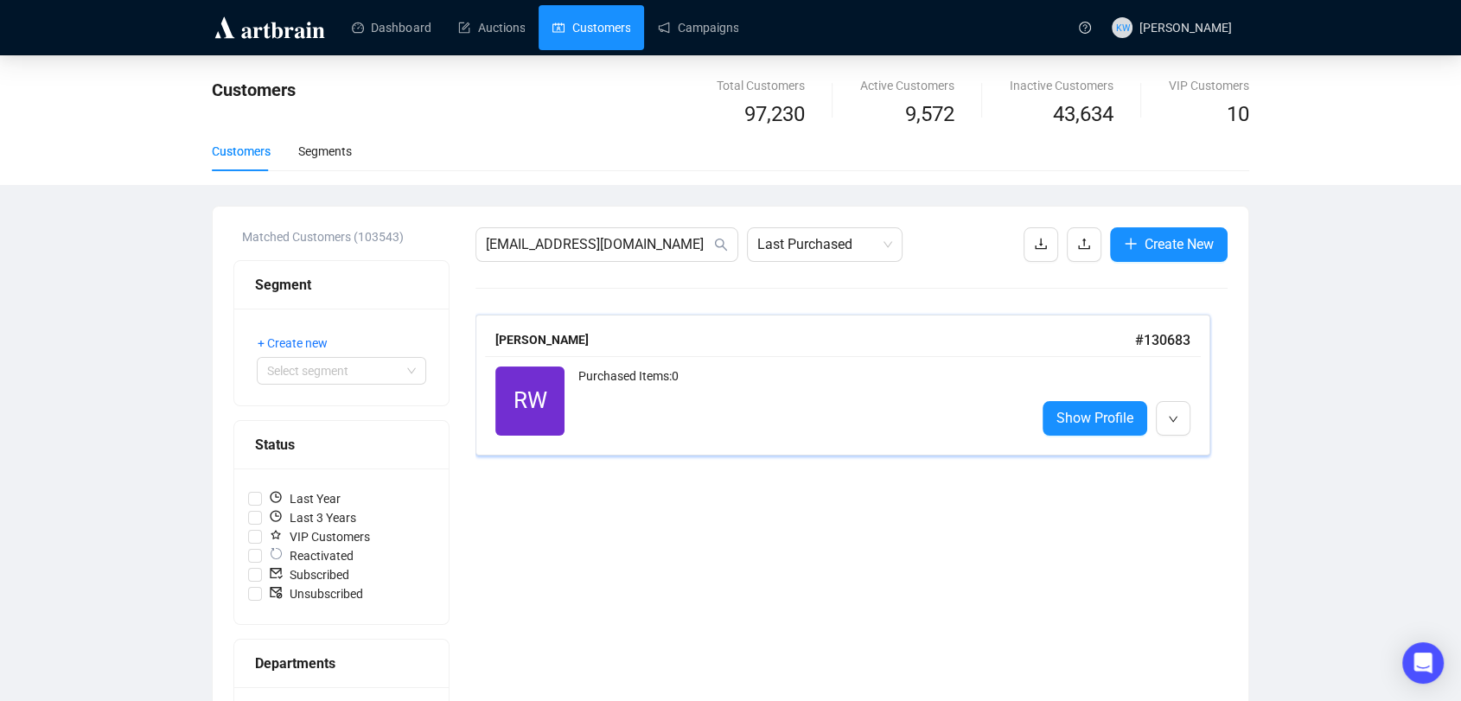
click at [771, 400] on div "Purchased Items: 0" at bounding box center [799, 401] width 443 height 69
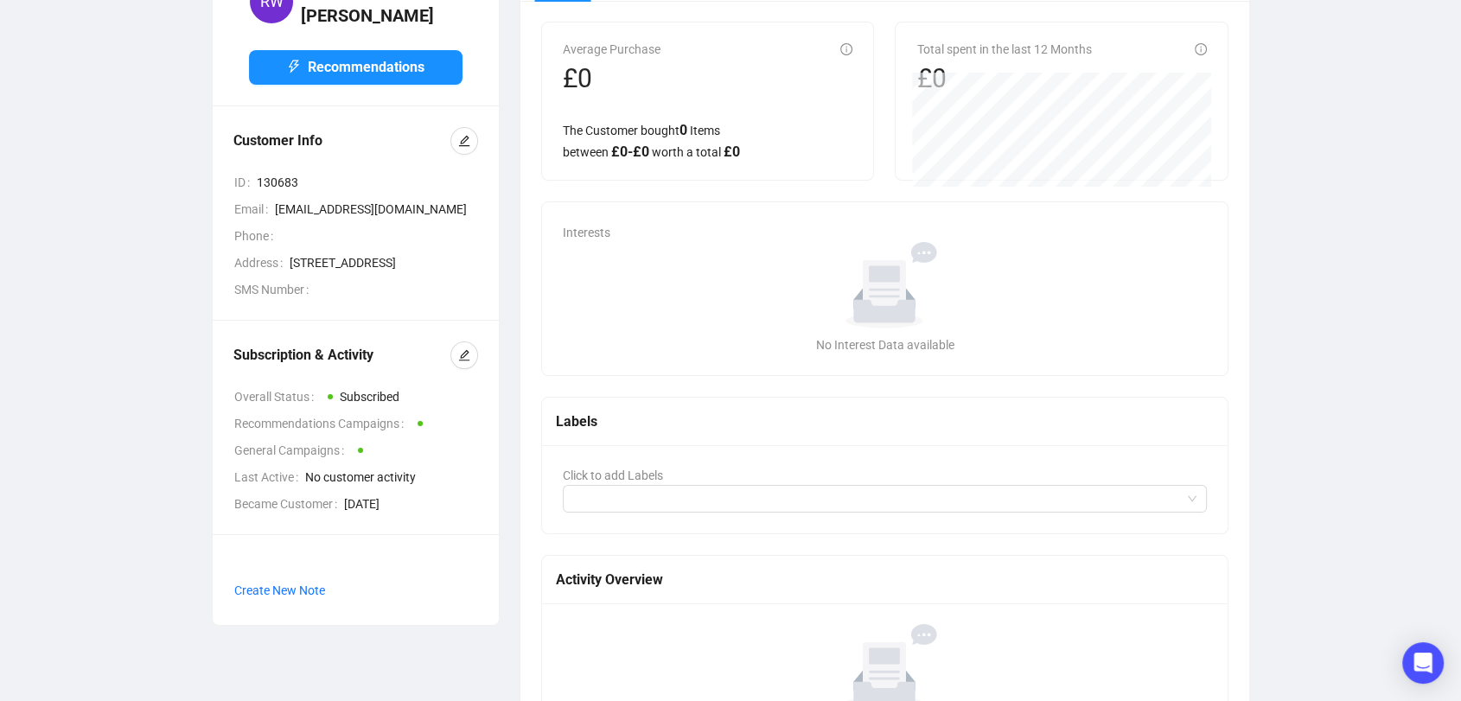
scroll to position [131, 0]
click at [454, 368] on button "button" at bounding box center [464, 355] width 28 height 28
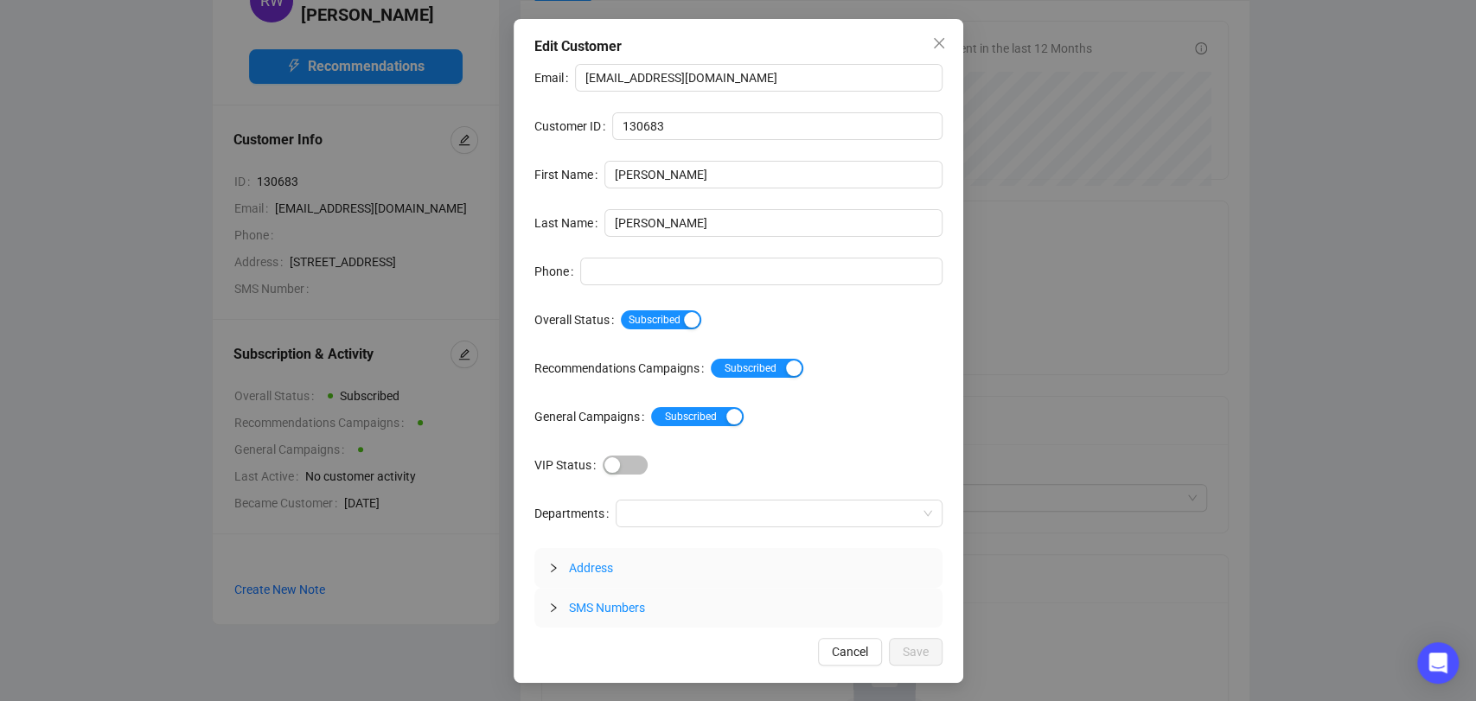
click at [627, 335] on div "Email [EMAIL_ADDRESS][DOMAIN_NAME] Customer ID 130683 First Name [PERSON_NAME] …" at bounding box center [738, 346] width 408 height 564
click at [631, 320] on span "Subscribed" at bounding box center [661, 319] width 80 height 19
click at [915, 667] on div "Edit Customer Email [EMAIL_ADDRESS][DOMAIN_NAME] Customer ID 130683 First Name …" at bounding box center [737, 351] width 449 height 664
click at [916, 638] on button "Save" at bounding box center [916, 652] width 54 height 28
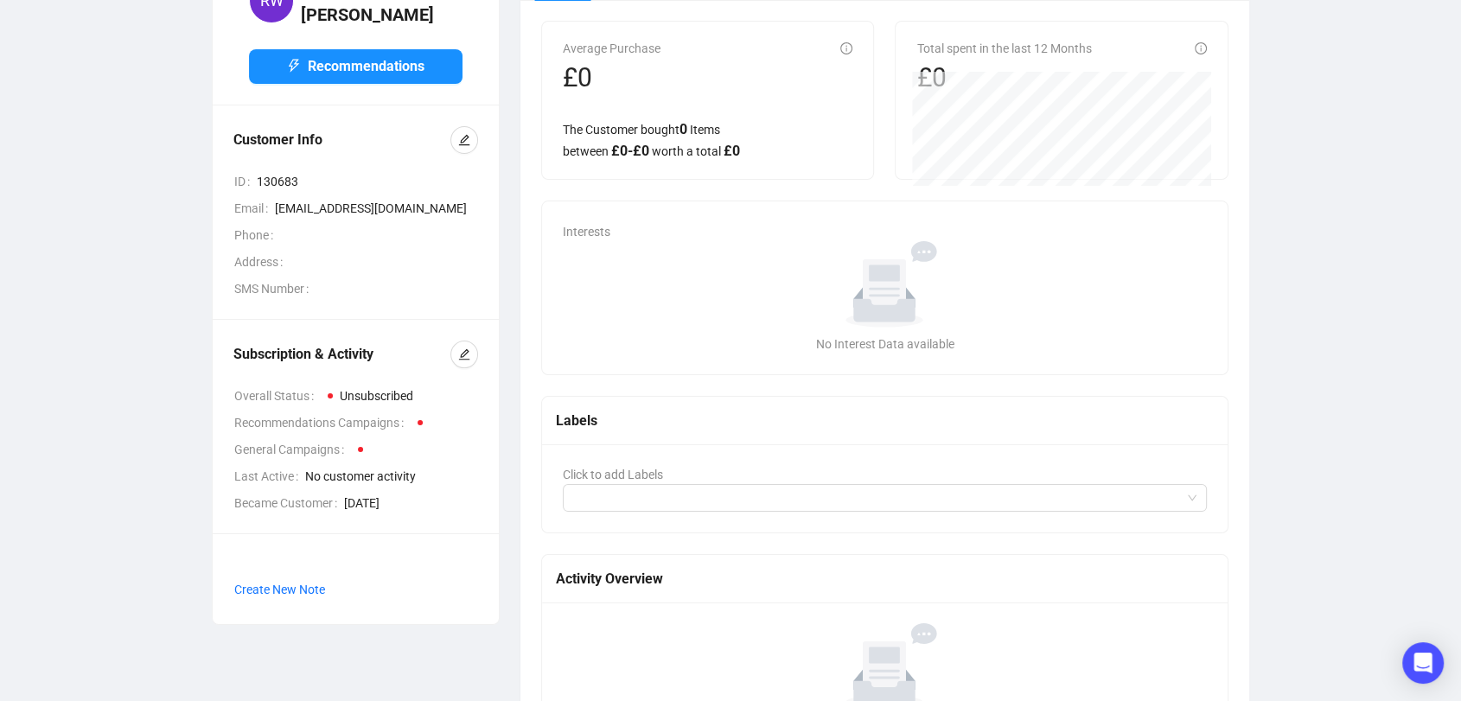
scroll to position [0, 0]
